Goal: Task Accomplishment & Management: Manage account settings

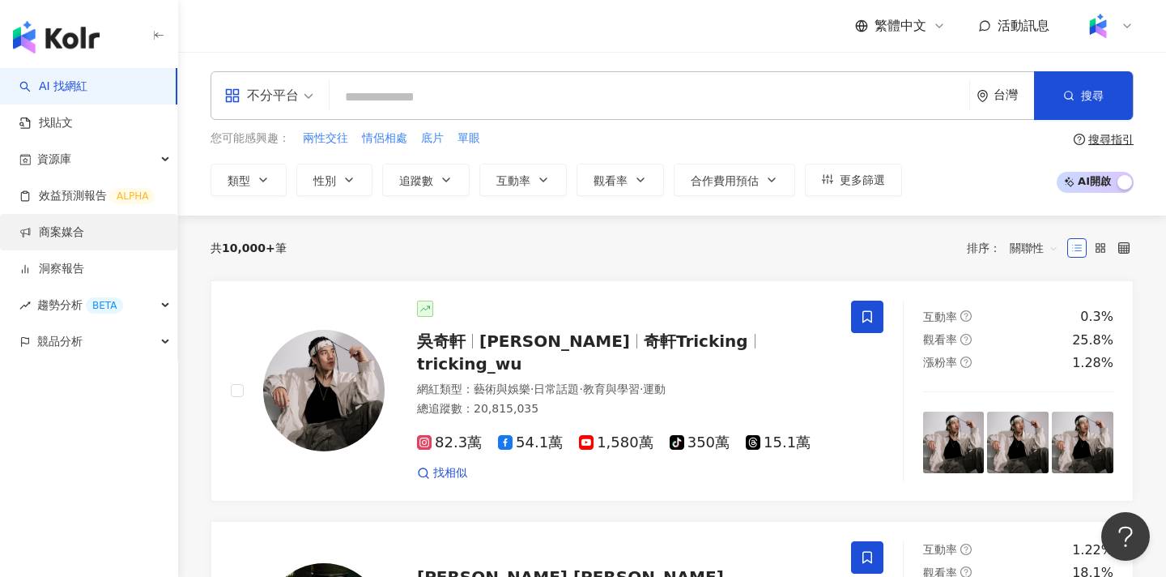
click at [84, 233] on link "商案媒合" at bounding box center [51, 232] width 65 height 16
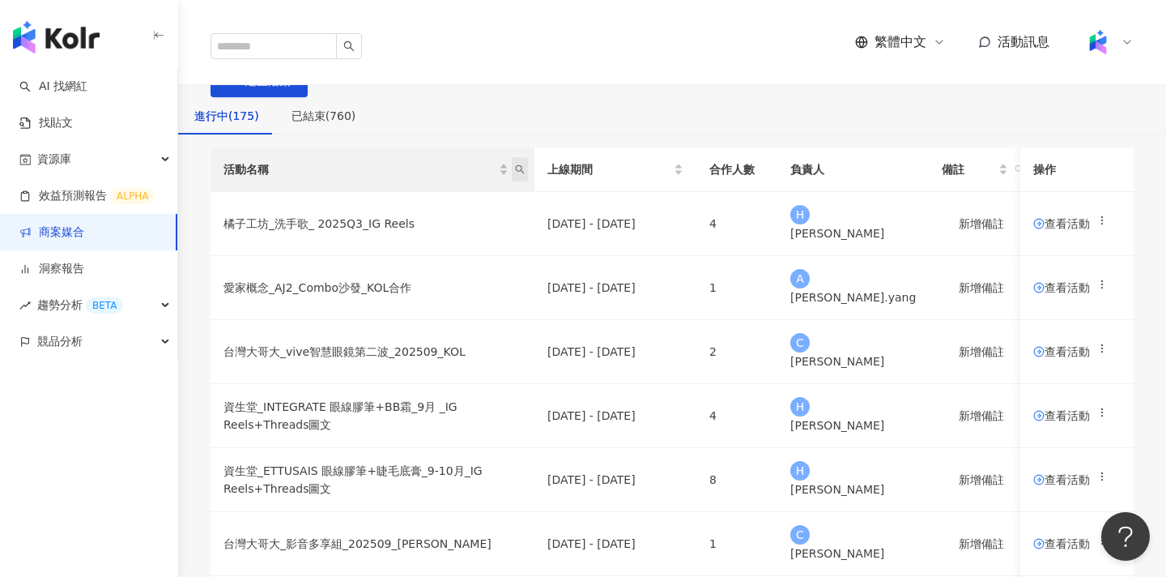
click at [525, 174] on icon "search" at bounding box center [520, 169] width 10 height 10
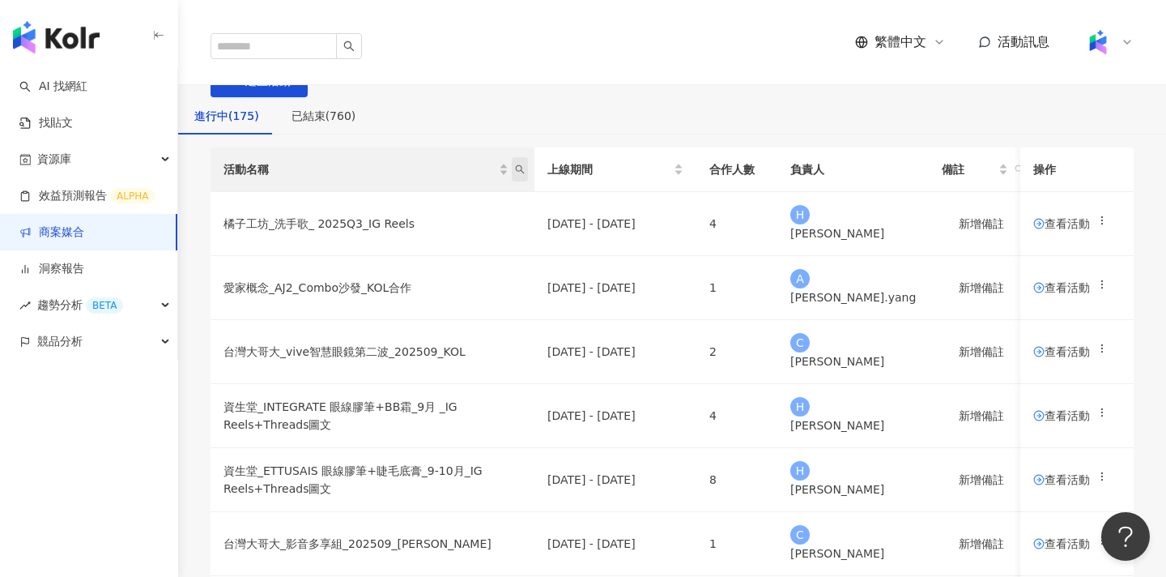
click at [525, 174] on icon "search" at bounding box center [520, 169] width 10 height 10
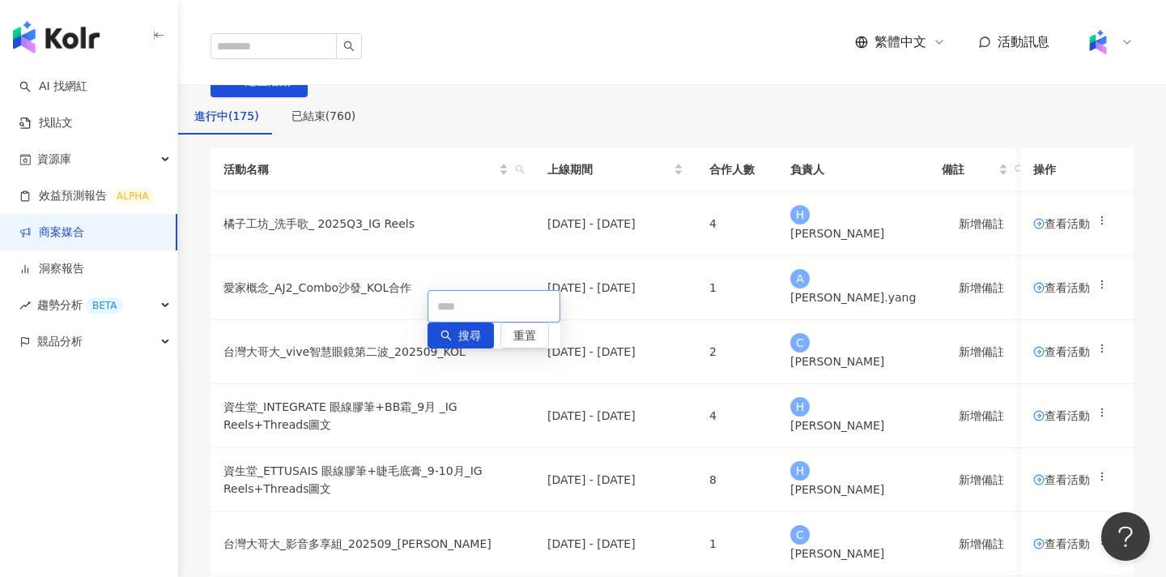
click at [530, 307] on input "text" at bounding box center [494, 306] width 133 height 32
paste input "**********"
type input "**********"
click at [441, 339] on span "搜尋" at bounding box center [450, 330] width 23 height 26
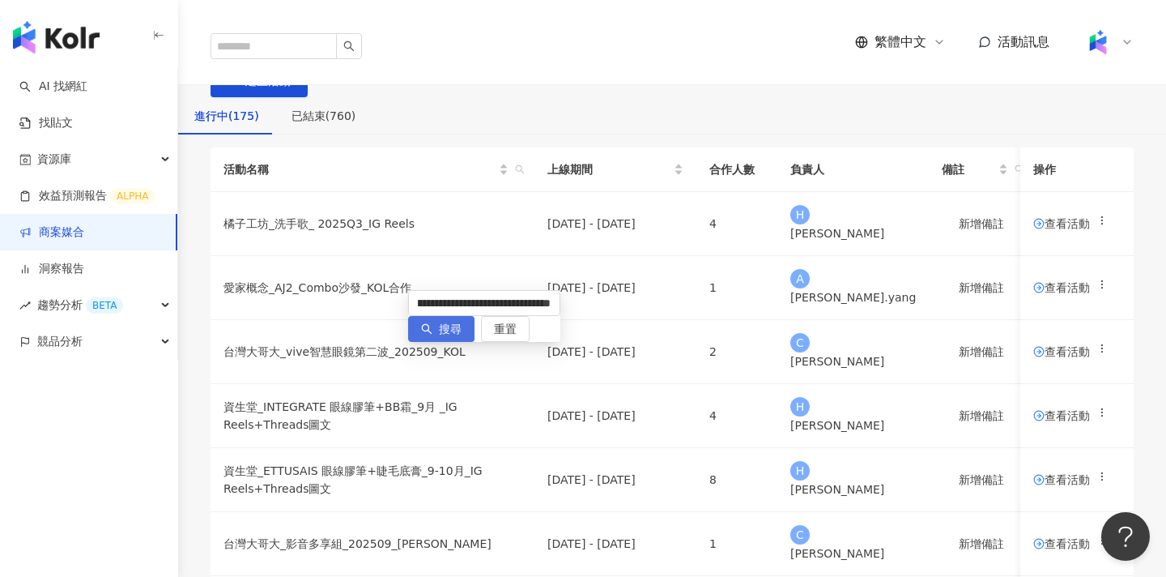
scroll to position [0, 0]
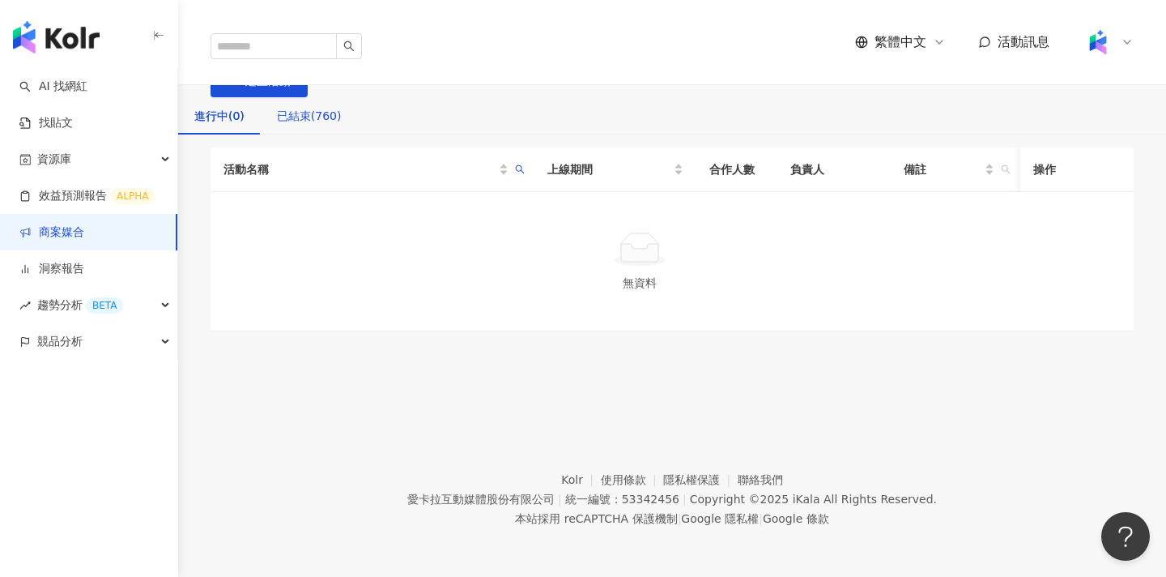
click at [342, 125] on div "已結束(760)" at bounding box center [309, 116] width 65 height 18
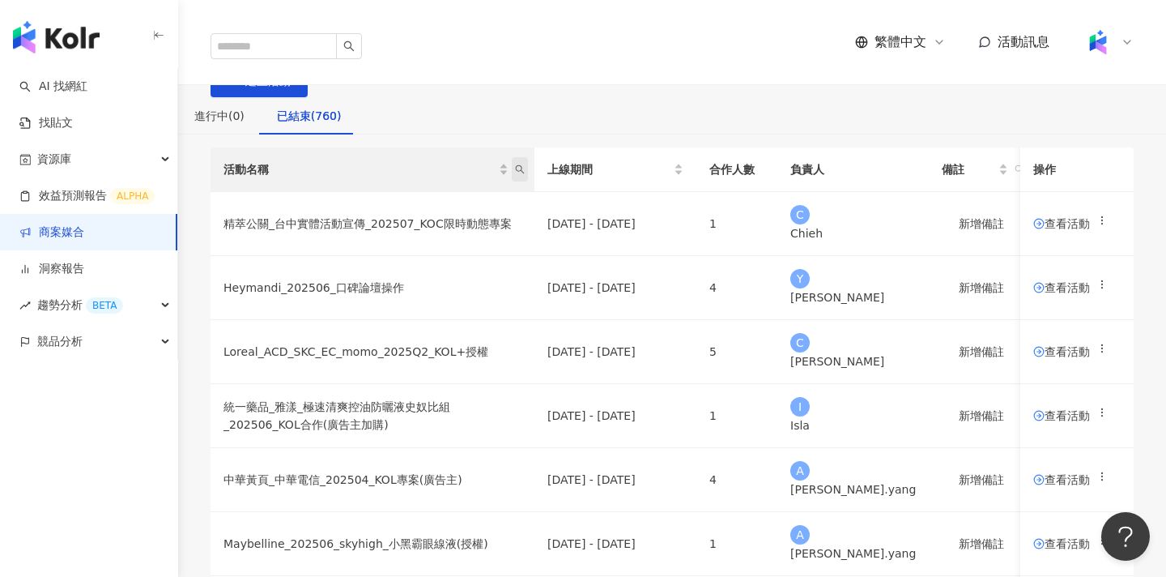
click at [525, 174] on icon "search" at bounding box center [520, 169] width 10 height 10
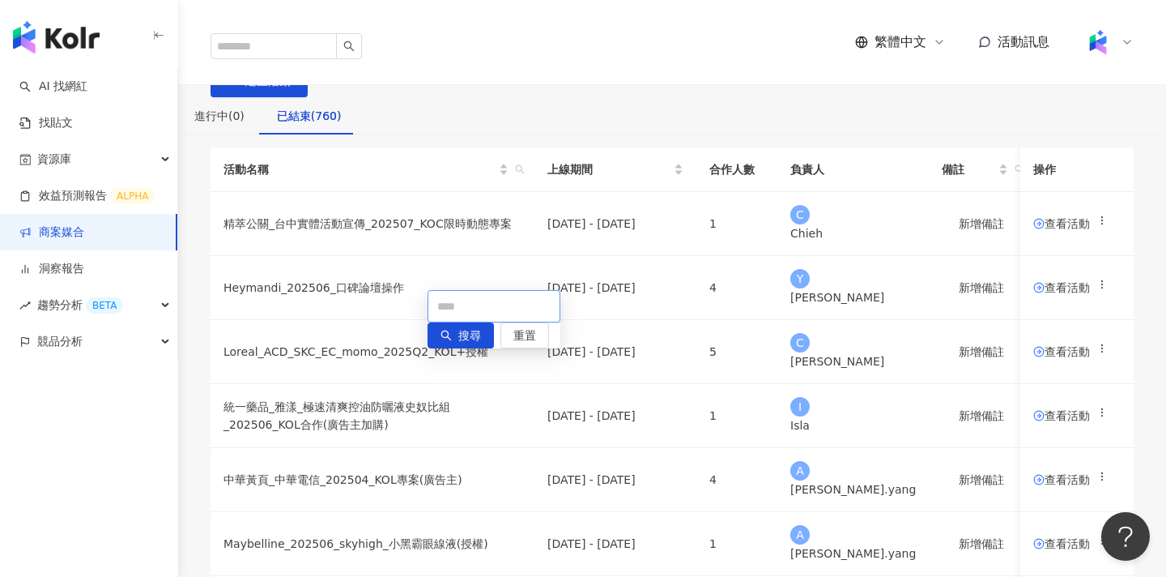
click at [531, 304] on input "text" at bounding box center [494, 306] width 133 height 32
paste input "**********"
type input "**********"
click at [432, 342] on button "搜尋" at bounding box center [441, 329] width 66 height 26
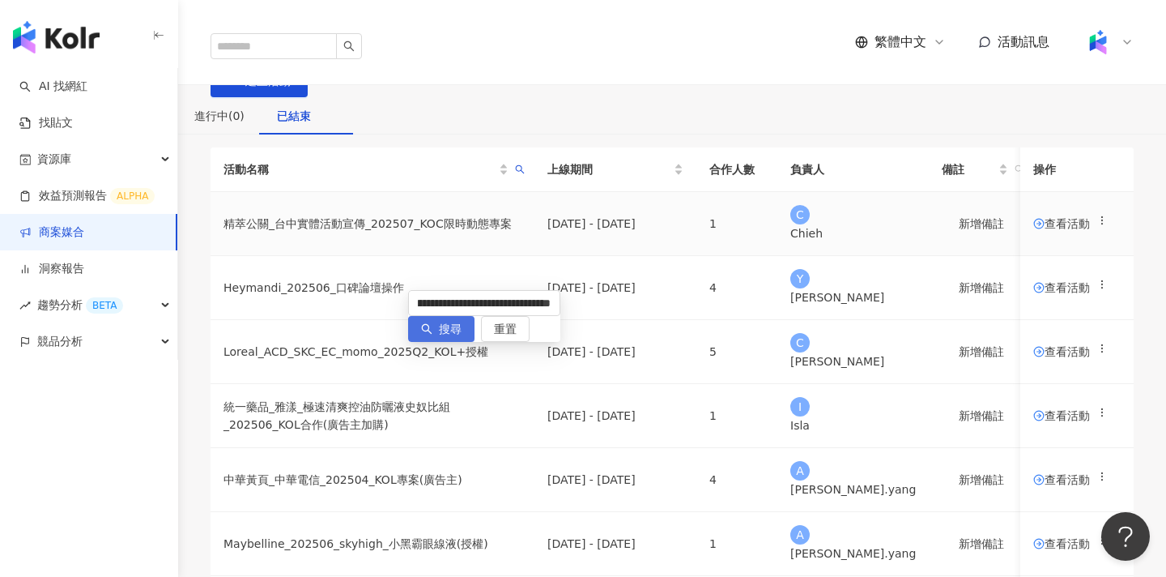
scroll to position [0, 0]
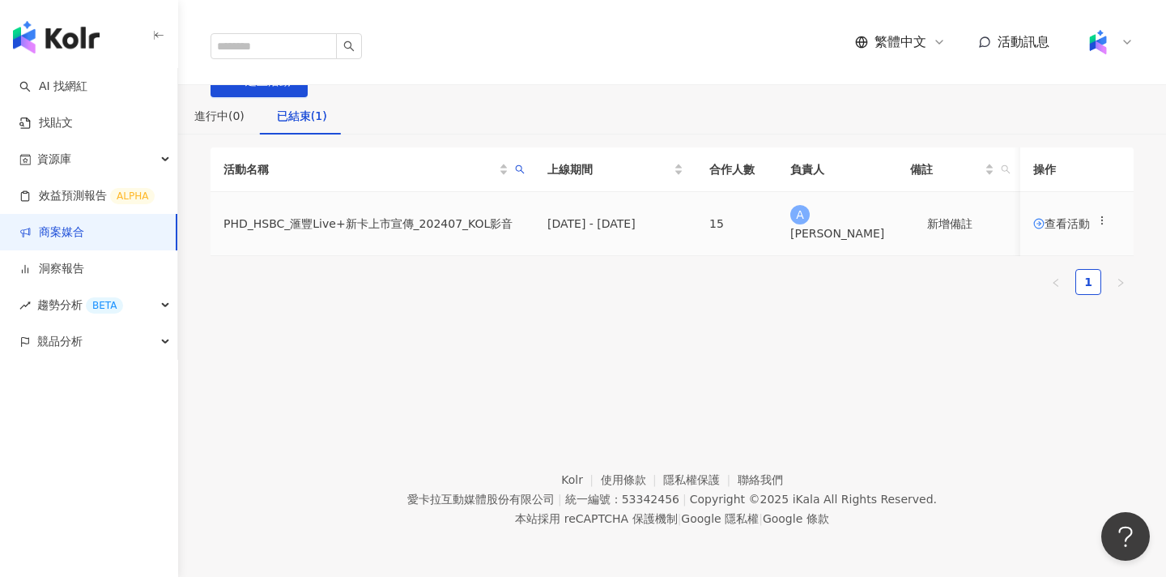
click at [1034, 229] on span "查看活動" at bounding box center [1062, 223] width 57 height 11
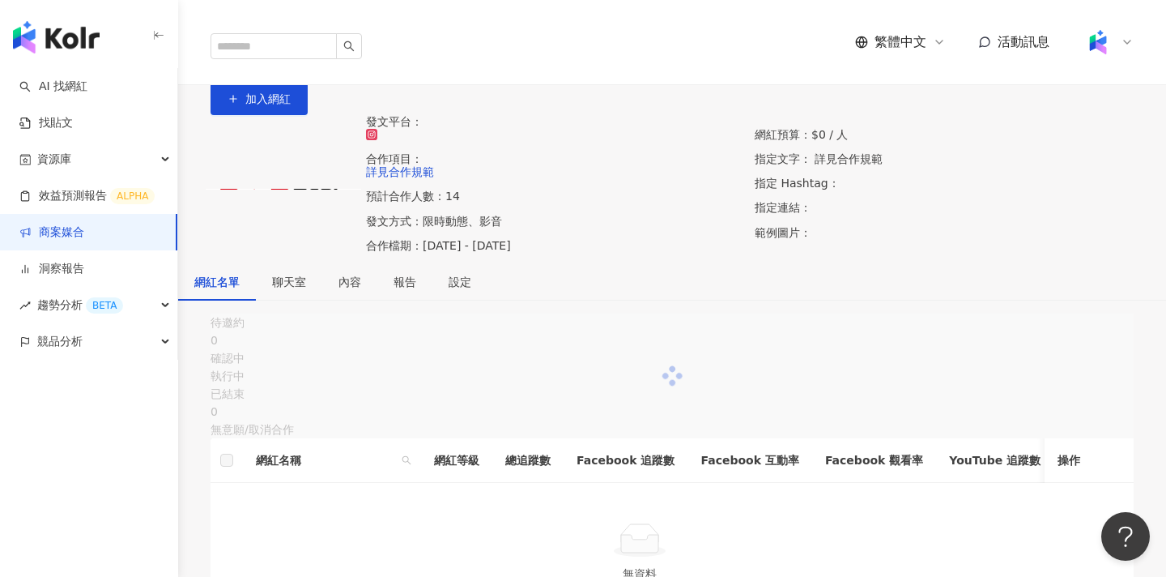
scroll to position [286, 0]
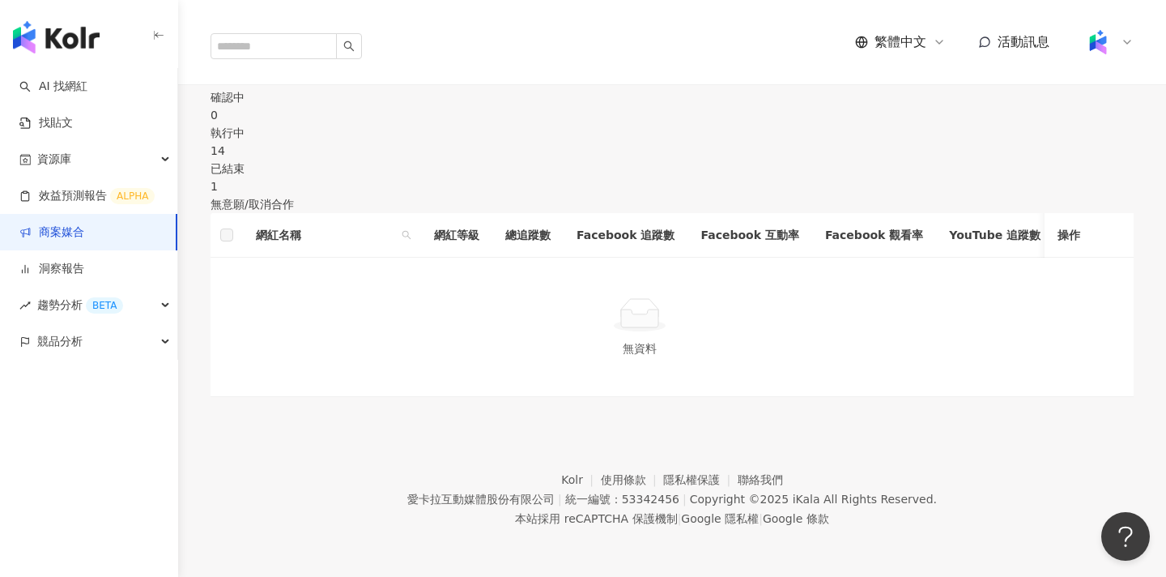
click at [838, 160] on div "已結束" at bounding box center [672, 169] width 923 height 18
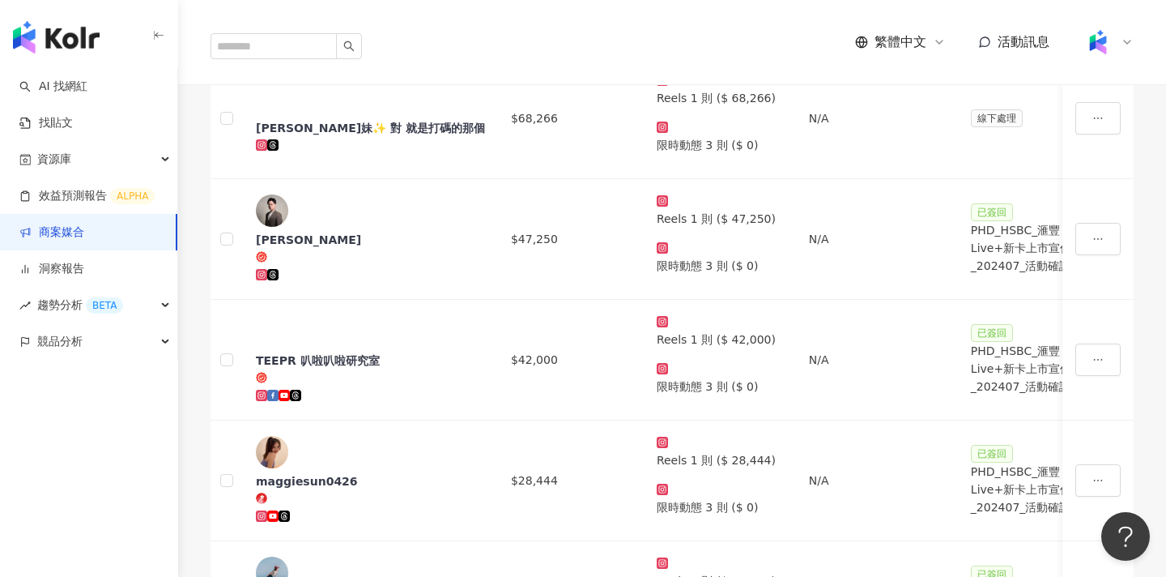
scroll to position [833, 0]
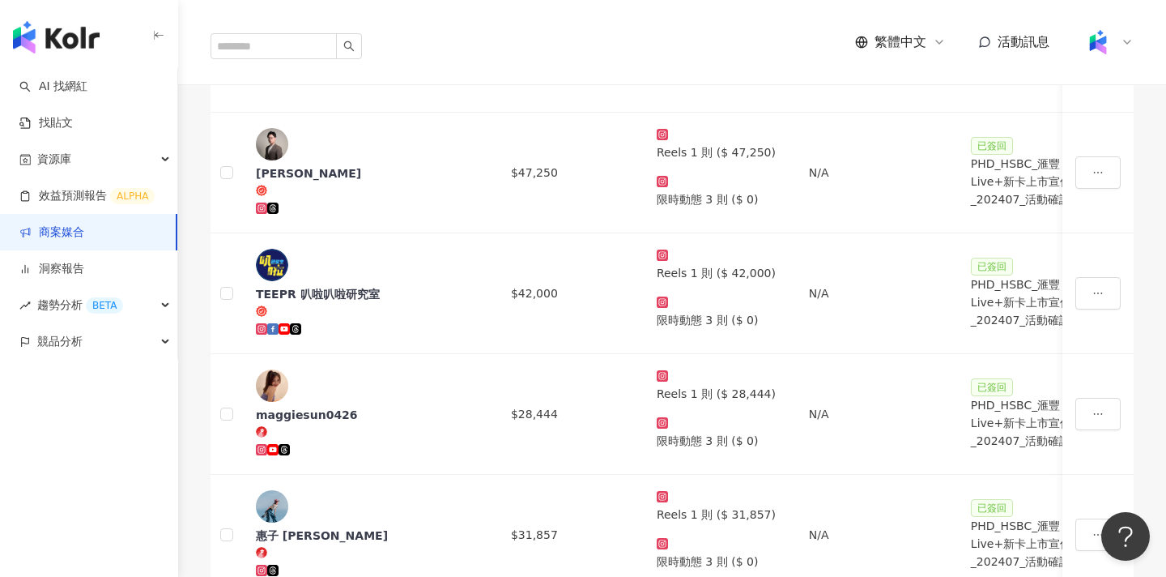
click at [1083, 269] on span "查看帳務資訊" at bounding box center [1097, 270] width 68 height 18
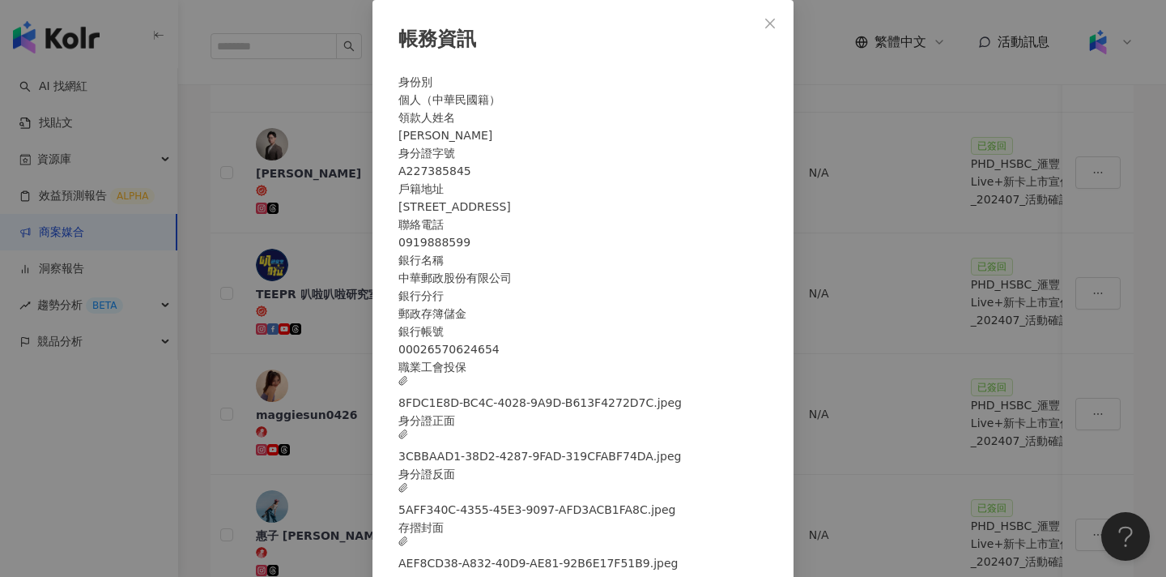
scroll to position [50, 0]
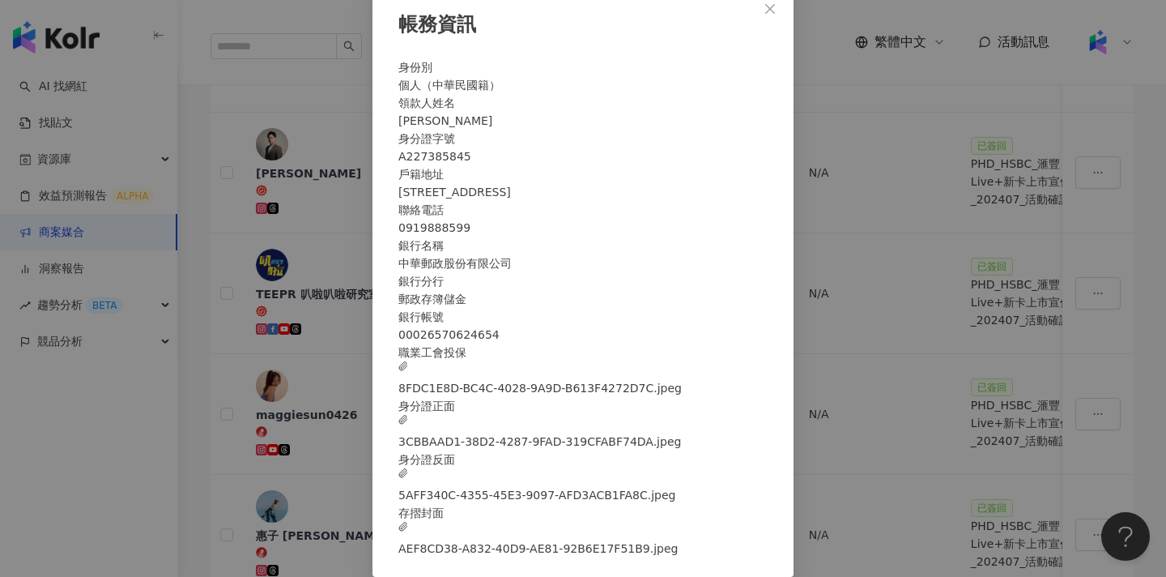
click at [846, 290] on div "帳務資訊 身份別 個人（中華民國籍） 領款人姓名 [PERSON_NAME] 身分證字號 A227385845 戶籍地址 [STREET_ADDRESS] 聯…" at bounding box center [583, 288] width 1166 height 577
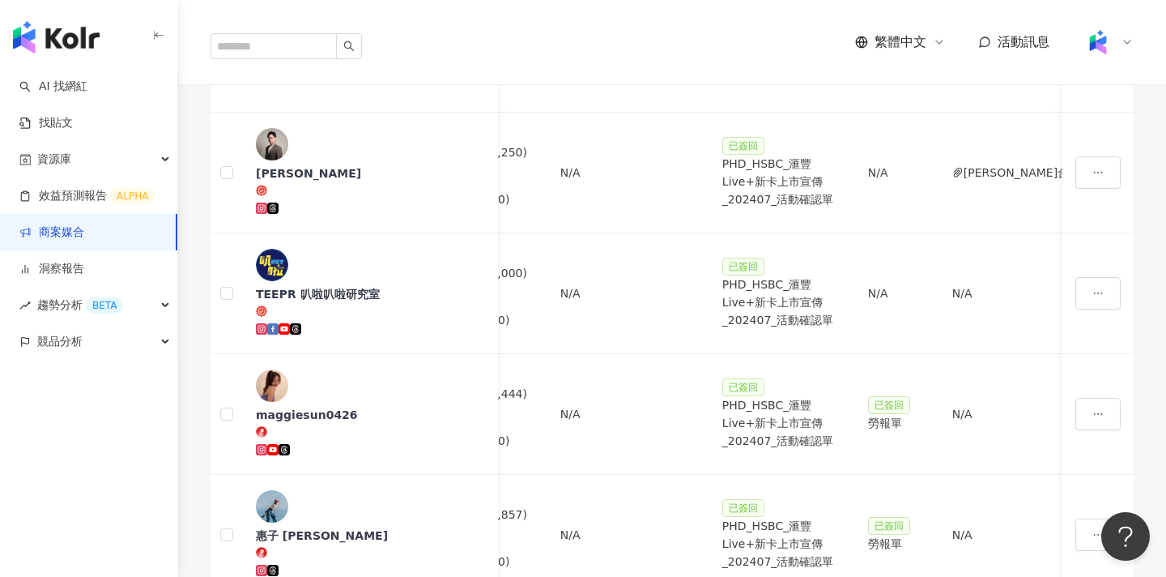
scroll to position [0, 332]
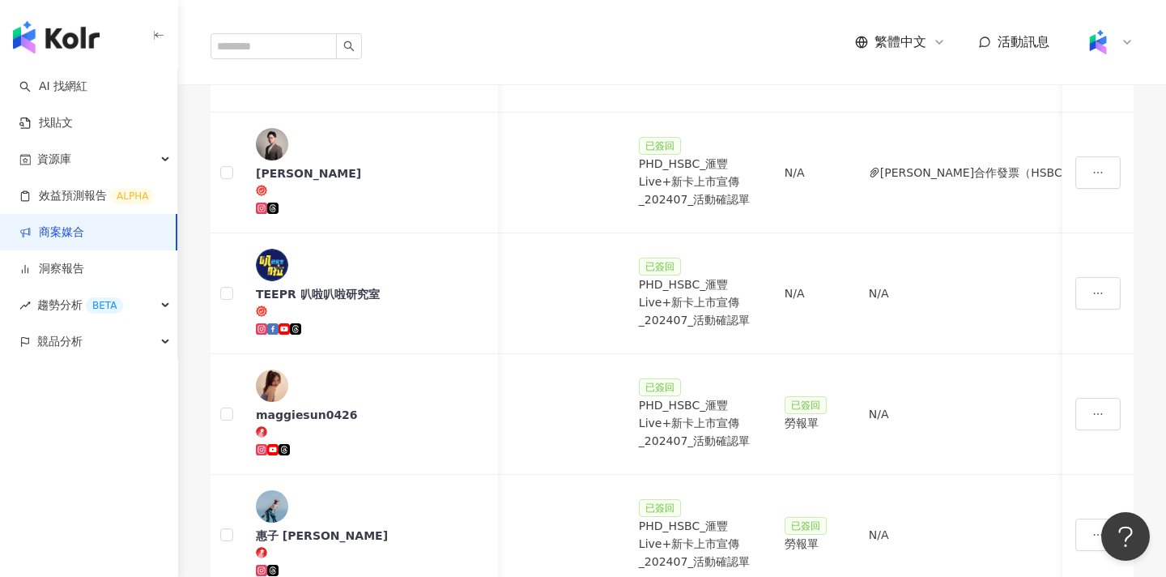
click at [1084, 266] on span "查看帳務資訊" at bounding box center [1097, 270] width 68 height 18
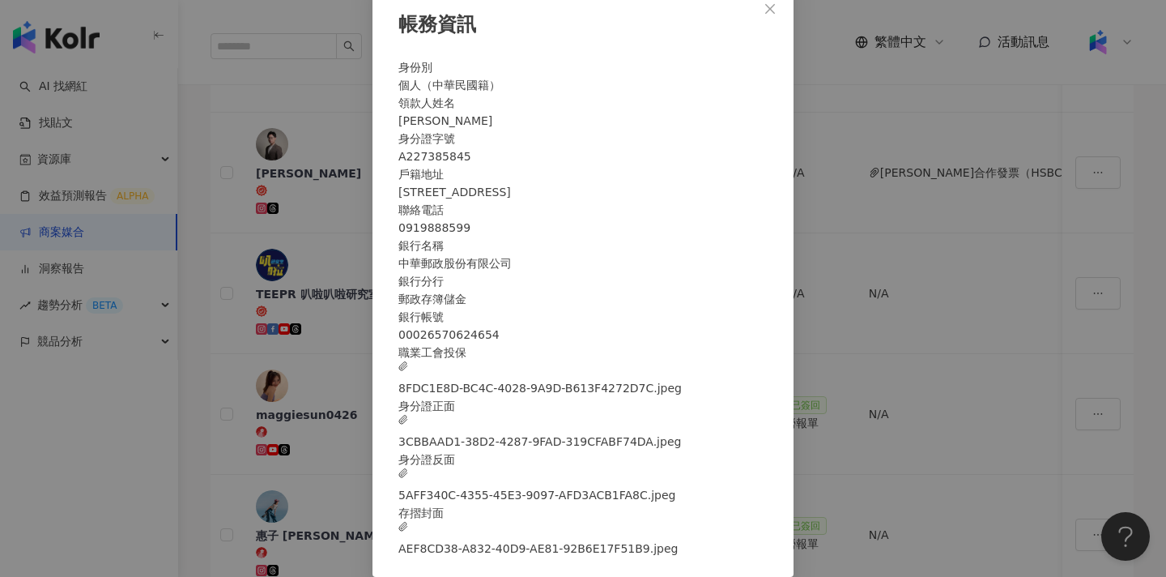
scroll to position [50, 0]
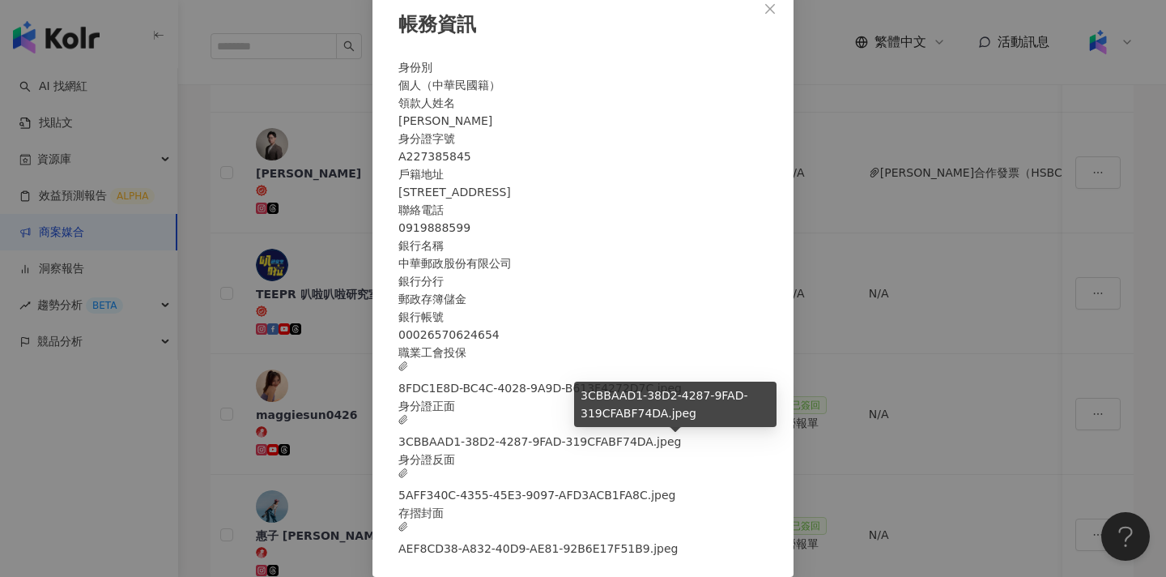
click at [634, 450] on span "3CBBAAD1-38D2-4287-9FAD-319CFABF74DA.jpeg" at bounding box center [540, 433] width 283 height 36
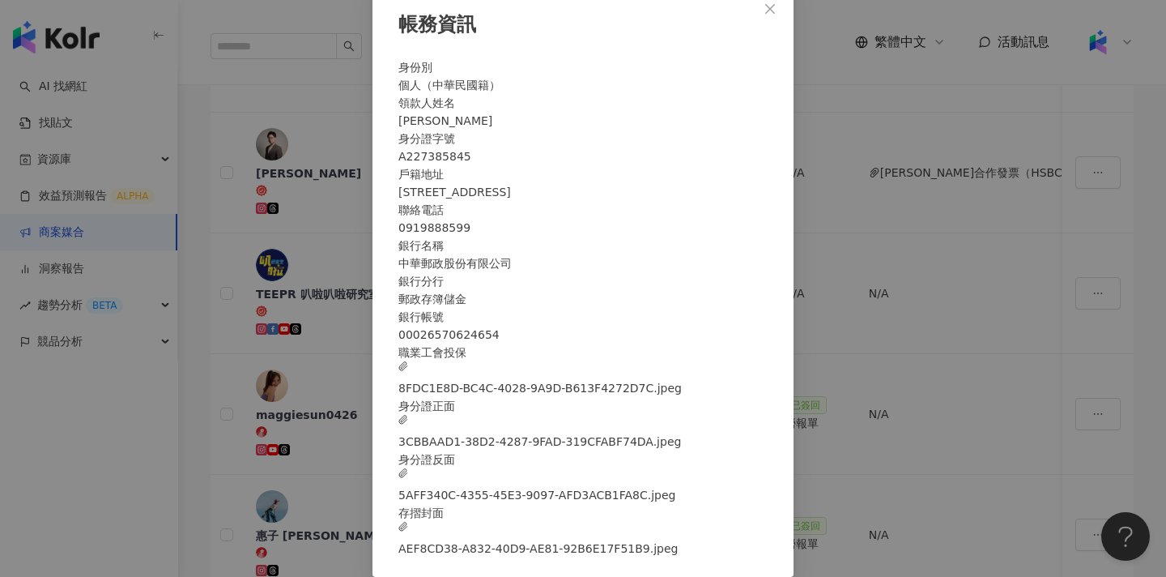
click at [678, 533] on span "AEF8CD38-A832-40D9-AE81-92B6E17F51B9.jpeg" at bounding box center [538, 540] width 279 height 36
click at [947, 243] on div "帳務資訊 身份別 個人（中華民國籍） 領款人姓名 [PERSON_NAME] 身分證字號 A227385845 戶籍地址 [STREET_ADDRESS] 聯…" at bounding box center [583, 288] width 1166 height 577
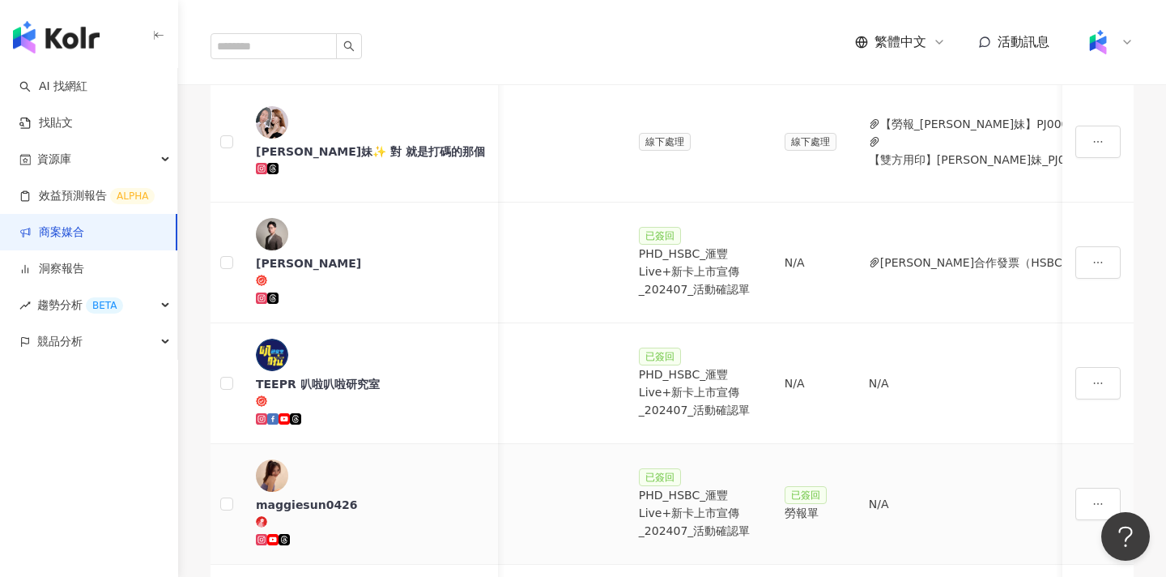
scroll to position [897, 0]
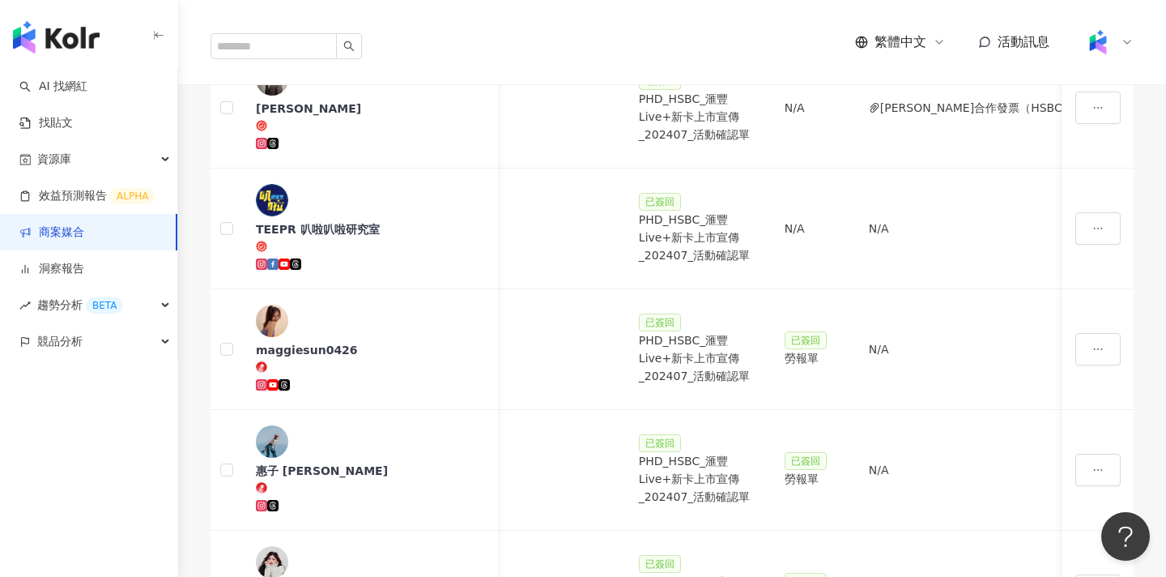
click at [84, 224] on link "商案媒合" at bounding box center [51, 232] width 65 height 16
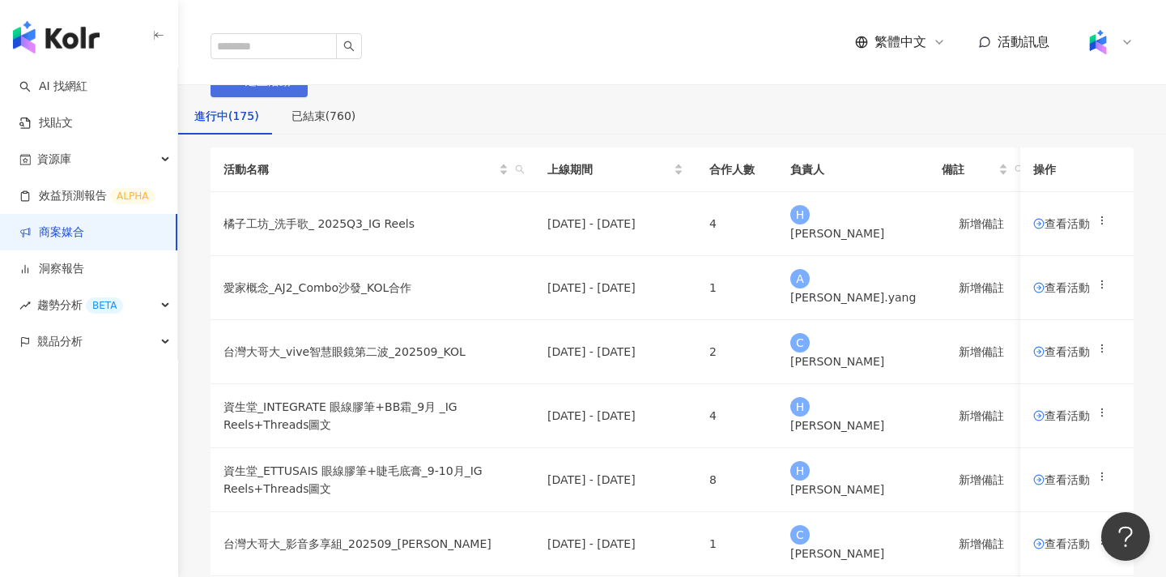
click at [308, 97] on button "建立活動" at bounding box center [259, 81] width 97 height 32
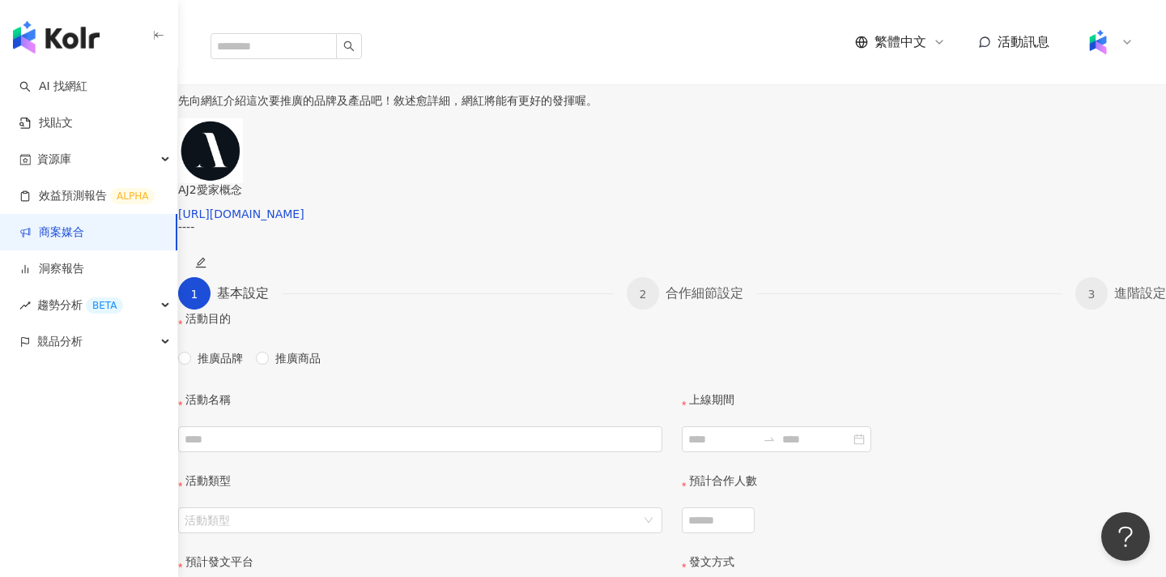
click at [83, 228] on link "商案媒合" at bounding box center [51, 232] width 65 height 16
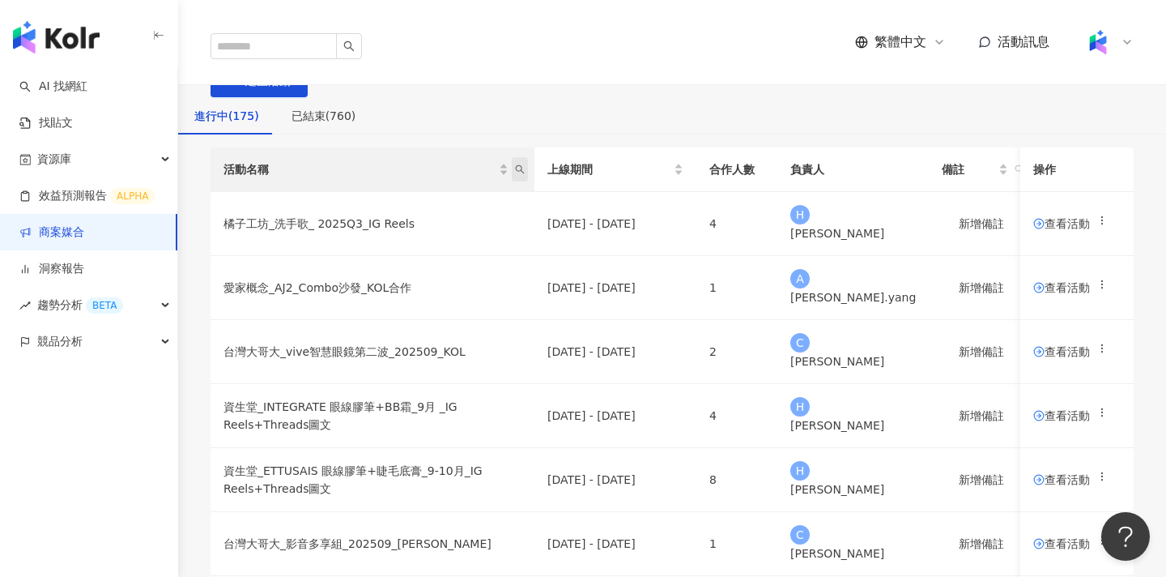
click at [525, 174] on icon "search" at bounding box center [520, 169] width 9 height 9
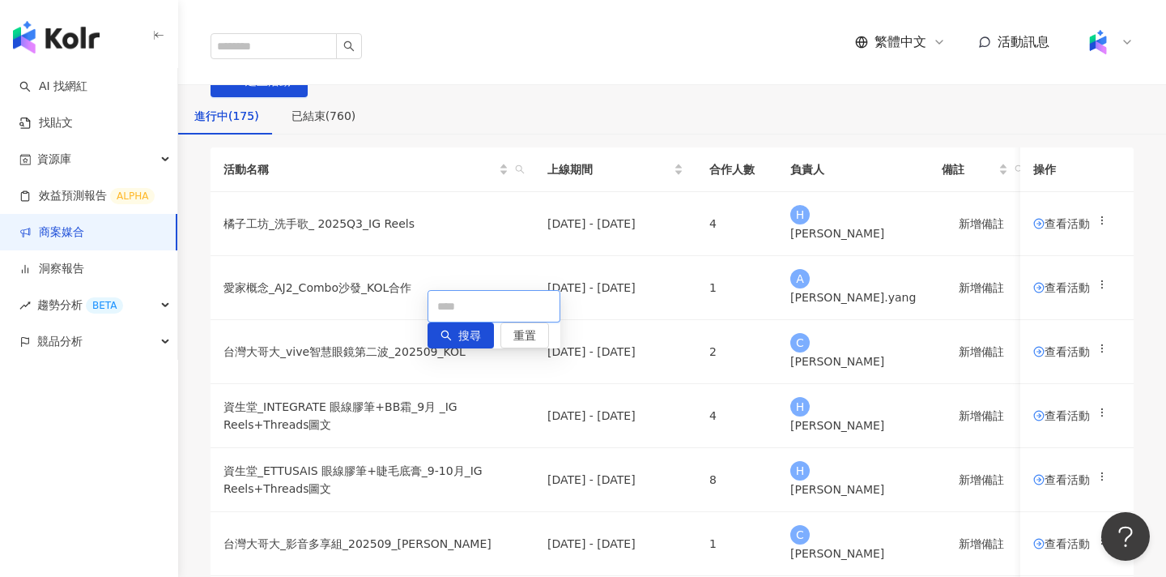
click at [518, 308] on input "text" at bounding box center [494, 306] width 133 height 32
paste input "******"
type input "******"
click at [458, 338] on span "搜尋" at bounding box center [469, 336] width 23 height 26
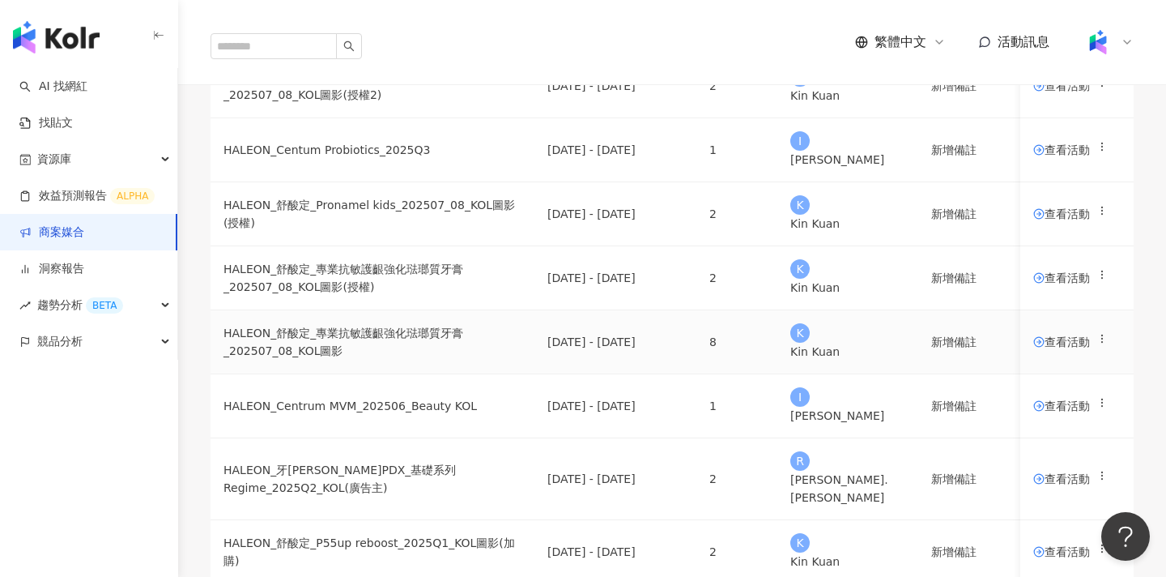
scroll to position [201, 0]
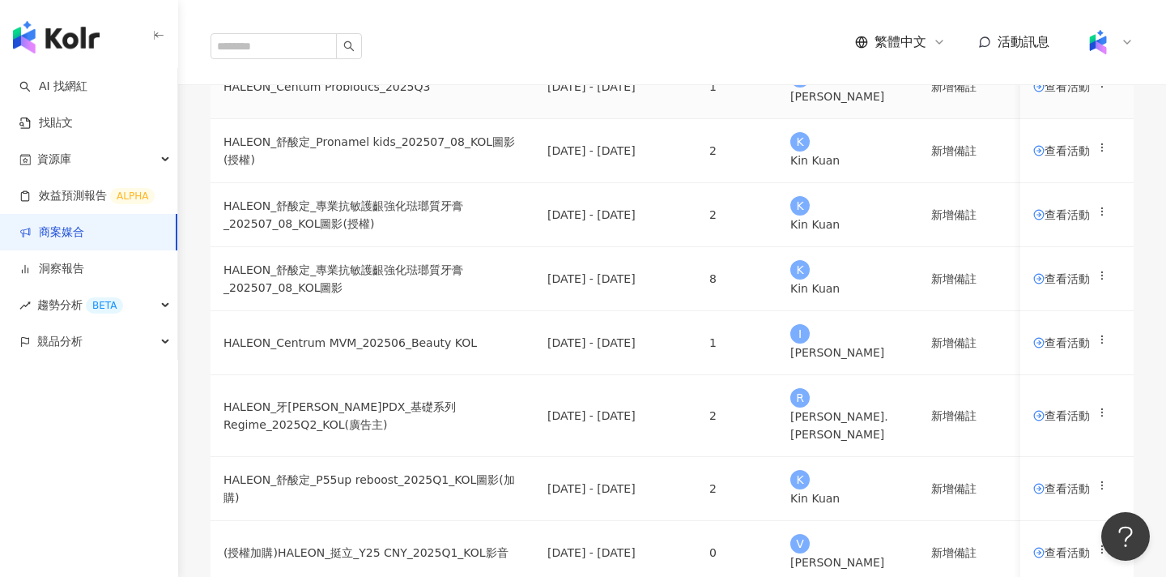
click at [1034, 93] on span at bounding box center [1039, 86] width 11 height 13
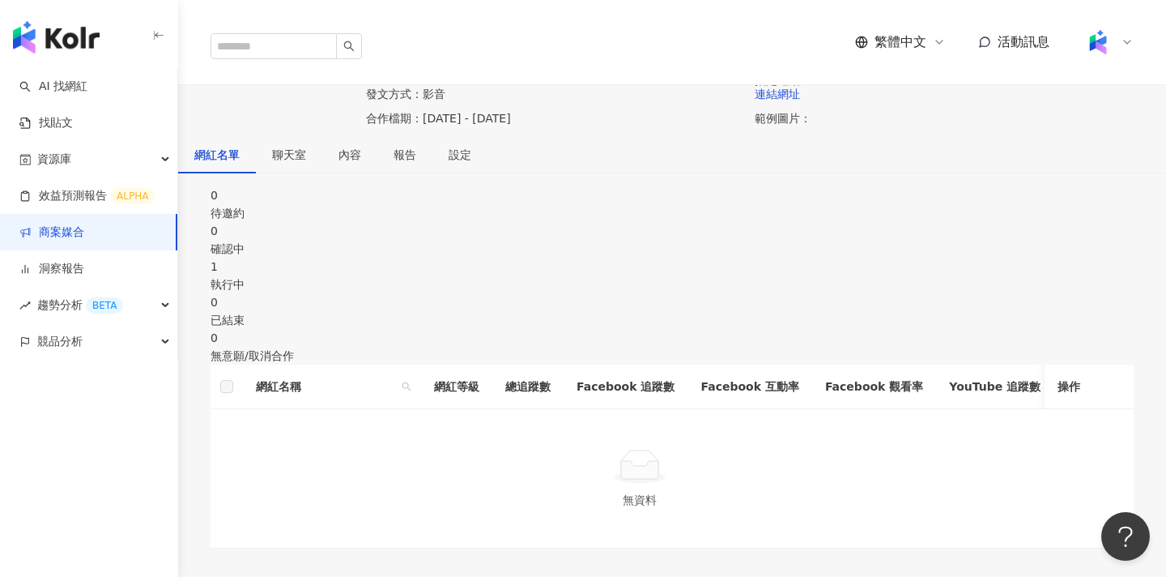
click at [628, 275] on div "1" at bounding box center [672, 267] width 923 height 18
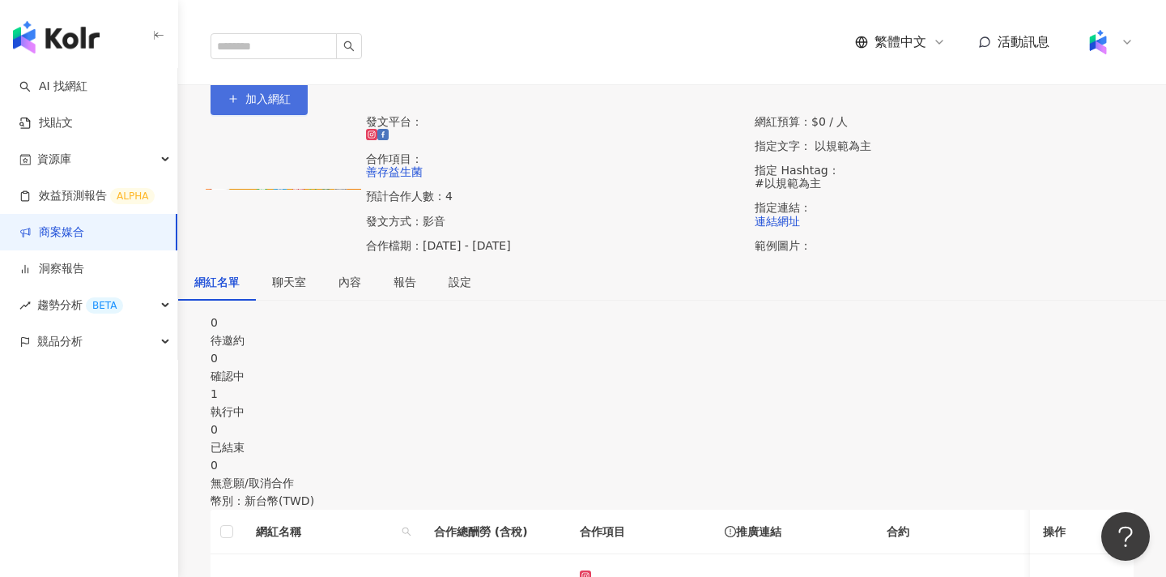
click at [308, 115] on button "加入網紅" at bounding box center [259, 99] width 97 height 32
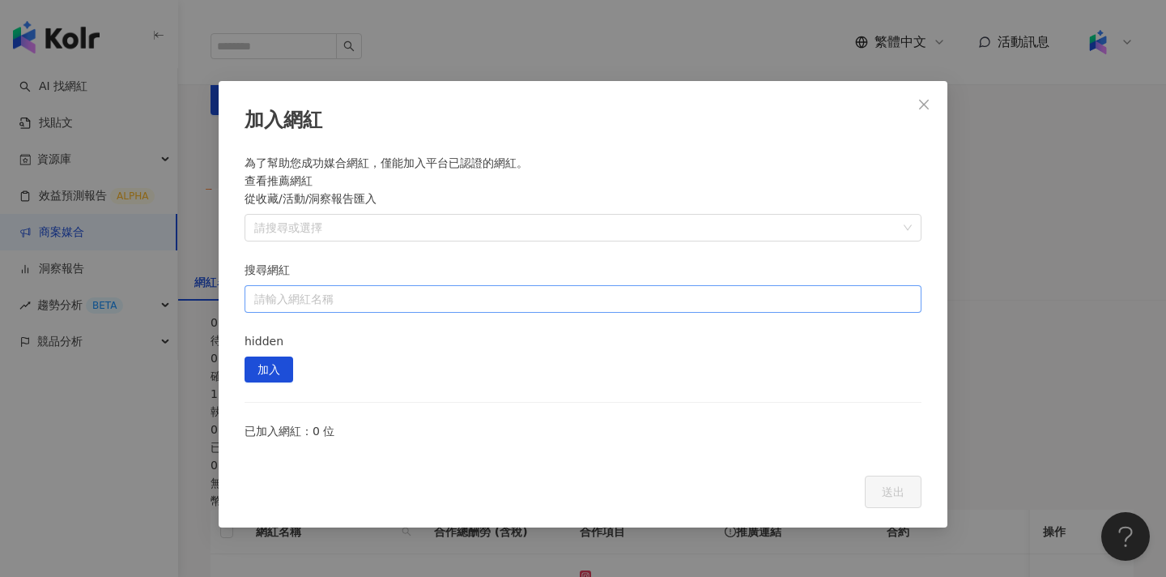
click at [777, 286] on input "搜尋網紅" at bounding box center [583, 299] width 658 height 26
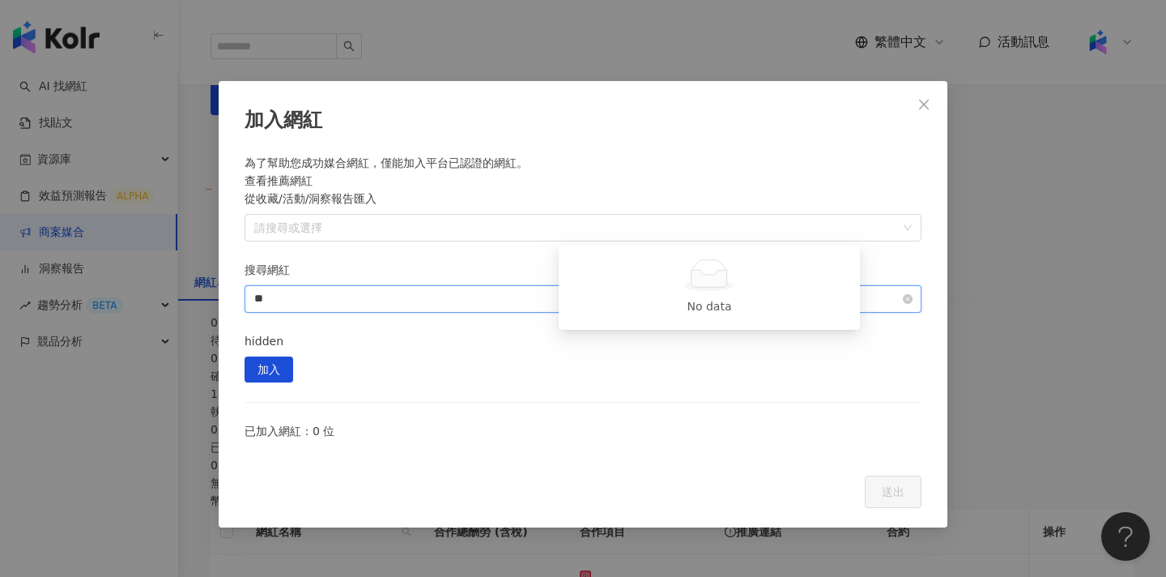
type input "*"
type input "****"
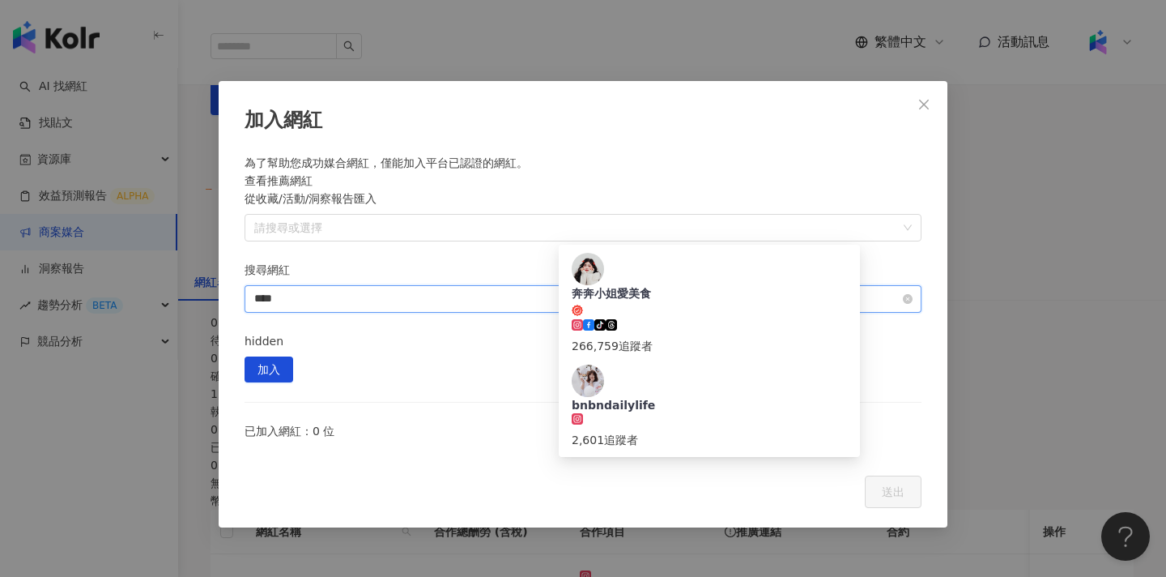
click at [754, 286] on input "****" at bounding box center [583, 299] width 658 height 26
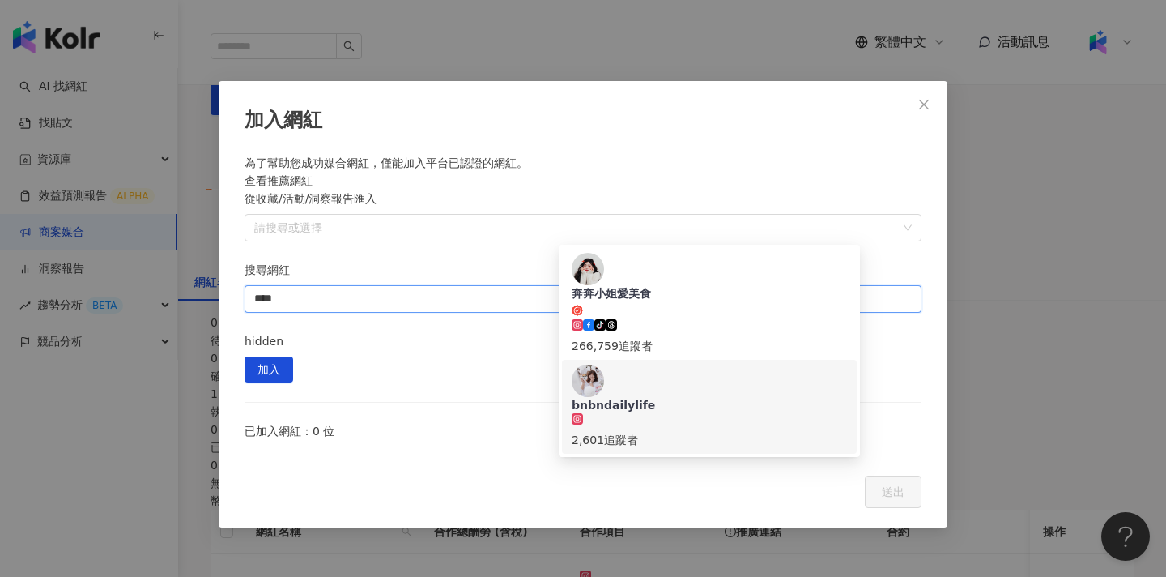
click at [743, 364] on div "bnbndailylife 2,601 追蹤者" at bounding box center [709, 406] width 275 height 84
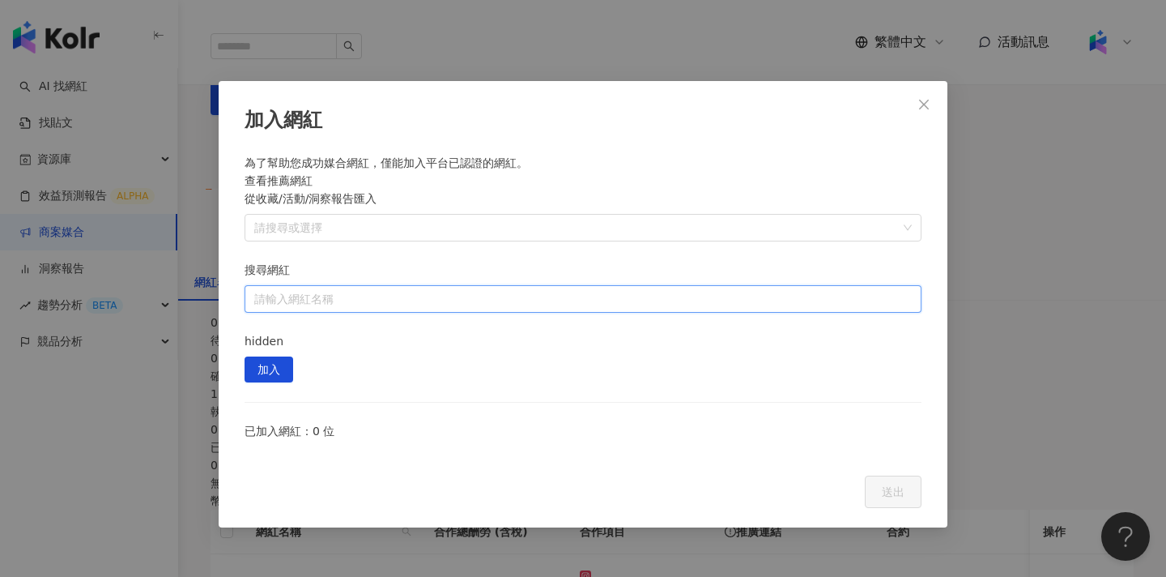
click at [772, 286] on input "搜尋網紅" at bounding box center [583, 299] width 658 height 26
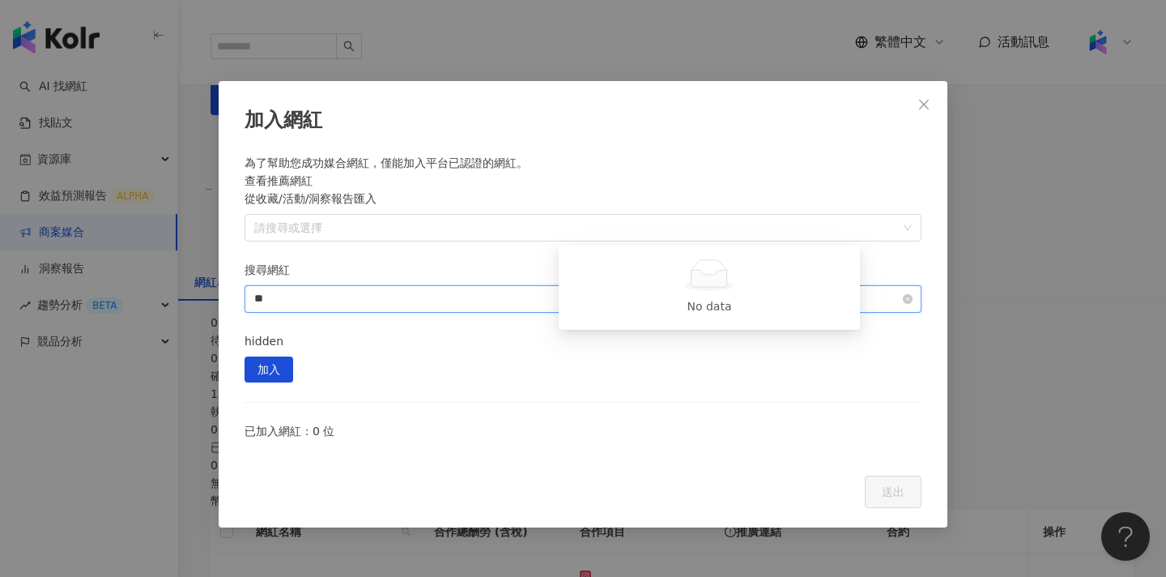
type input "*"
type input "****"
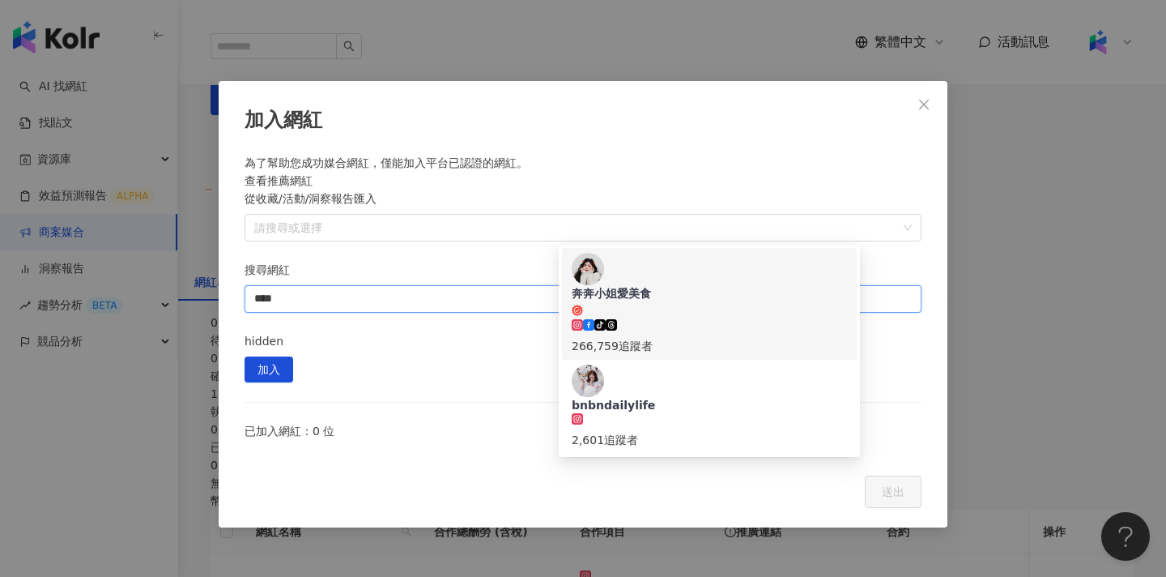
click at [786, 273] on div "奔奔小姐愛美食 tiktok-icon 266,759 追蹤者" at bounding box center [709, 304] width 275 height 102
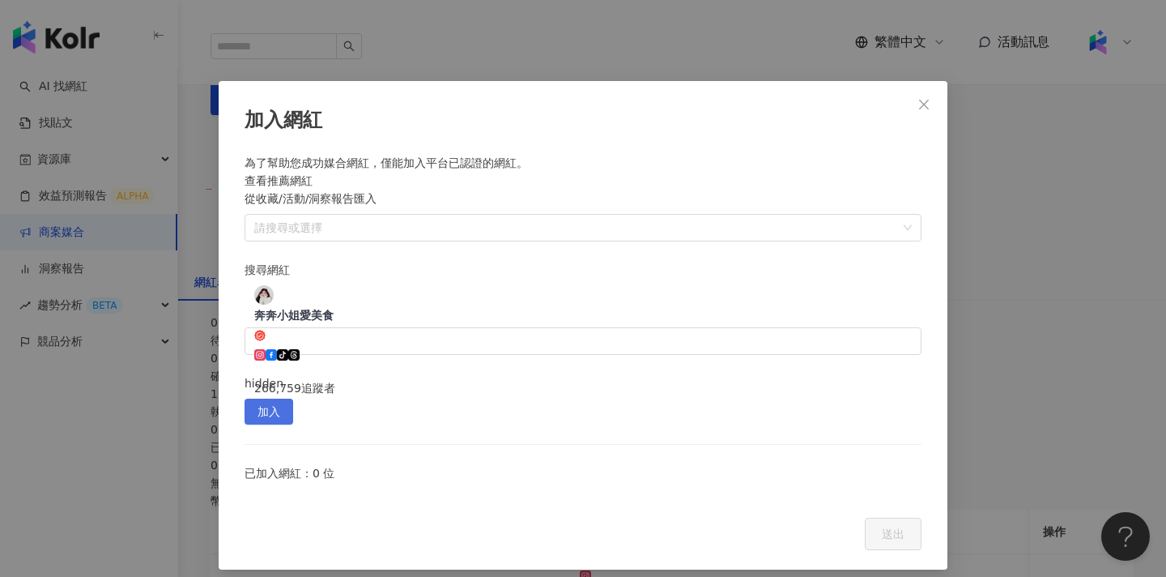
click at [280, 399] on span "加入" at bounding box center [269, 412] width 23 height 26
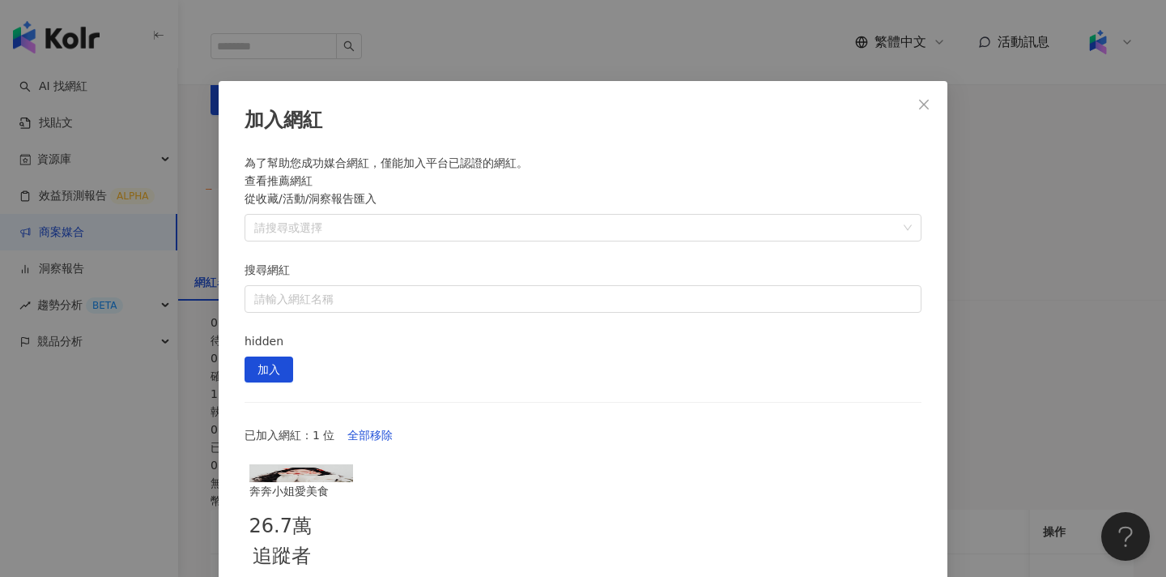
scroll to position [6, 0]
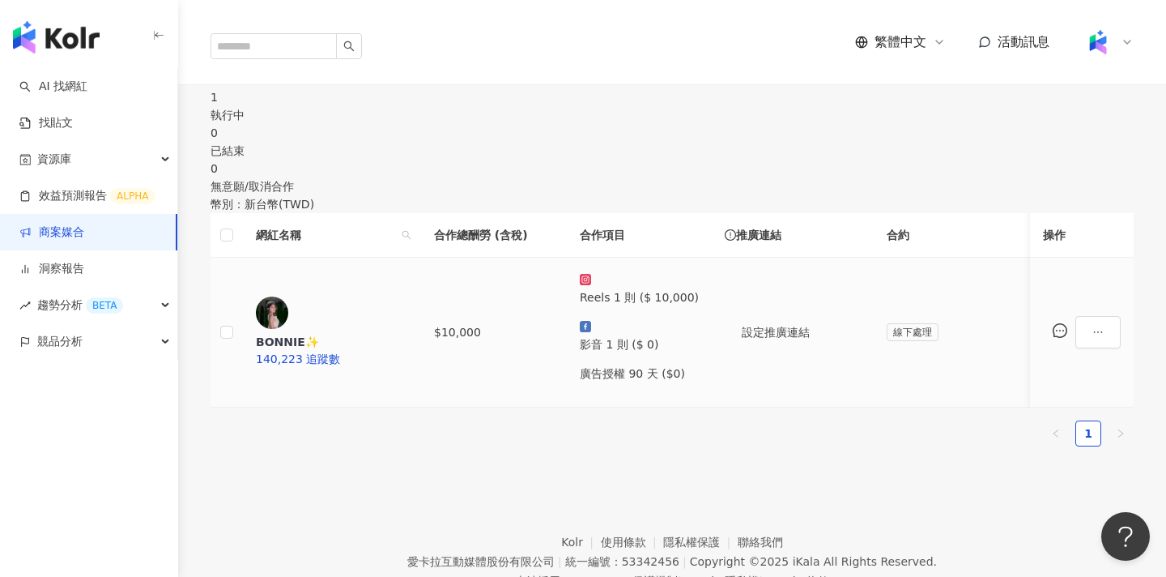
scroll to position [295, 0]
click at [324, 54] on div "待邀約" at bounding box center [672, 45] width 923 height 18
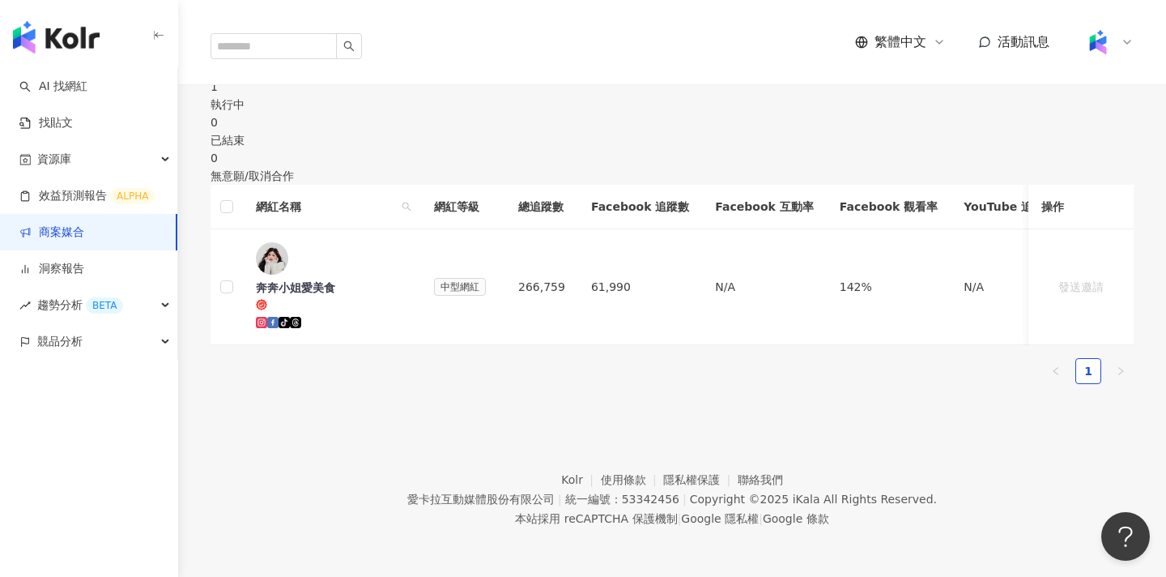
scroll to position [322, 0]
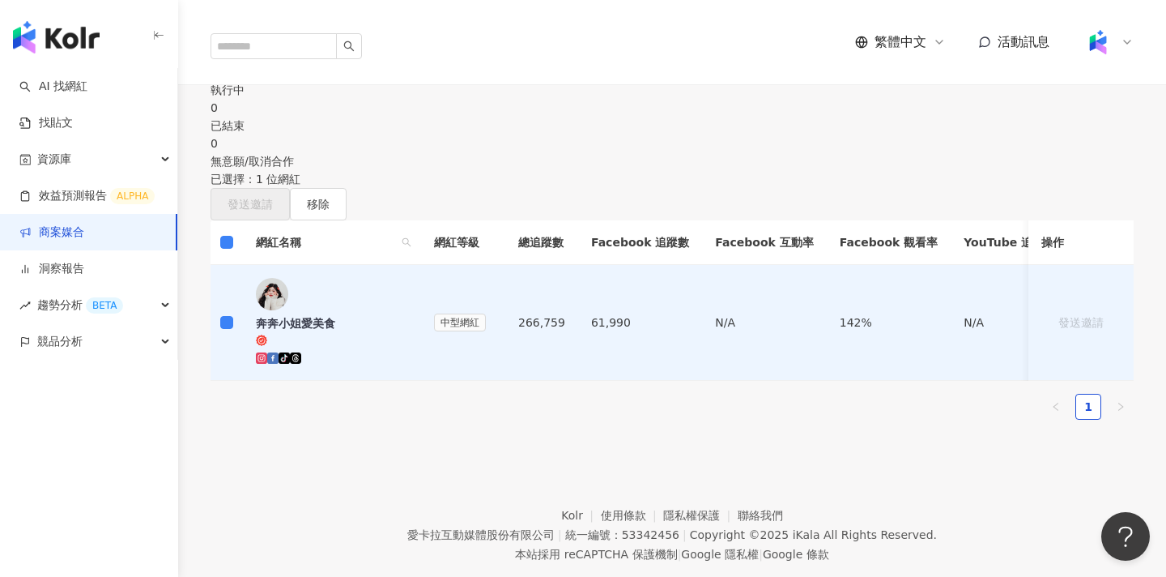
click at [803, 433] on div "網紅名稱 網紅等級 總追蹤數 Facebook 追蹤數 Facebook 互動率 Facebook 觀看率 YouTube 追蹤數 YouTube 互動率 Y…" at bounding box center [672, 326] width 923 height 212
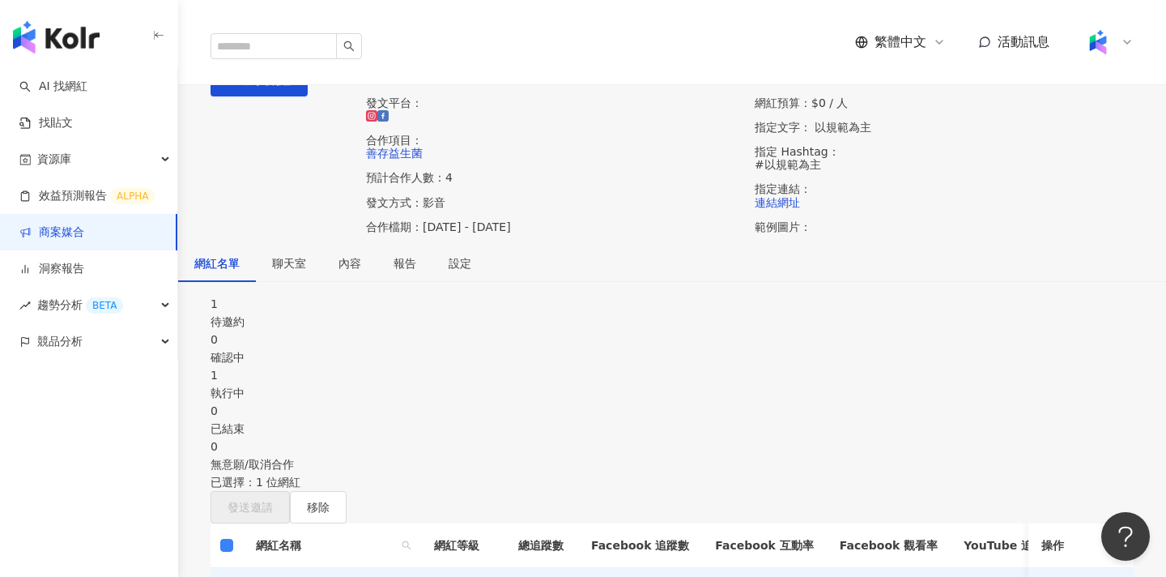
scroll to position [0, 0]
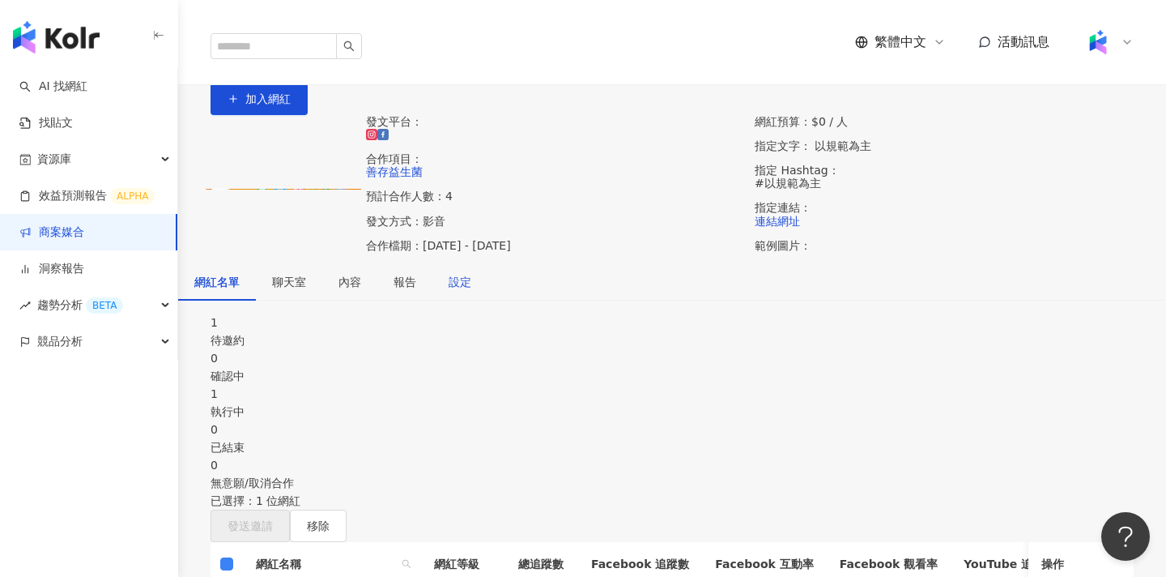
click at [471, 291] on div "設定" at bounding box center [460, 282] width 23 height 18
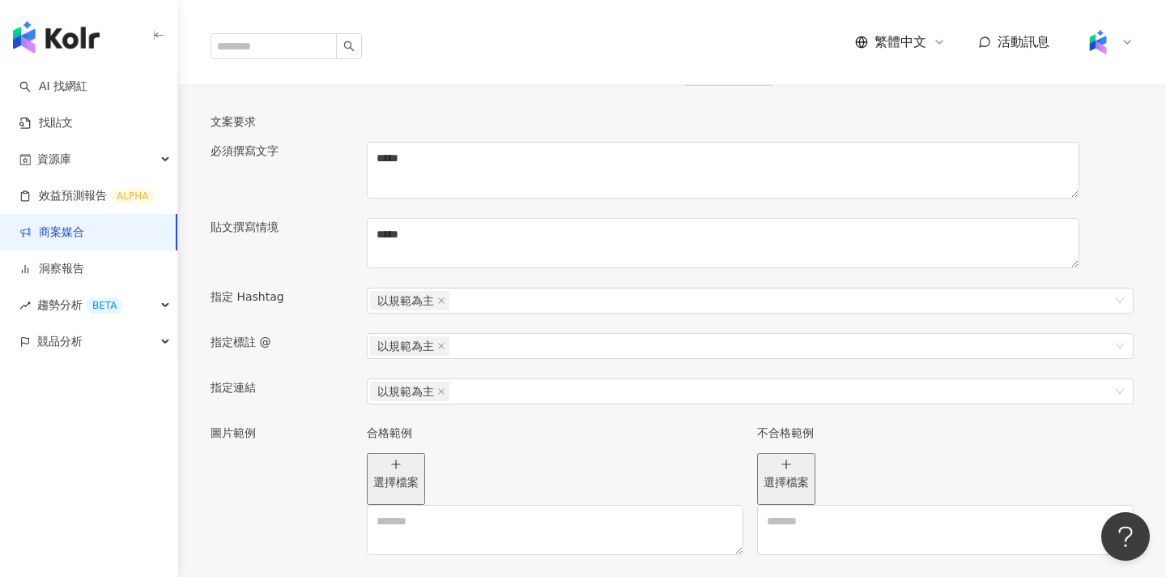
scroll to position [2278, 0]
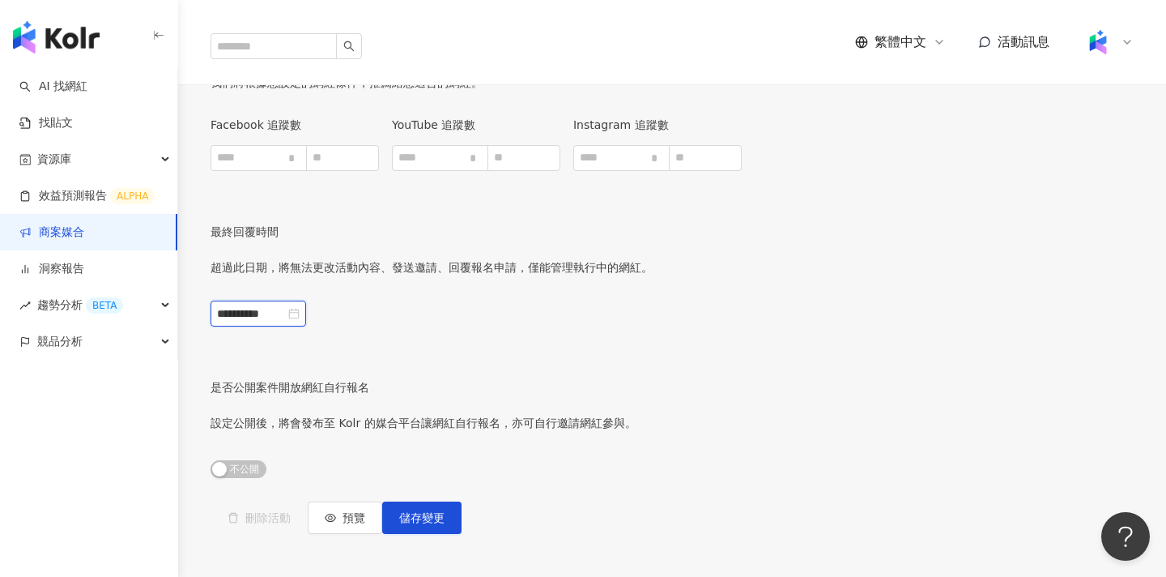
click at [285, 305] on input "**********" at bounding box center [251, 314] width 68 height 18
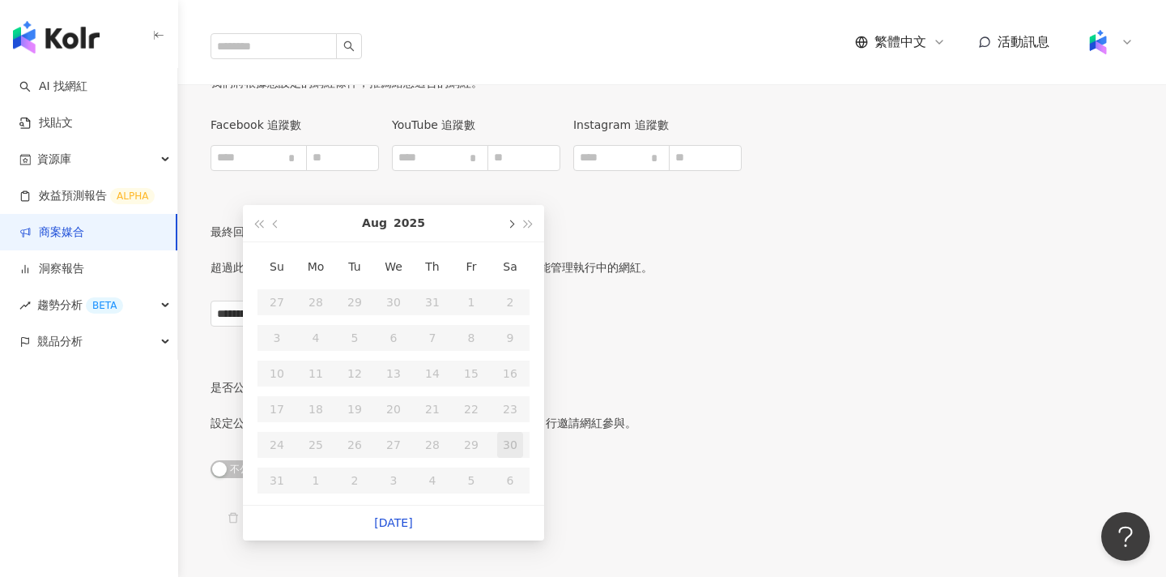
click at [511, 226] on span "button" at bounding box center [510, 224] width 8 height 8
type input "**********"
click at [355, 445] on div "30" at bounding box center [355, 445] width 26 height 26
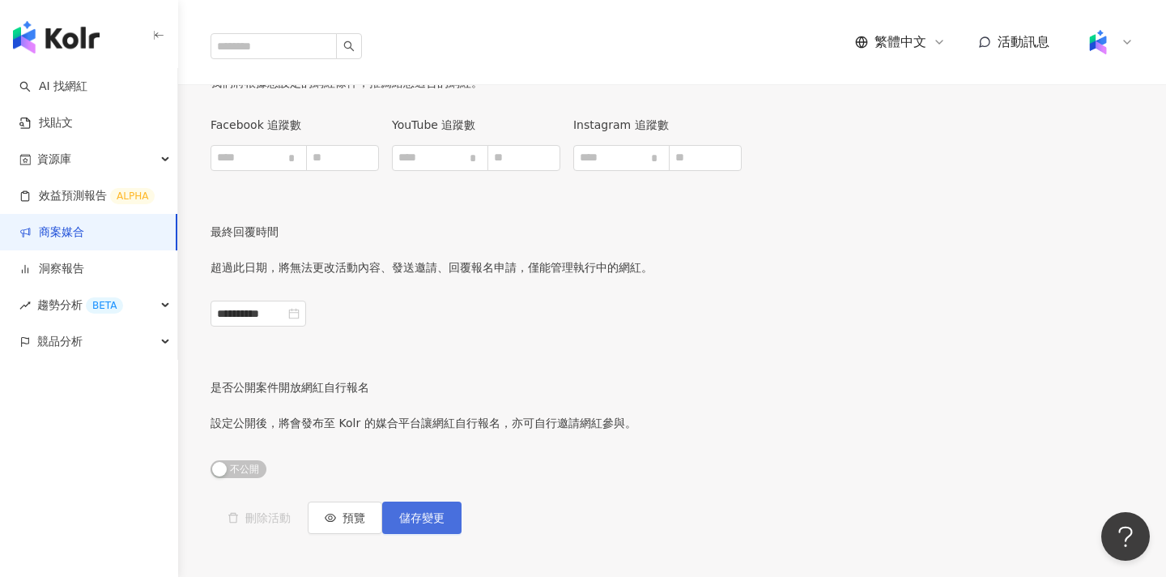
click at [445, 511] on span "儲存變更" at bounding box center [421, 517] width 45 height 13
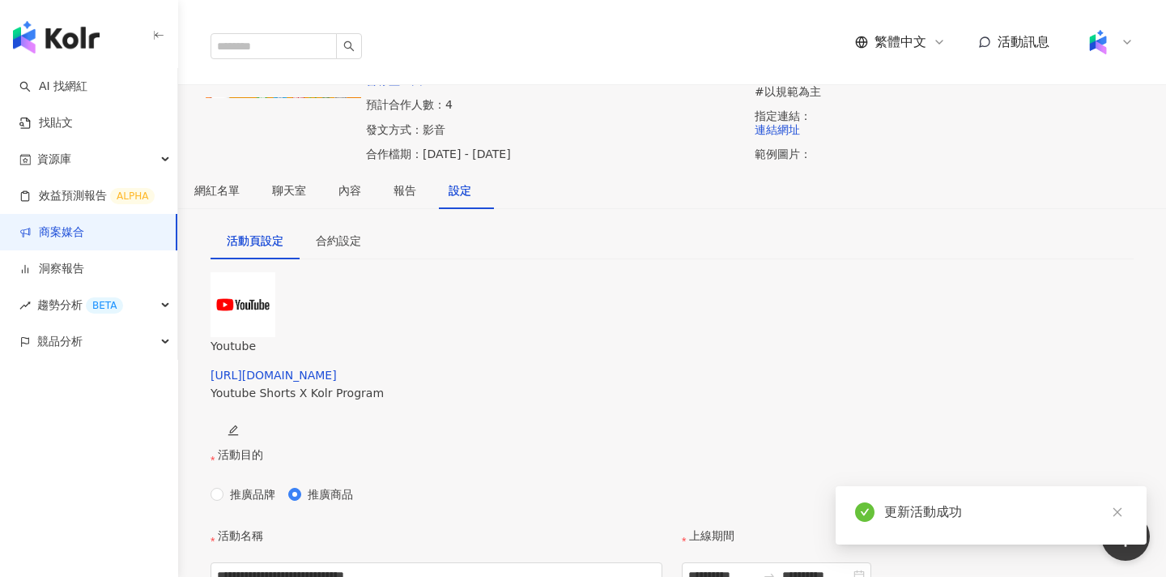
scroll to position [97, 0]
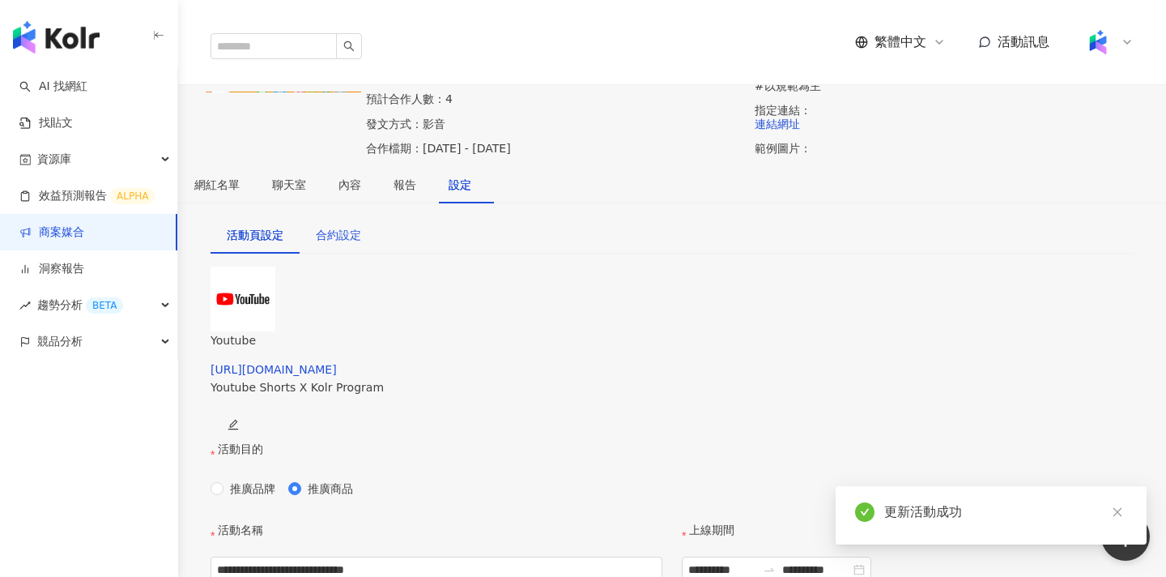
click at [361, 244] on div "合約設定" at bounding box center [338, 235] width 45 height 18
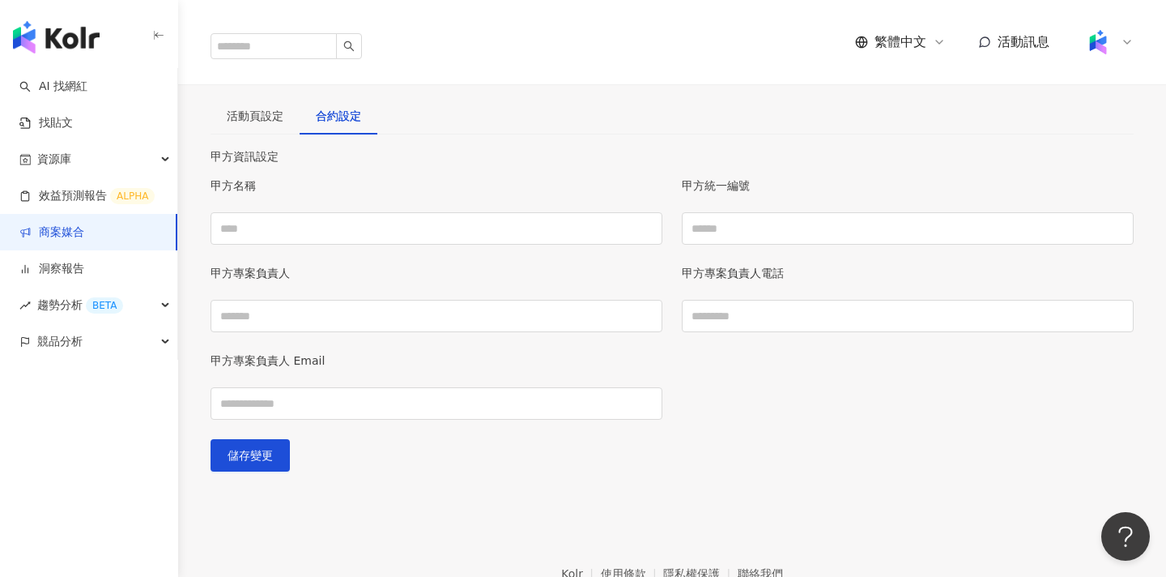
scroll to position [352, 0]
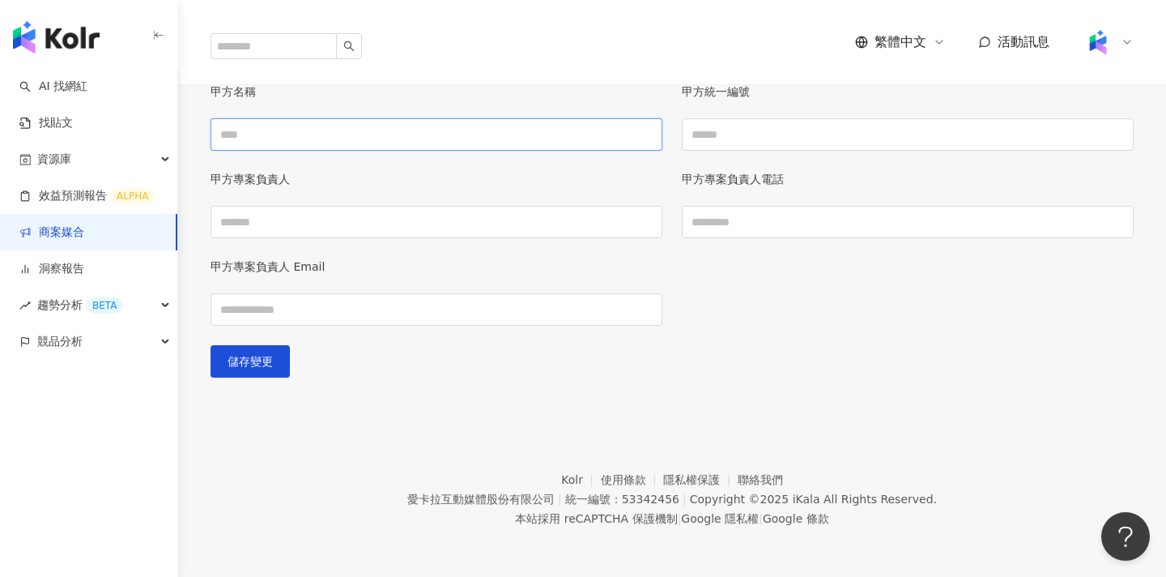
click at [424, 151] on input "甲方名稱" at bounding box center [437, 134] width 452 height 32
click at [436, 238] on input "甲方專案負責人" at bounding box center [437, 222] width 452 height 32
type input "*****"
click at [407, 151] on input "甲方名稱" at bounding box center [437, 134] width 452 height 32
type input "**********"
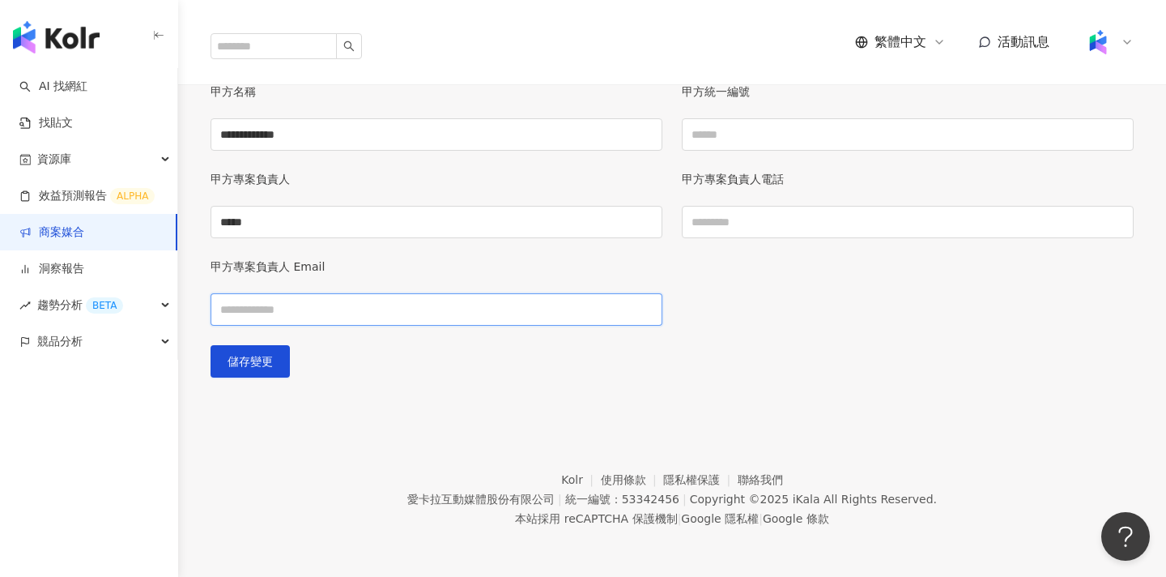
click at [402, 326] on input "甲方專案負責人 Email" at bounding box center [437, 309] width 452 height 32
type input "**********"
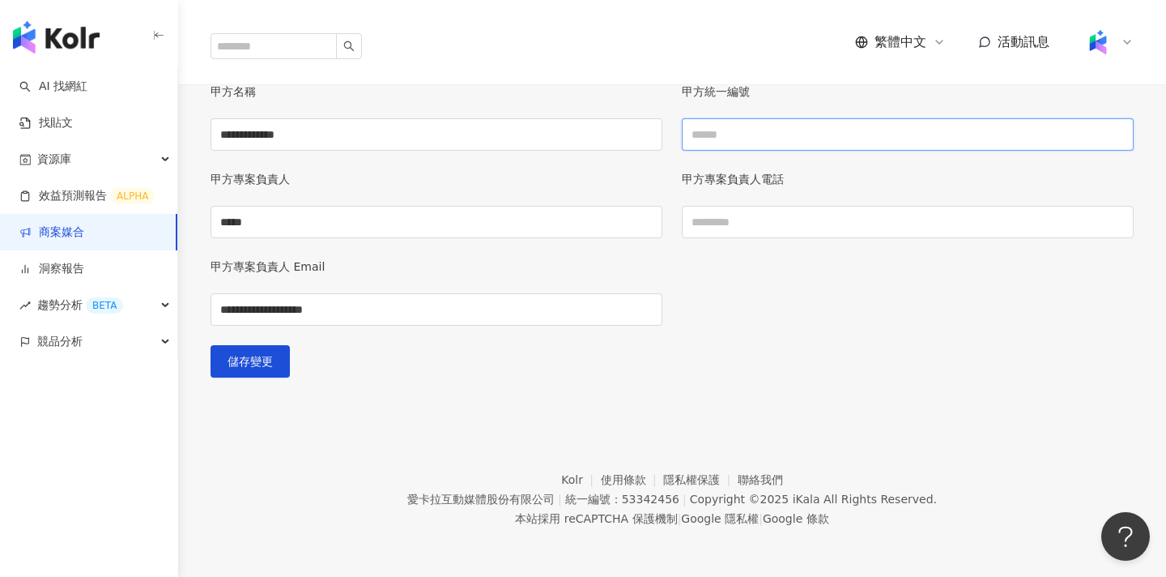
click at [756, 151] on input "甲方統一編號" at bounding box center [908, 134] width 452 height 32
type input "********"
click at [790, 238] on input "甲方專案負責人電話" at bounding box center [908, 222] width 452 height 32
type input "**********"
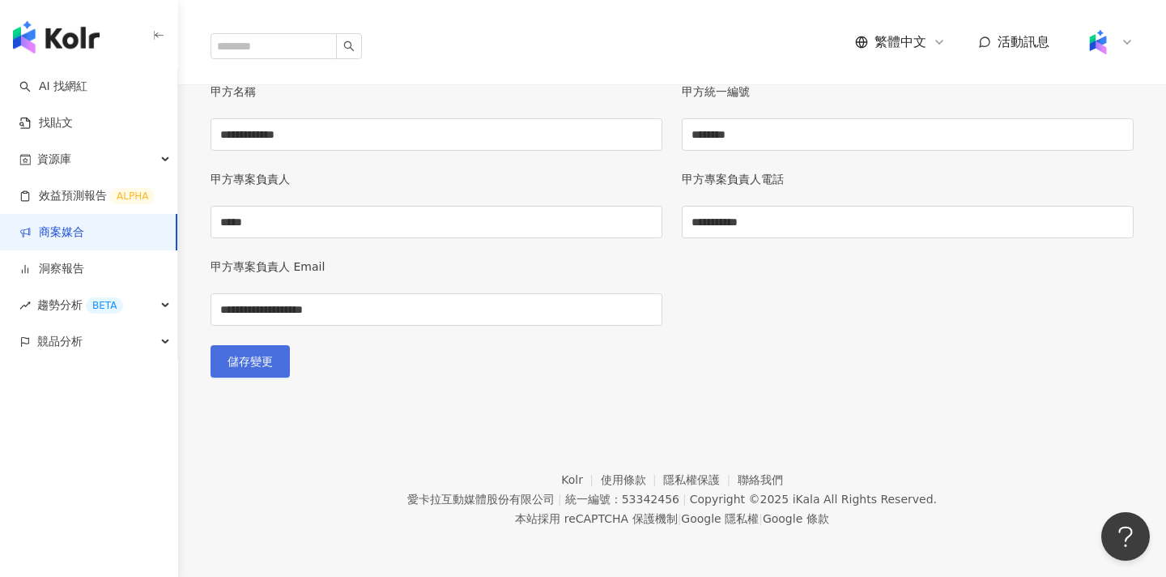
click at [290, 377] on button "儲存變更" at bounding box center [250, 361] width 79 height 32
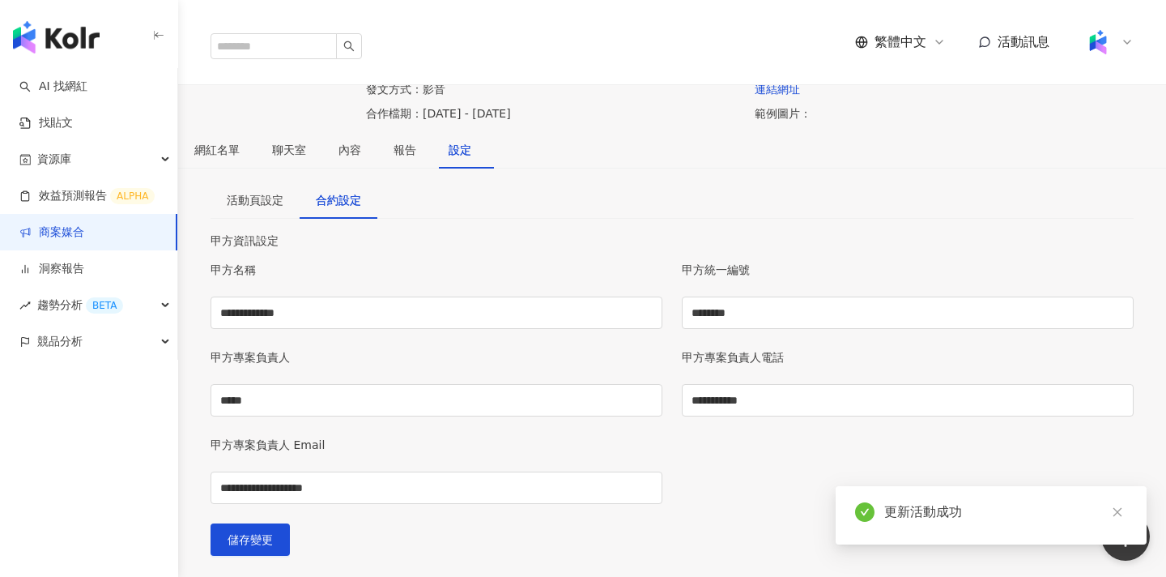
scroll to position [0, 0]
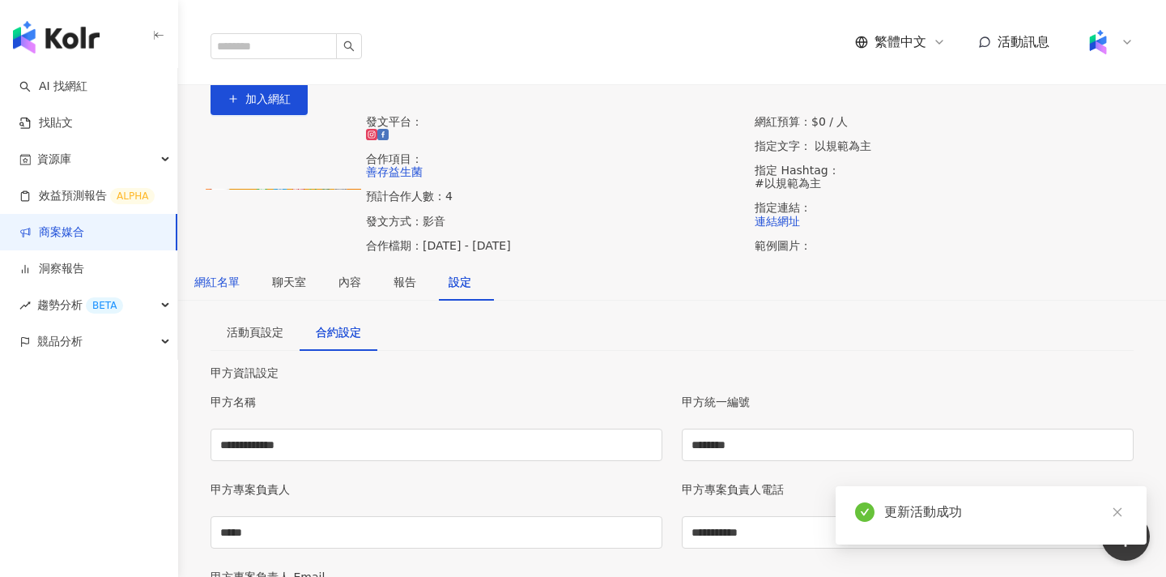
click at [240, 291] on div "網紅名單" at bounding box center [216, 282] width 45 height 18
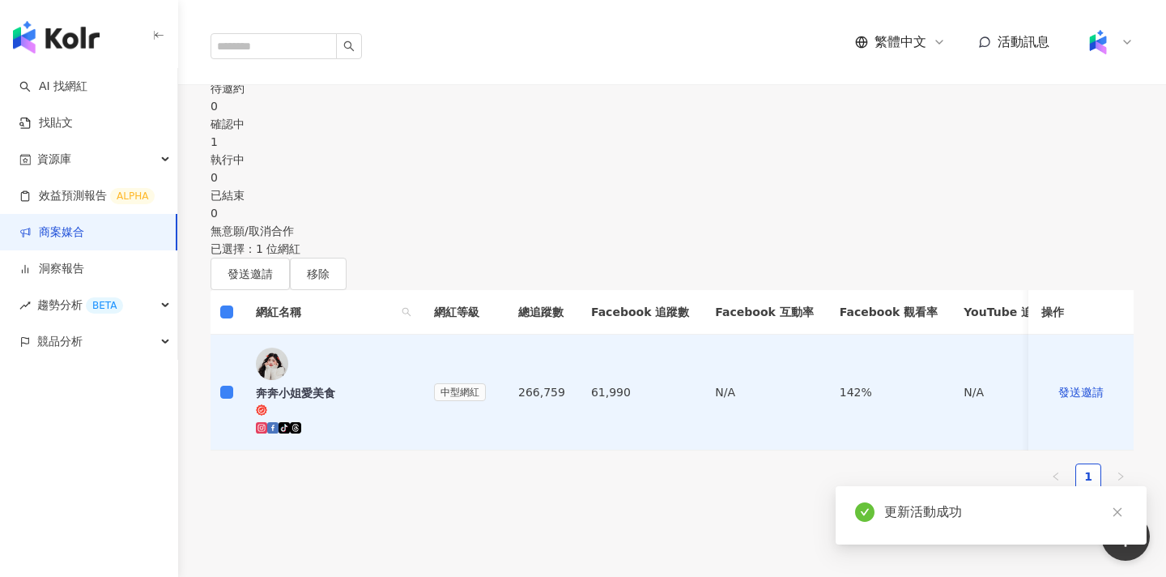
scroll to position [394, 0]
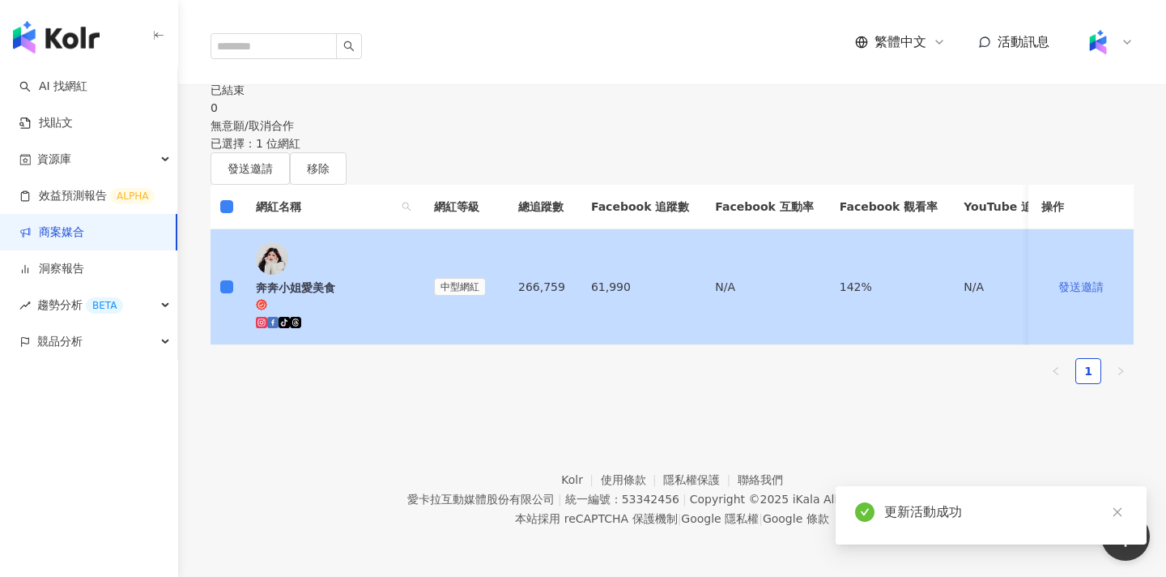
click at [1067, 292] on button "發送邀請" at bounding box center [1081, 287] width 79 height 32
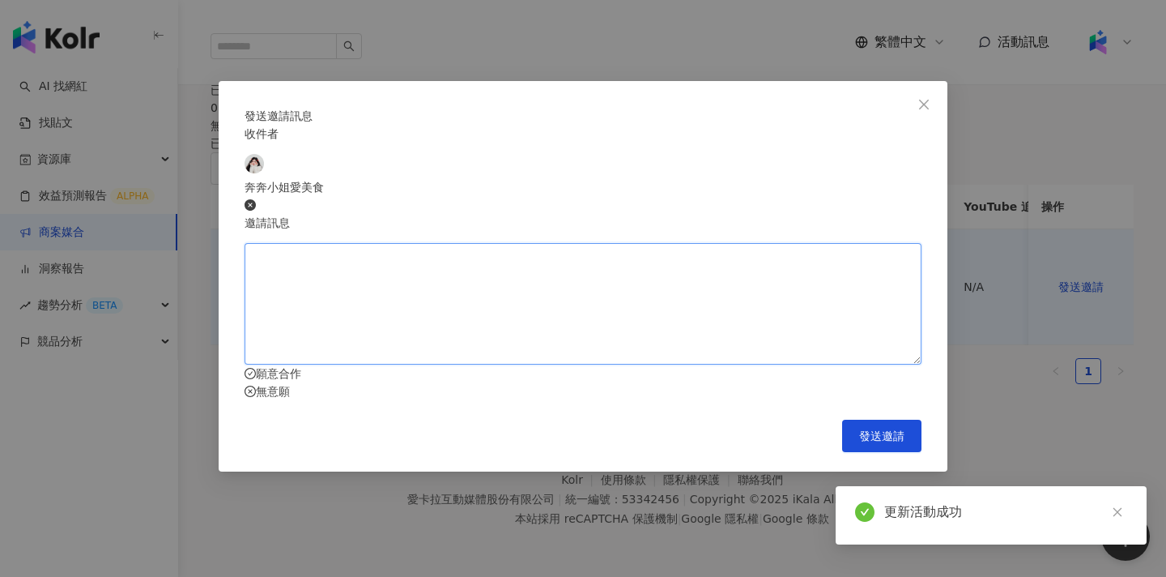
click at [694, 302] on textarea at bounding box center [583, 303] width 677 height 121
type textarea "*"
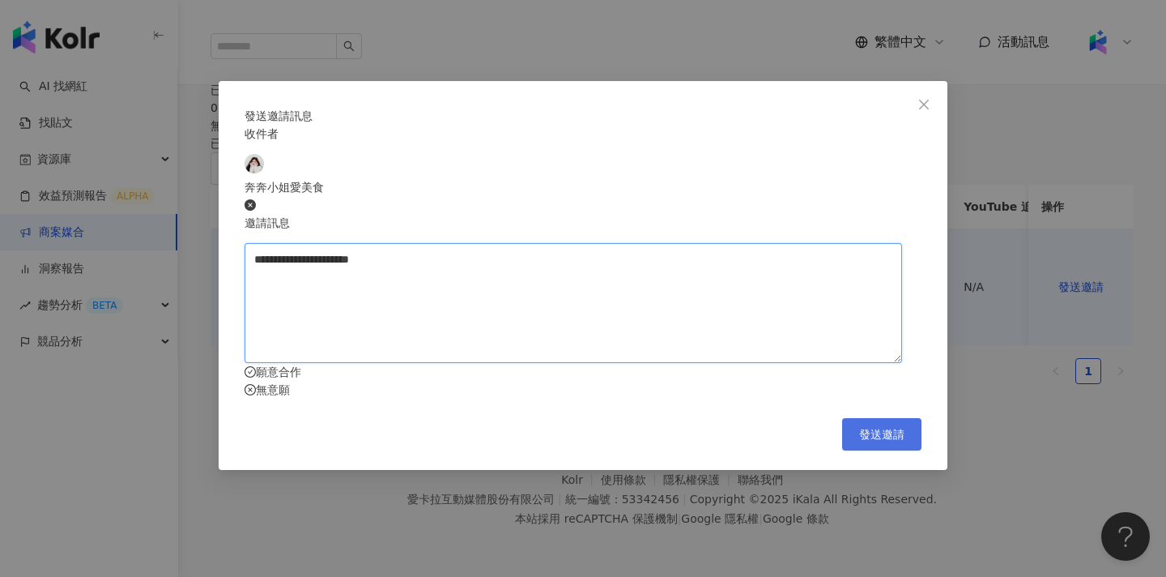
type textarea "**********"
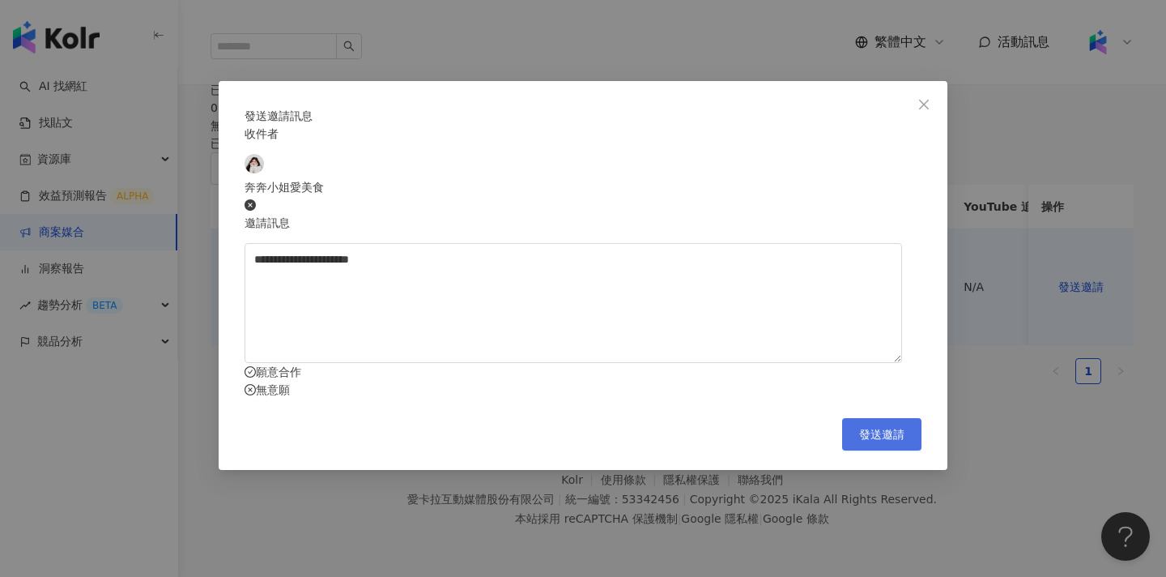
click at [885, 450] on button "發送邀請" at bounding box center [881, 434] width 79 height 32
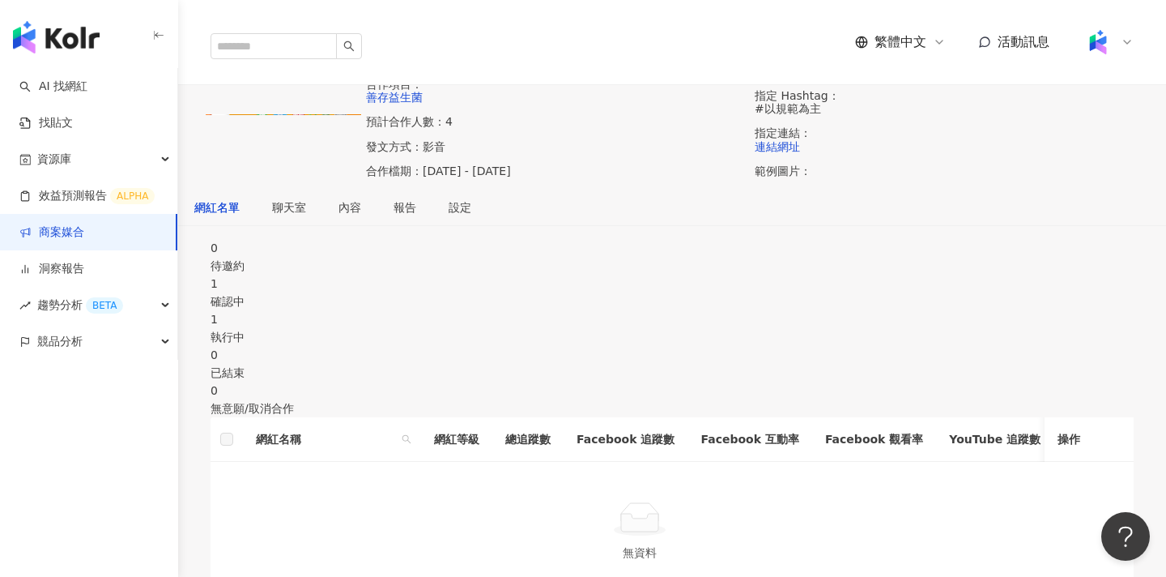
scroll to position [347, 0]
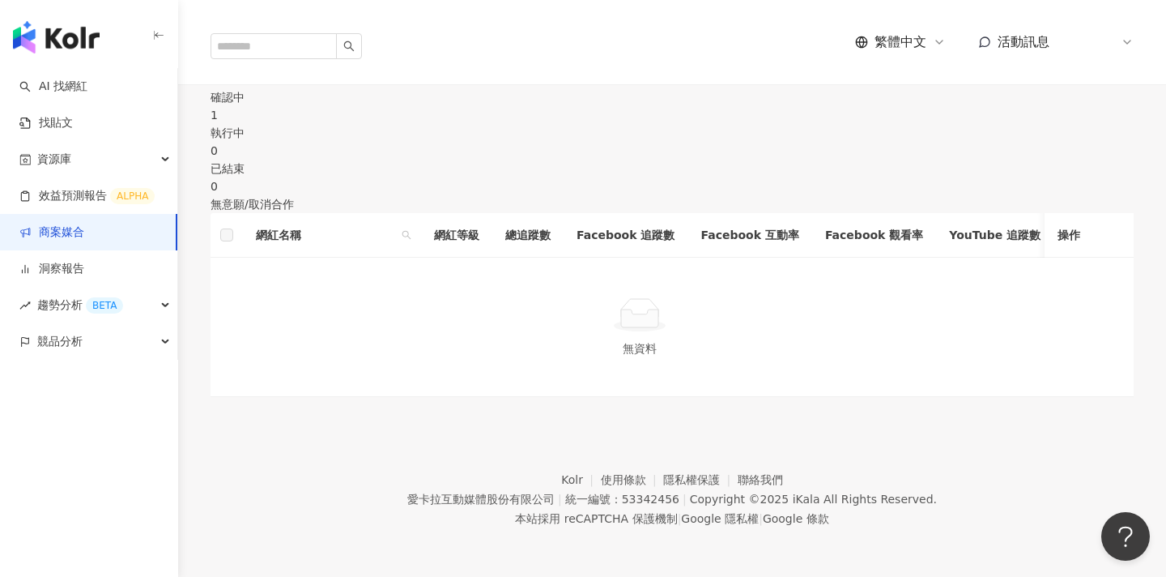
click at [465, 106] on div "確認中" at bounding box center [672, 97] width 923 height 18
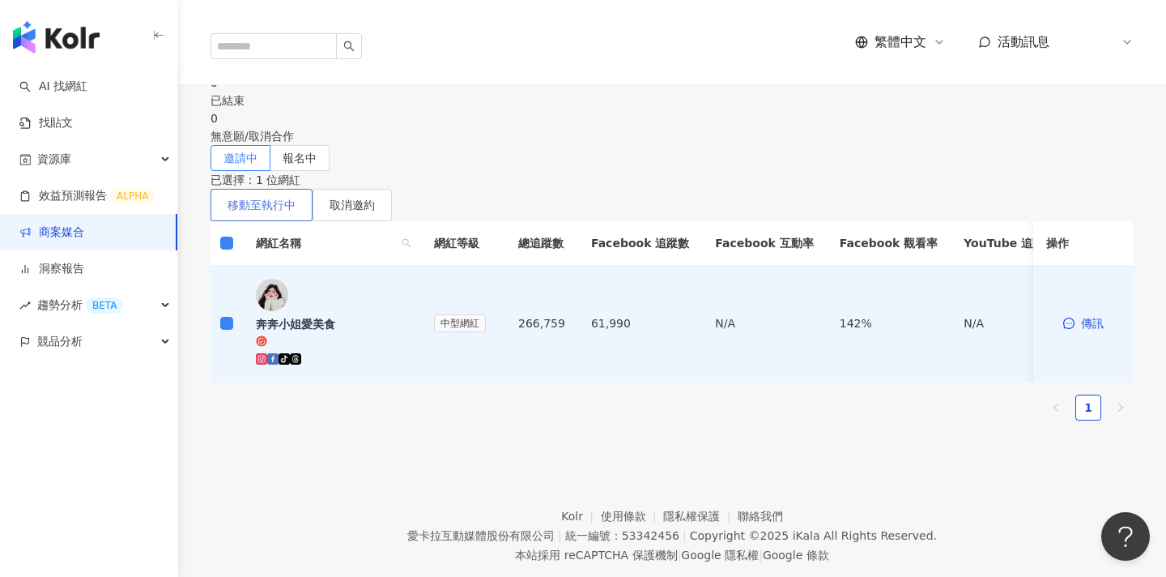
click at [313, 221] on button "移動至執行中" at bounding box center [262, 205] width 102 height 32
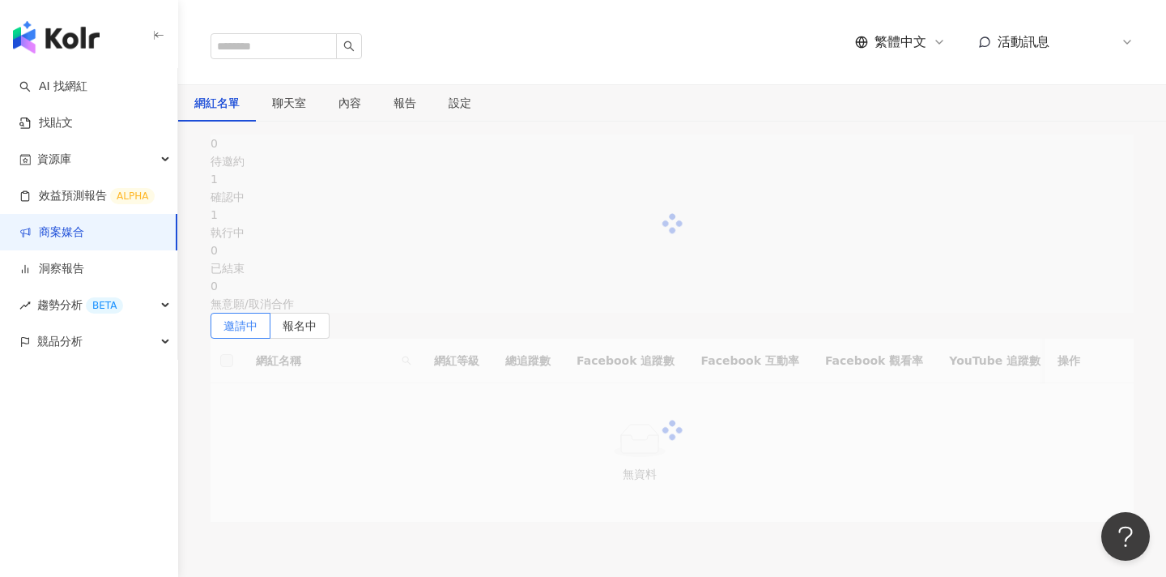
scroll to position [347, 0]
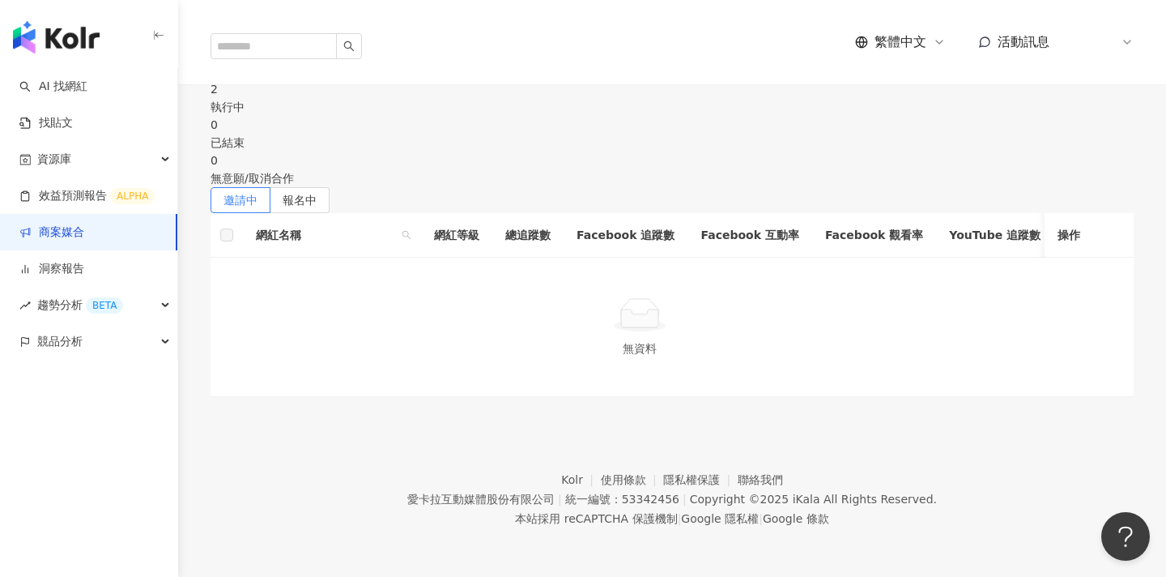
click at [665, 109] on div "執行中" at bounding box center [672, 107] width 923 height 18
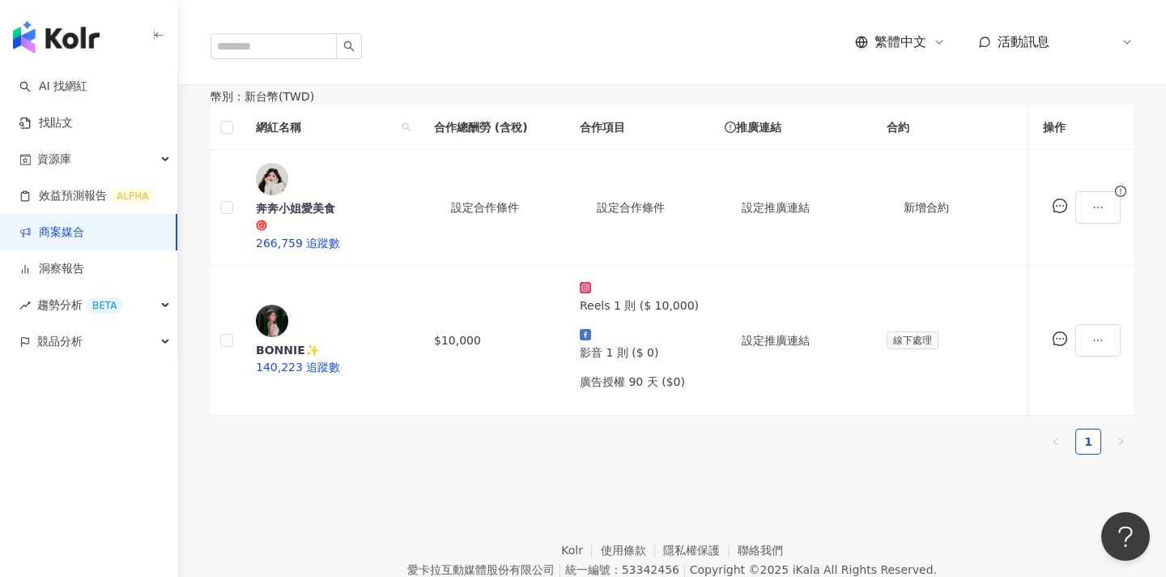
scroll to position [405, 0]
click at [519, 213] on span "設定合作條件" at bounding box center [485, 206] width 68 height 13
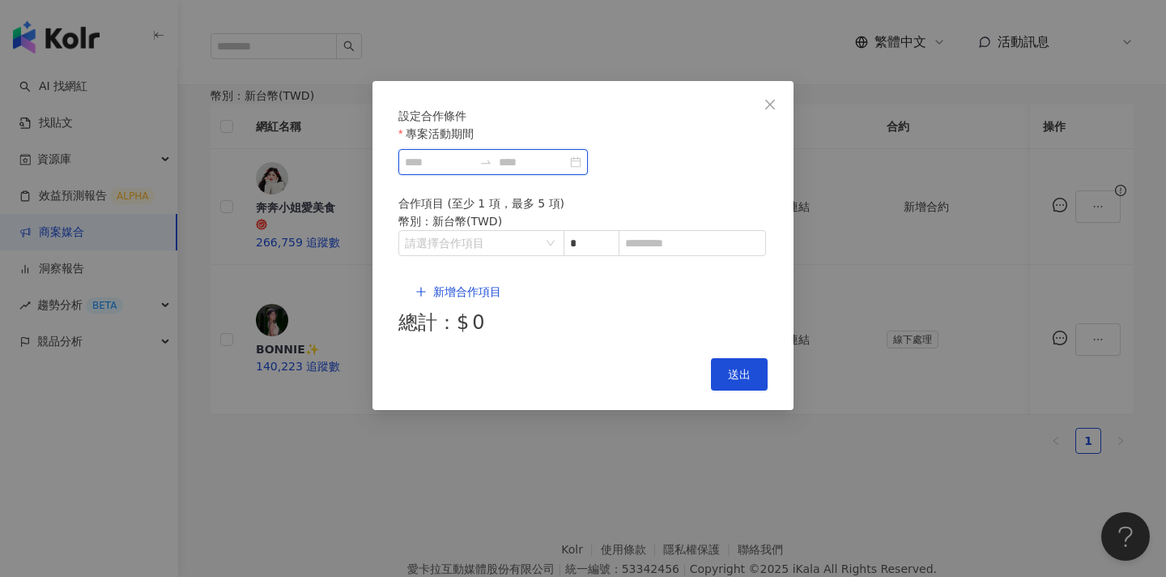
click at [473, 171] on input "專案活動期間" at bounding box center [439, 162] width 68 height 18
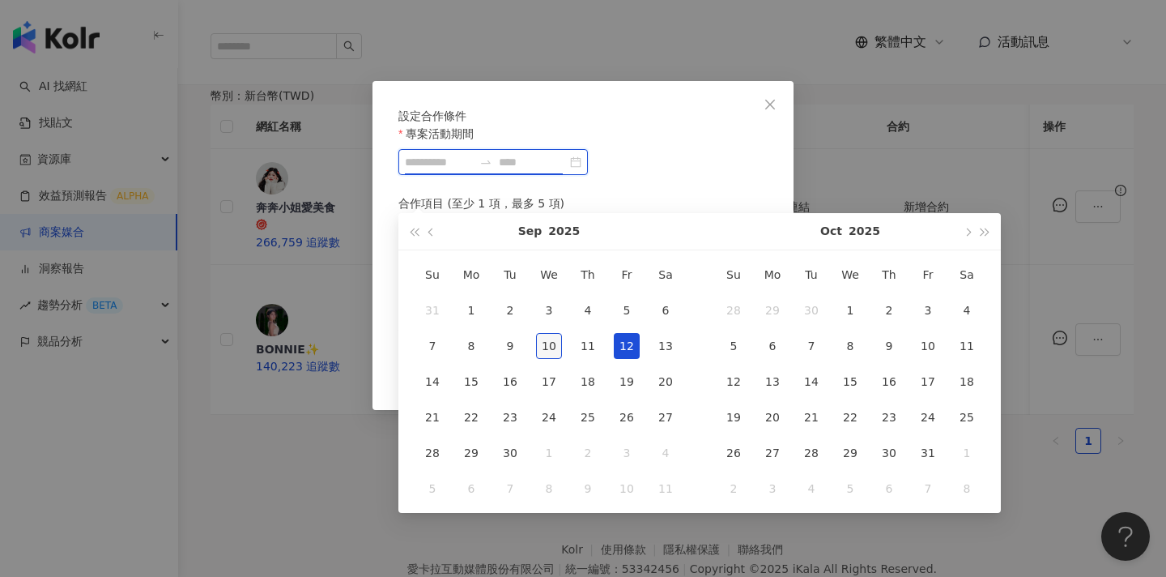
type input "**********"
click at [552, 345] on div "10" at bounding box center [549, 346] width 26 height 26
type input "**********"
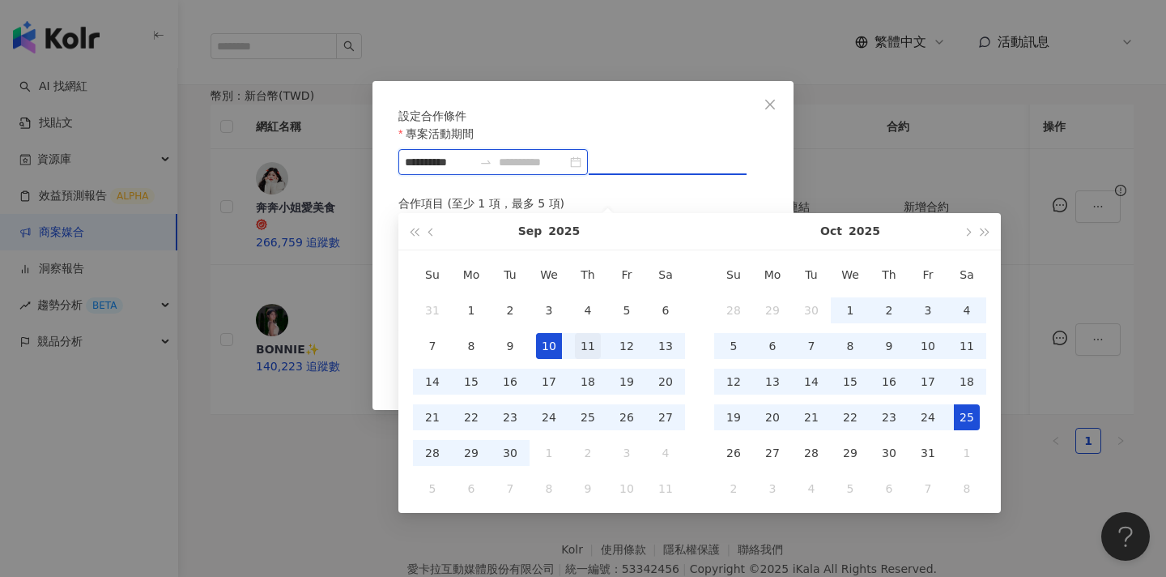
type input "**********"
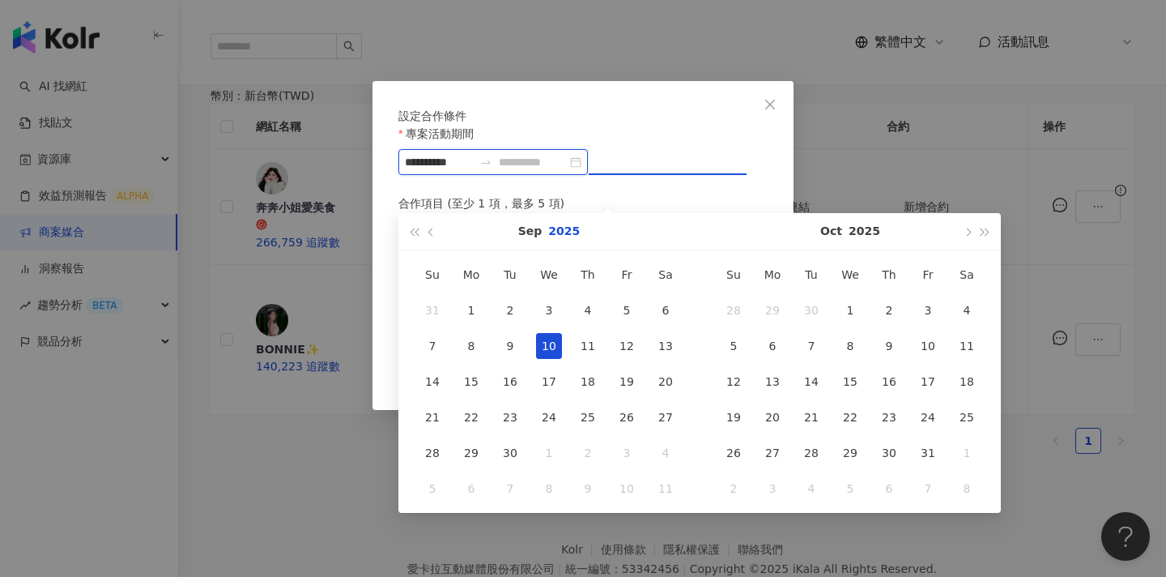
type input "**********"
click at [499, 168] on div at bounding box center [486, 162] width 26 height 13
click at [488, 147] on form "設定合作條件 專案活動期間 合作項目 (至少 1 項，最多 5 項) 幣別 ： 新台幣 ( TWD ) 請選擇合作項目 * 新增合作項目 總計：$ 0" at bounding box center [583, 223] width 369 height 232
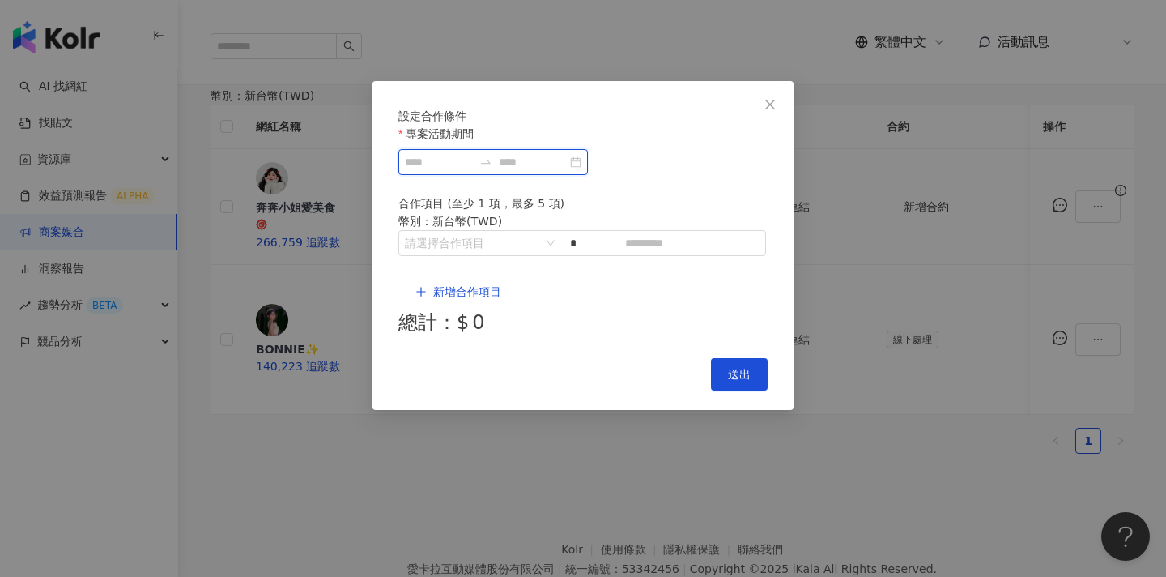
click at [461, 171] on input "專案活動期間" at bounding box center [439, 162] width 68 height 18
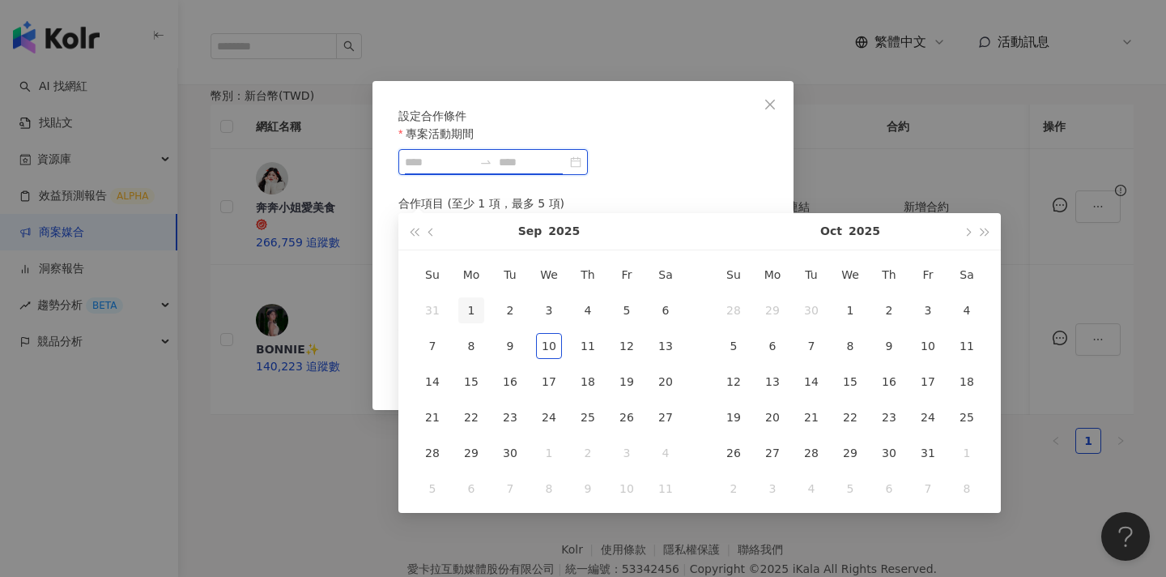
type input "**********"
click at [476, 307] on div "1" at bounding box center [471, 310] width 26 height 26
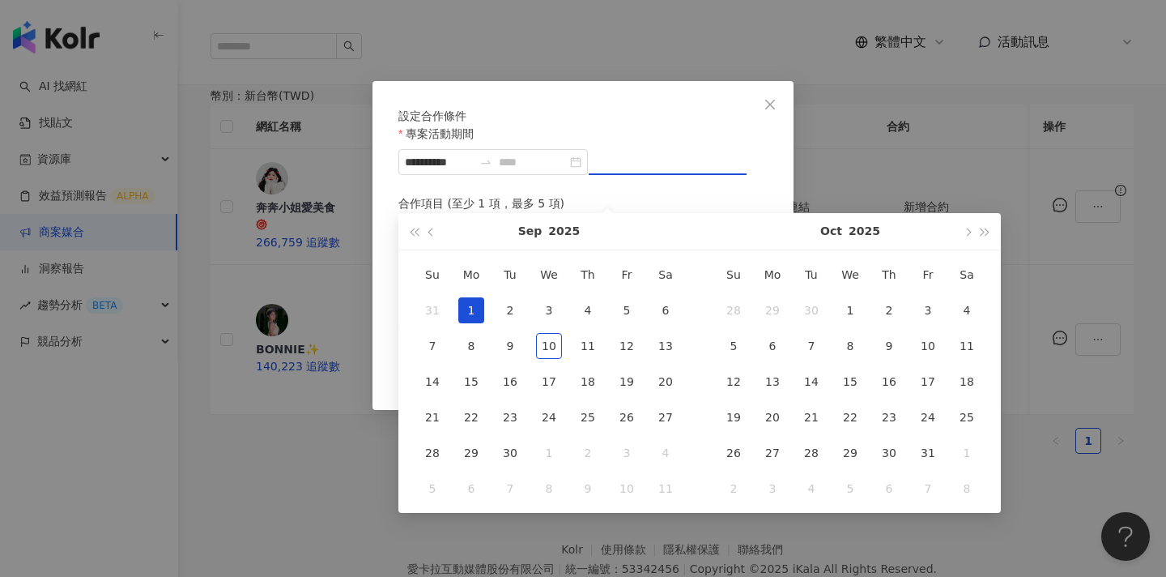
click at [476, 306] on div "1" at bounding box center [471, 310] width 26 height 26
type input "**********"
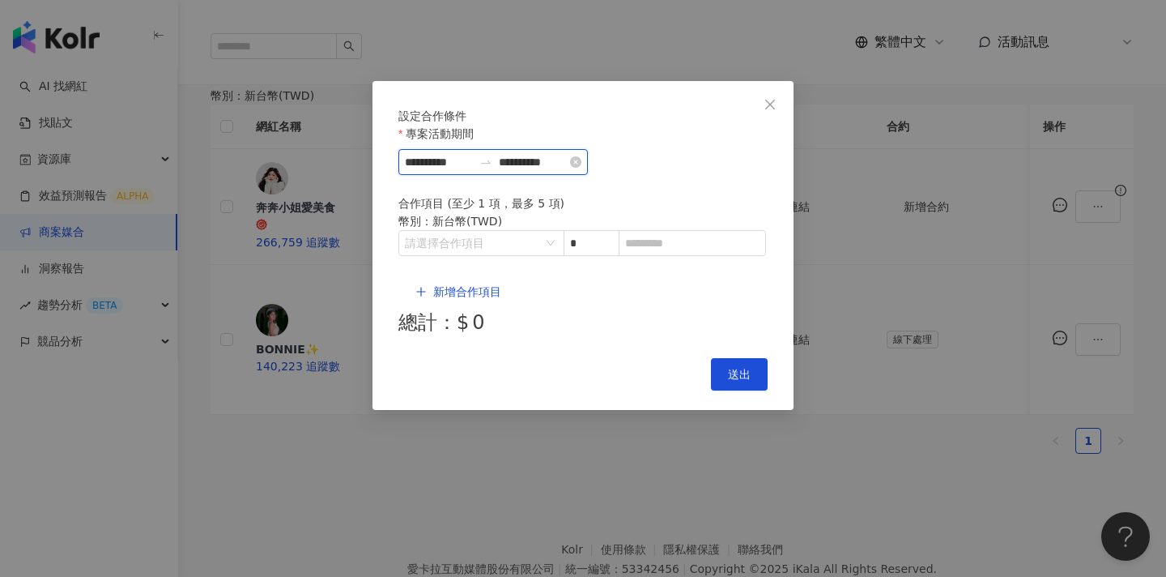
click at [473, 171] on input "**********" at bounding box center [439, 162] width 68 height 18
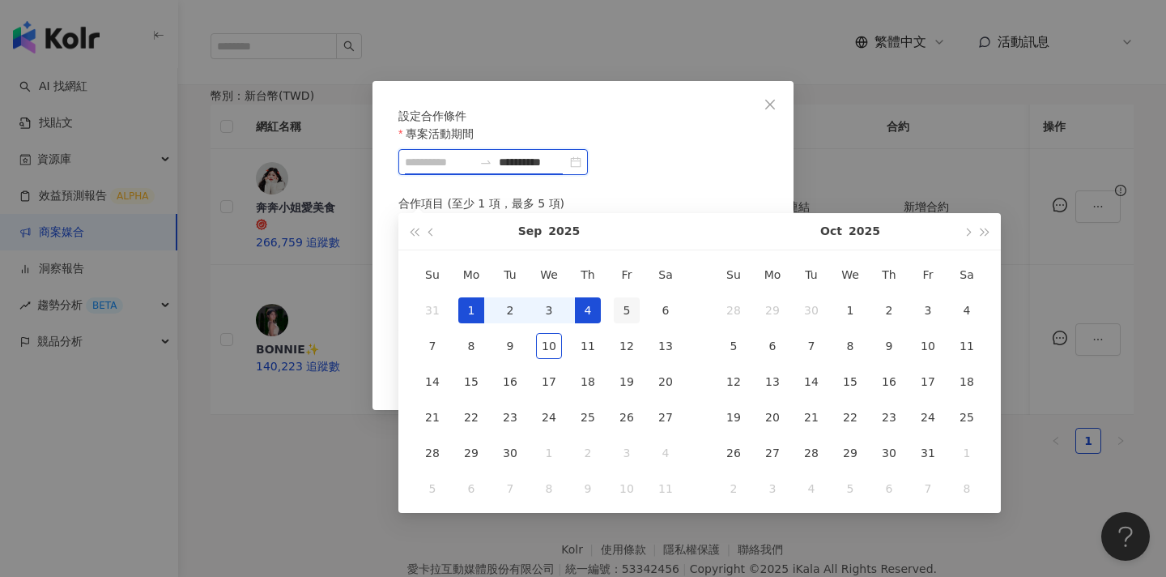
type input "**********"
click at [629, 309] on div "5" at bounding box center [627, 310] width 26 height 26
click at [567, 171] on input "**********" at bounding box center [533, 162] width 68 height 18
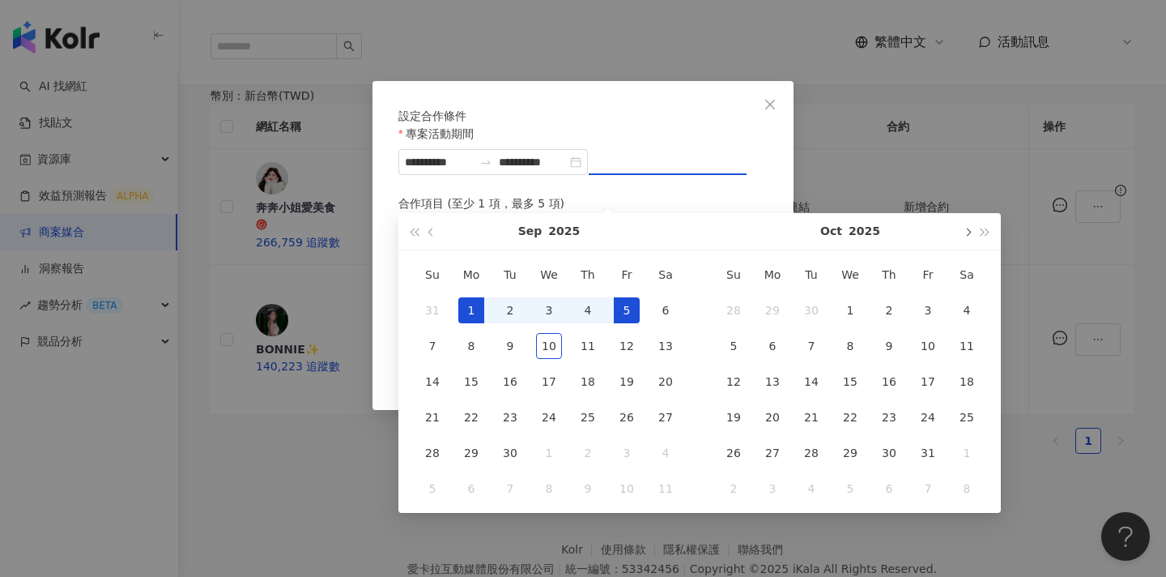
click at [970, 237] on button "button" at bounding box center [967, 231] width 18 height 36
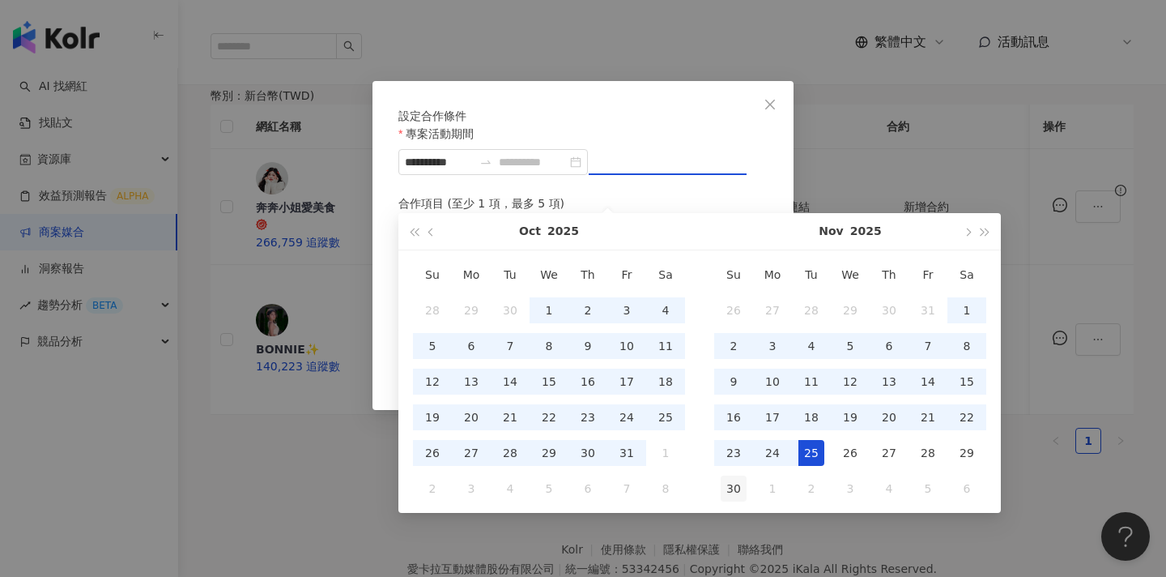
type input "**********"
click at [739, 487] on div "30" at bounding box center [734, 488] width 26 height 26
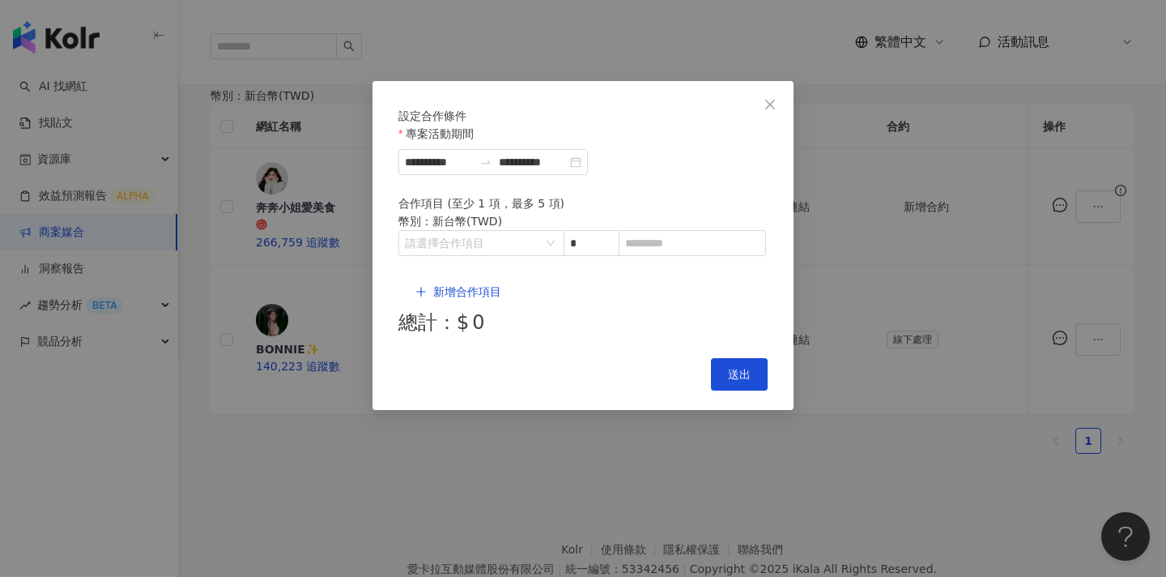
click at [521, 279] on div "新增合作項目 總計：$ 0" at bounding box center [583, 306] width 369 height 63
click at [523, 255] on input "search" at bounding box center [473, 243] width 136 height 24
click at [455, 322] on div "Instagram" at bounding box center [440, 331] width 58 height 18
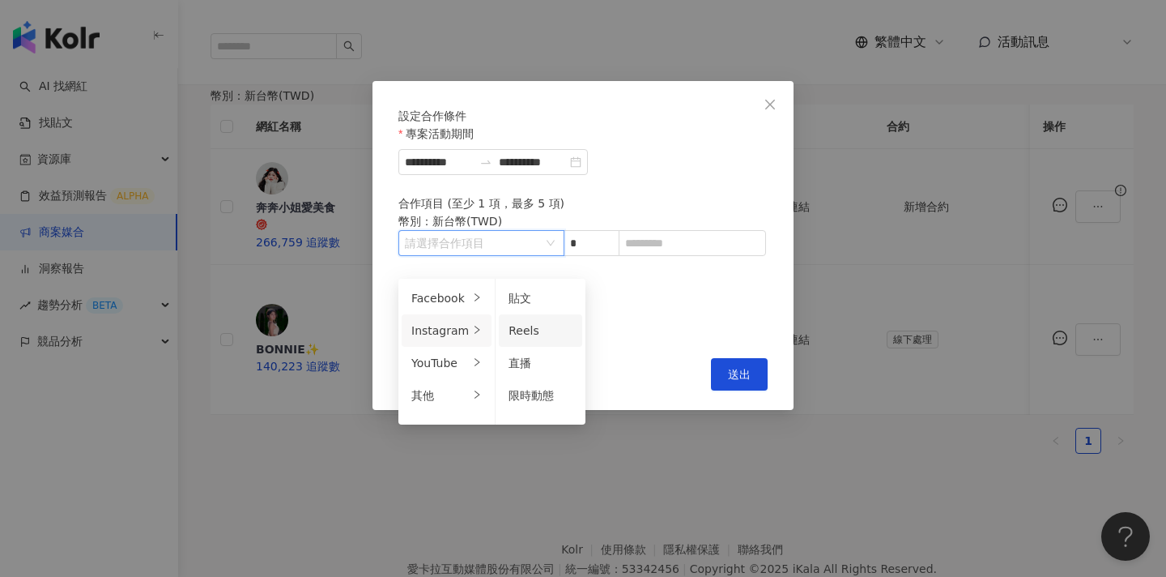
click at [526, 332] on span "Reels" at bounding box center [524, 330] width 31 height 13
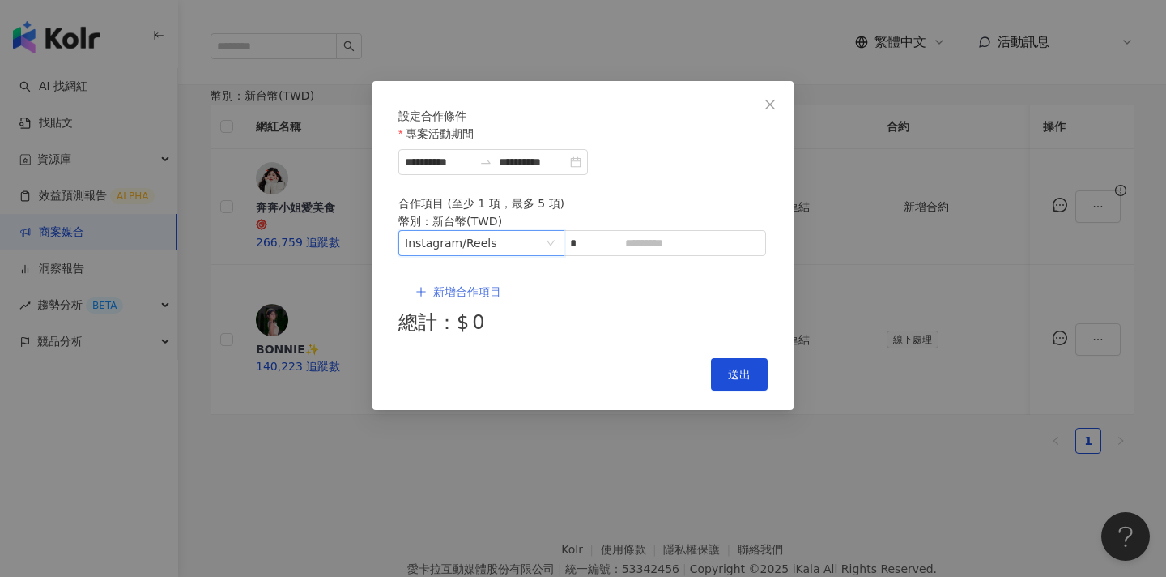
click at [447, 293] on span "新增合作項目" at bounding box center [467, 291] width 68 height 13
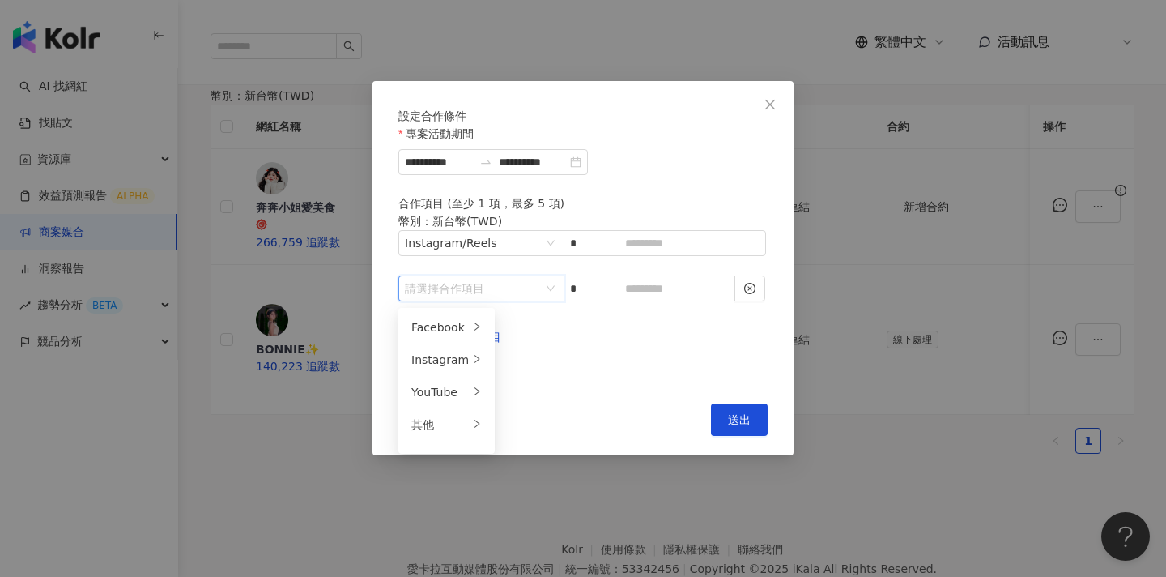
click at [456, 286] on input "search" at bounding box center [473, 288] width 136 height 24
click at [458, 334] on div "Facebook" at bounding box center [440, 327] width 58 height 18
click at [538, 330] on div "貼文" at bounding box center [541, 327] width 64 height 18
click at [469, 330] on span "新增合作項目" at bounding box center [467, 336] width 68 height 13
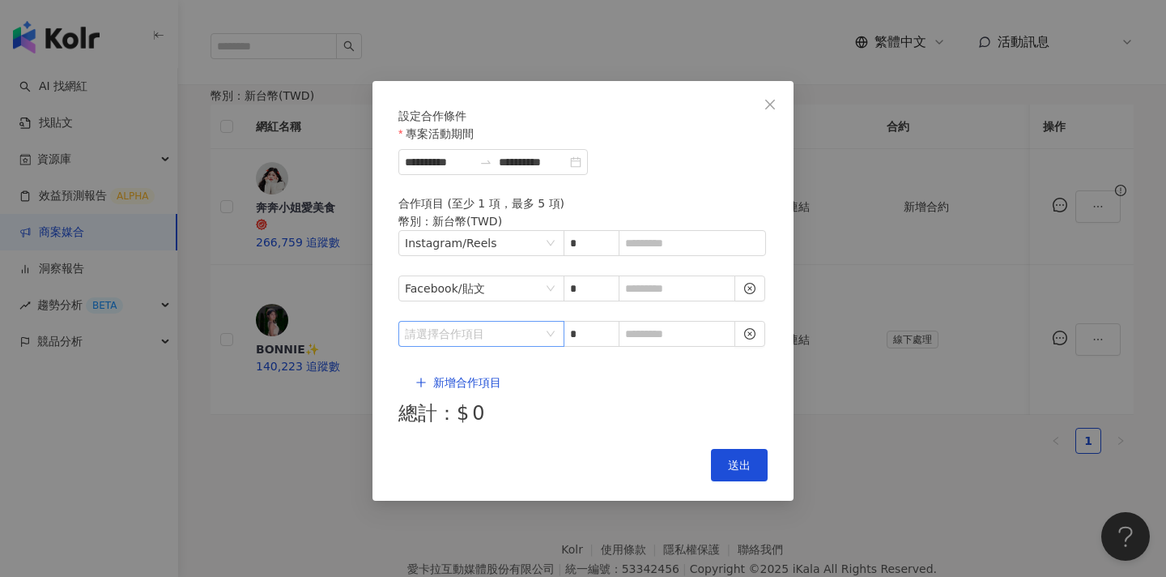
click at [496, 329] on input "search" at bounding box center [473, 334] width 136 height 24
click at [462, 448] on div "其他" at bounding box center [440, 454] width 58 height 18
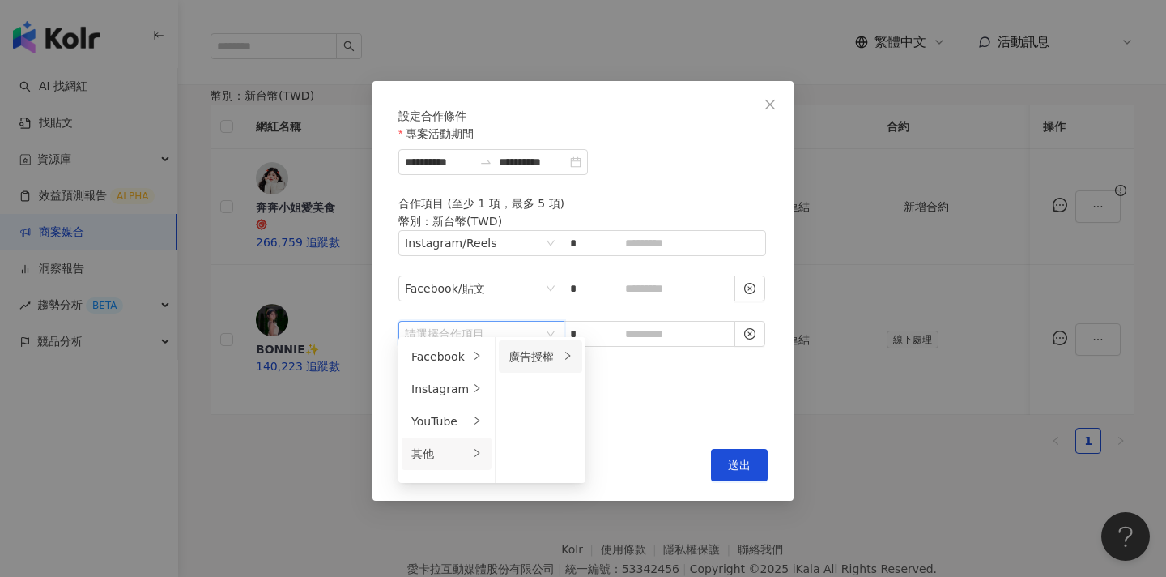
click at [529, 360] on div "廣告授權" at bounding box center [534, 356] width 51 height 18
click at [616, 453] on span "90 天" at bounding box center [613, 453] width 29 height 13
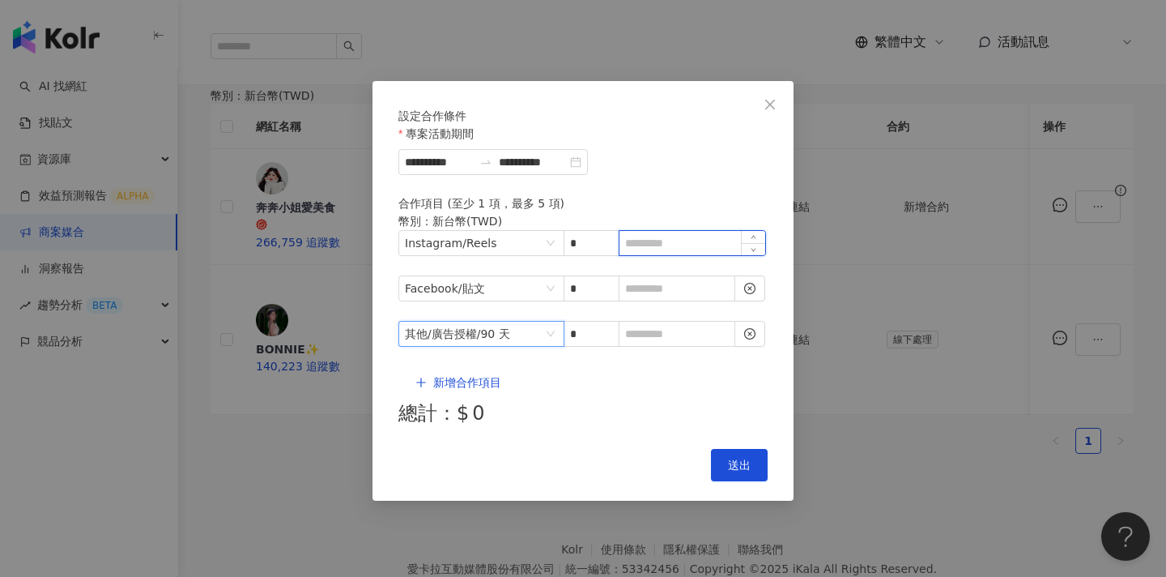
click at [656, 255] on input at bounding box center [693, 243] width 146 height 24
type input "*"
type input "*****"
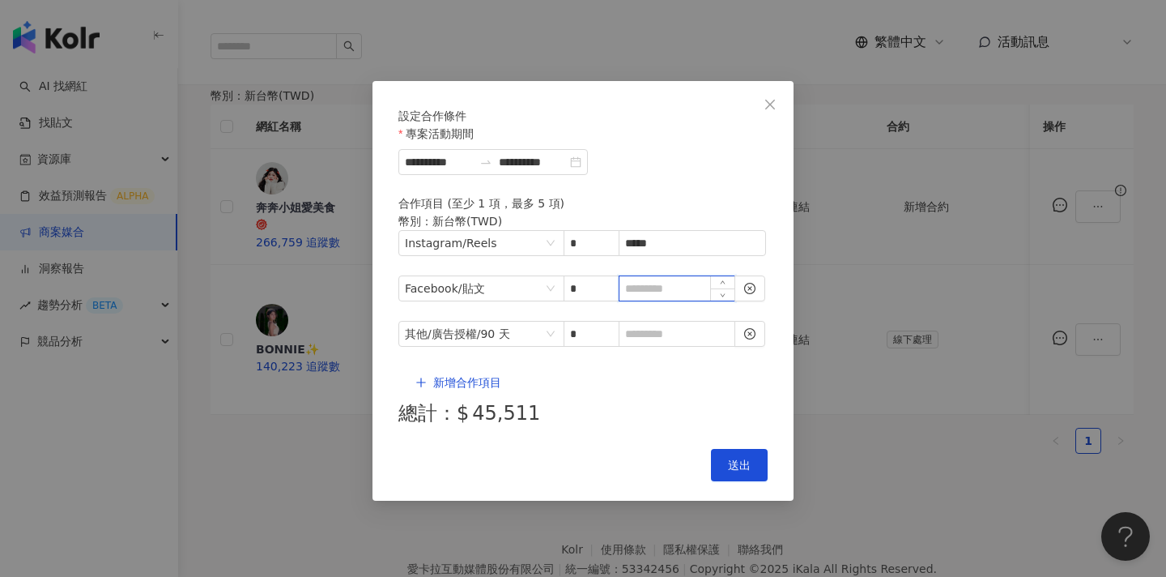
click at [691, 297] on input at bounding box center [677, 288] width 115 height 24
type input "*"
click at [692, 327] on input at bounding box center [677, 334] width 115 height 24
type input "*"
click at [733, 449] on button "送出" at bounding box center [739, 465] width 57 height 32
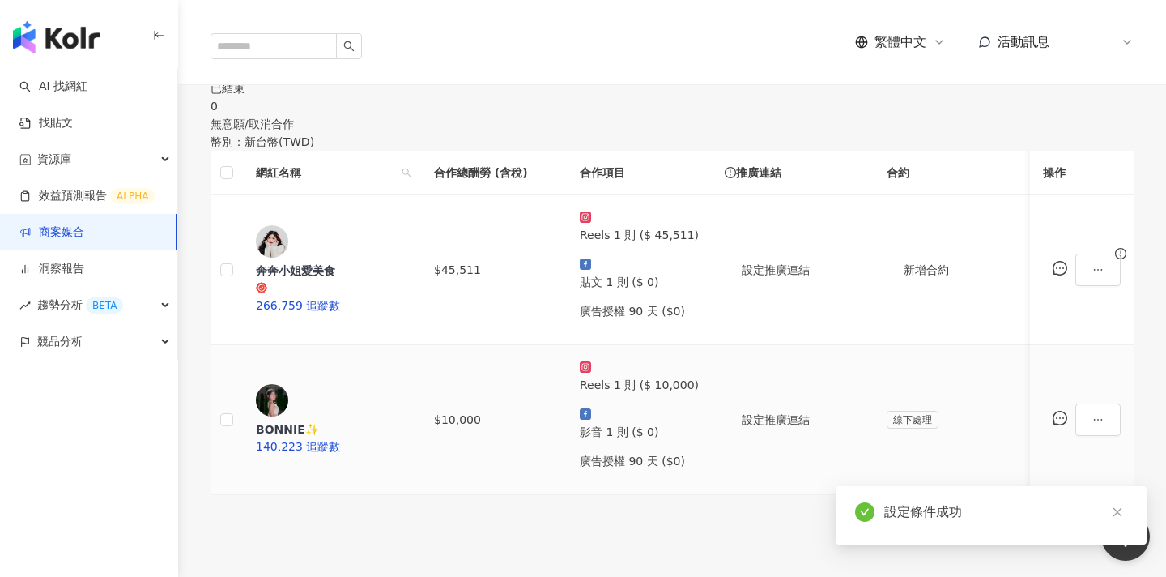
scroll to position [309, 0]
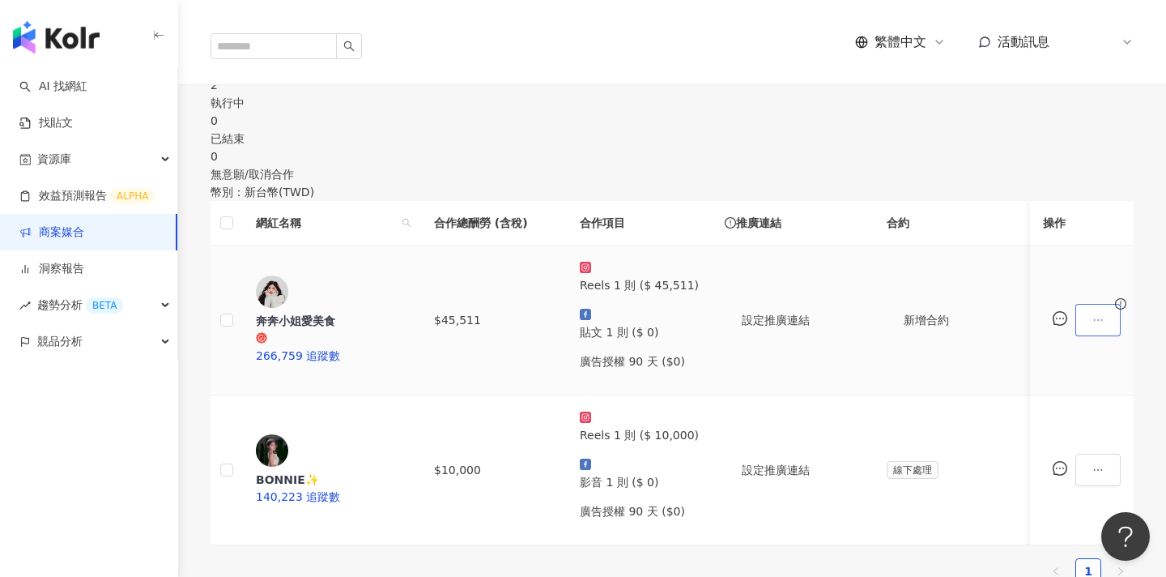
click at [1093, 326] on icon "ellipsis" at bounding box center [1098, 319] width 11 height 11
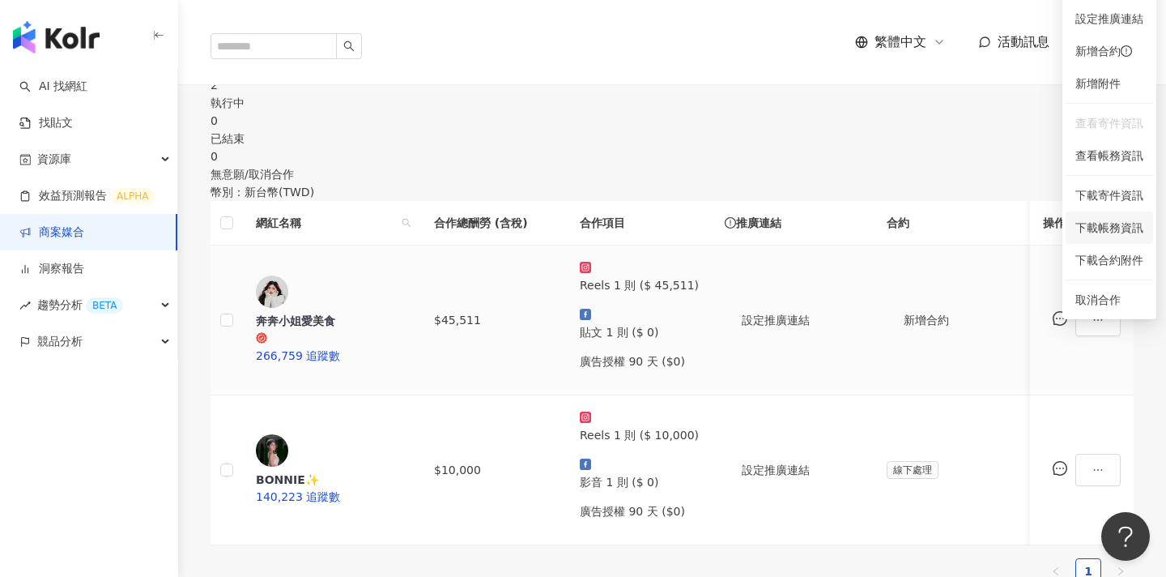
click at [1115, 227] on span "下載帳務資訊" at bounding box center [1110, 228] width 68 height 18
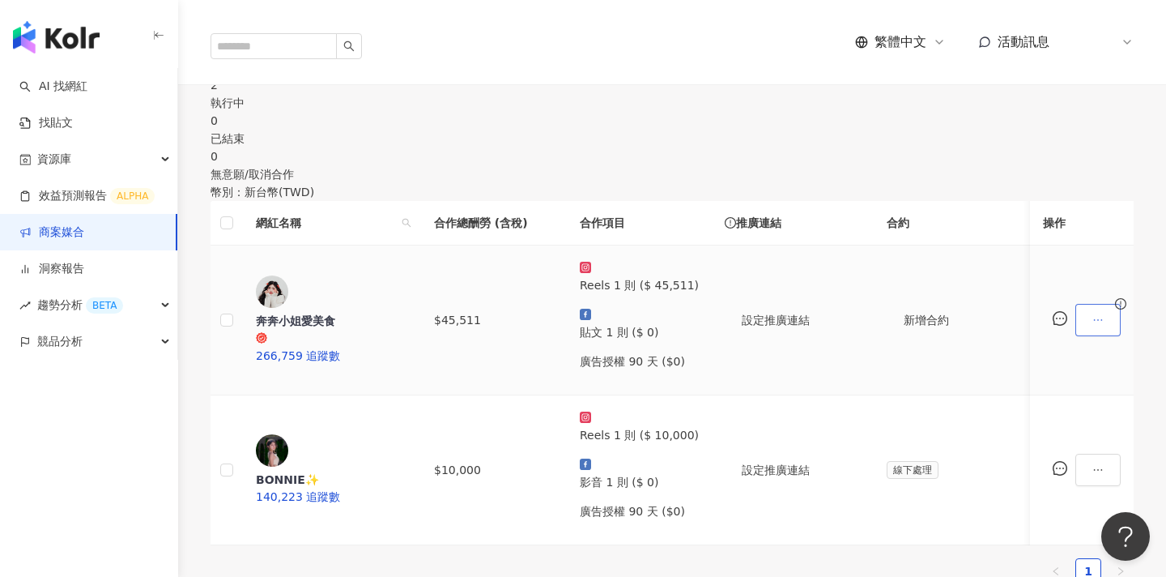
click at [1076, 335] on button "button" at bounding box center [1098, 320] width 45 height 32
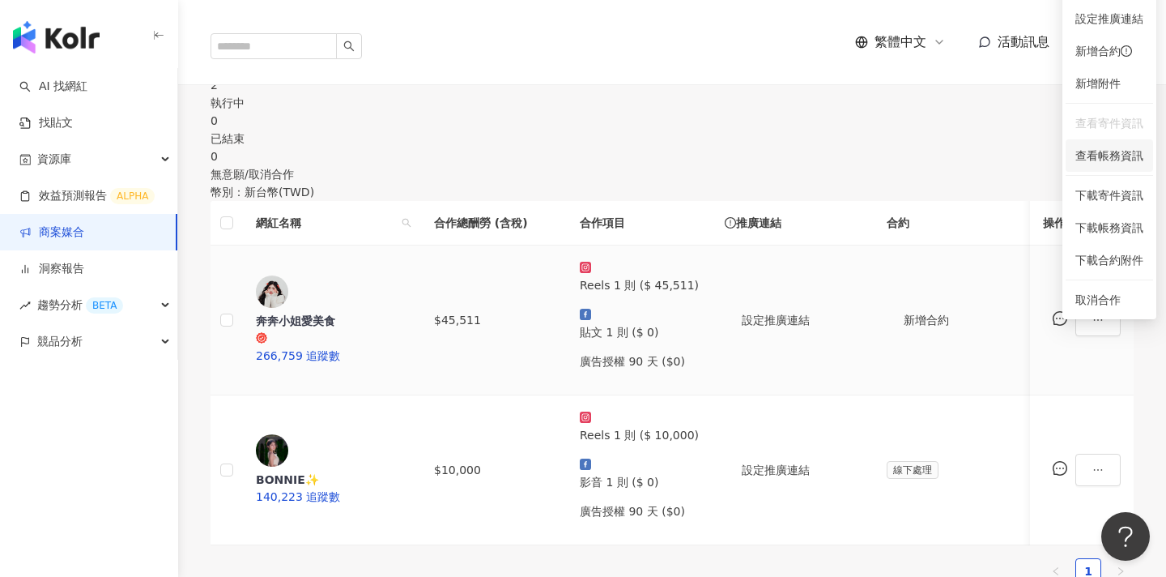
click at [1098, 160] on span "查看帳務資訊" at bounding box center [1110, 156] width 68 height 18
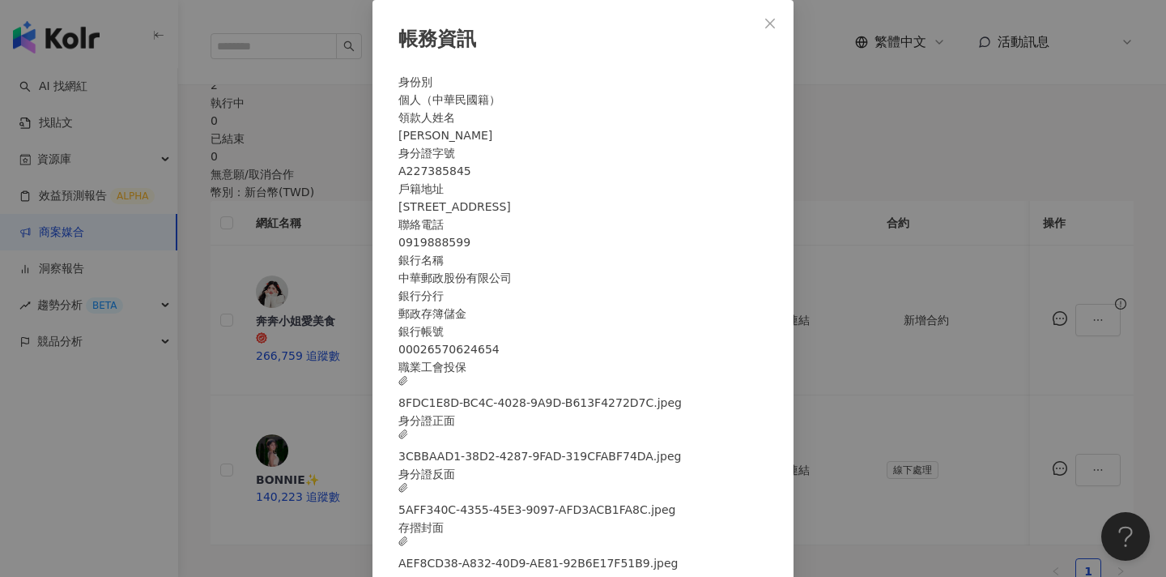
scroll to position [50, 0]
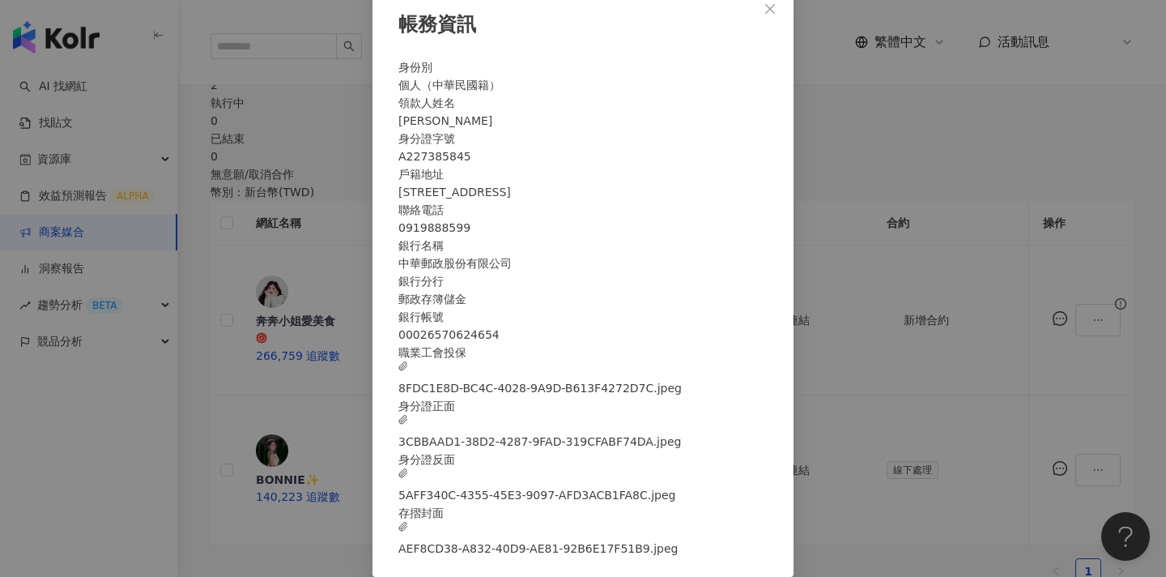
click at [638, 397] on span "8FDC1E8D-BC4C-4028-9A9D-B613F4272D7C.jpeg" at bounding box center [540, 379] width 283 height 36
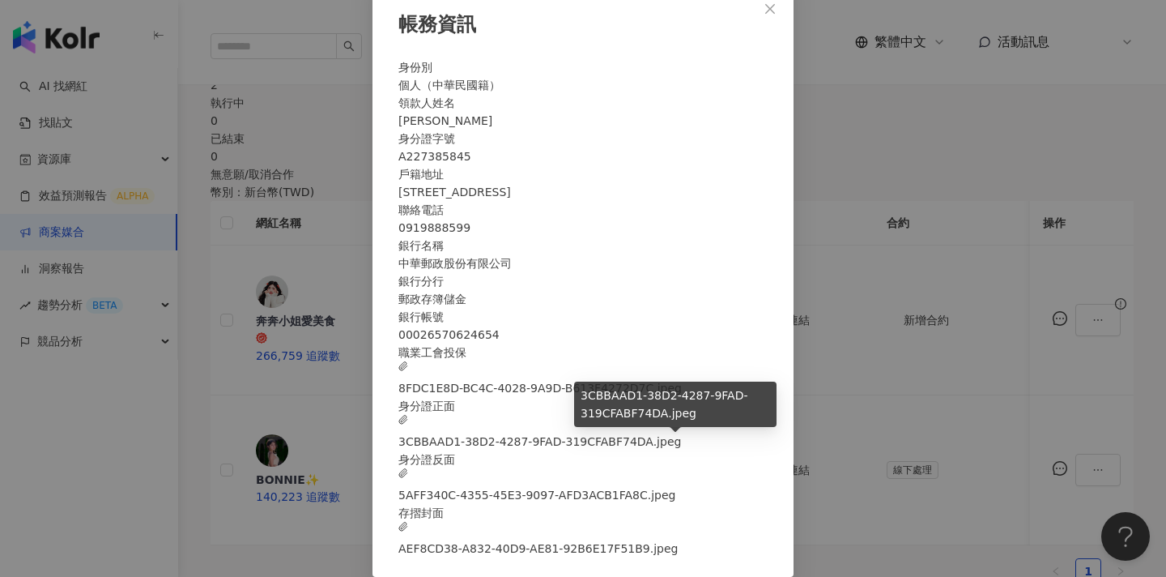
click at [641, 450] on span "3CBBAAD1-38D2-4287-9FAD-319CFABF74DA.jpeg" at bounding box center [540, 433] width 283 height 36
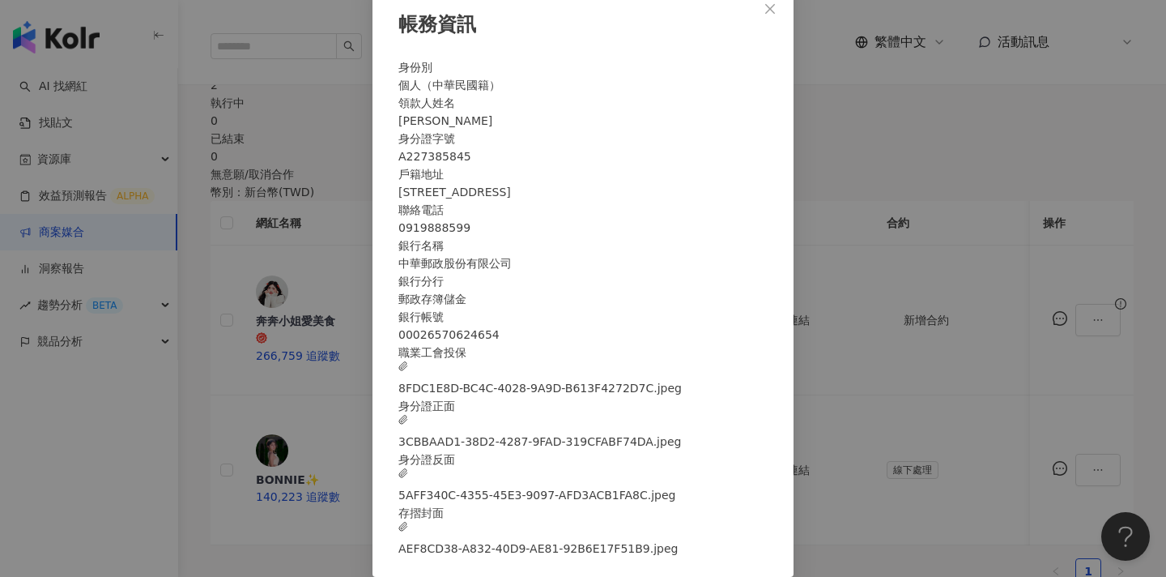
click at [651, 488] on span "5AFF340C-4355-45E3-9097-AFD3ACB1FA8C.jpeg" at bounding box center [538, 486] width 278 height 36
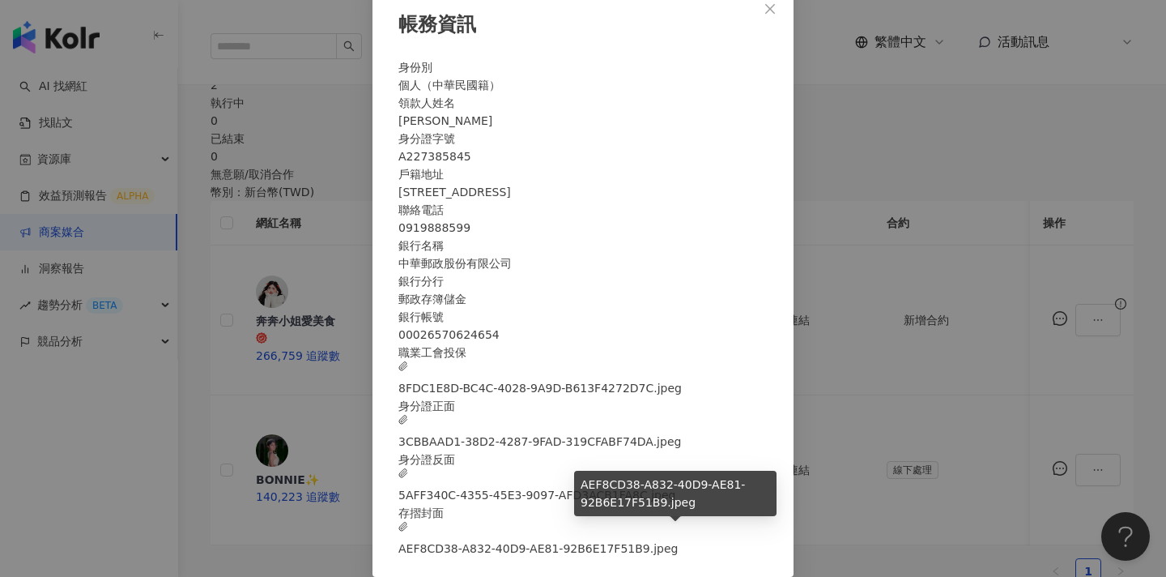
click at [634, 532] on span "AEF8CD38-A832-40D9-AE81-92B6E17F51B9.jpeg" at bounding box center [538, 540] width 279 height 36
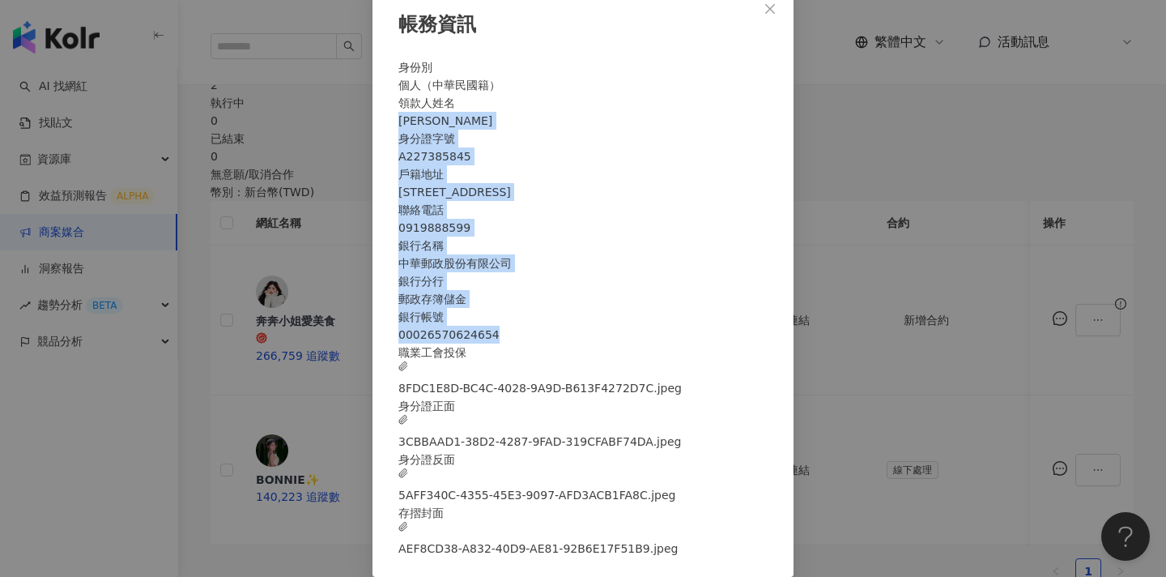
drag, startPoint x: 586, startPoint y: 83, endPoint x: 693, endPoint y: 359, distance: 295.7
click at [693, 359] on div "身份別 個人（中華民國籍） 領款人姓名 [PERSON_NAME] 身分證字號 A227385845 戶籍地址 [STREET_ADDRESS] 聯絡電話 […" at bounding box center [583, 307] width 369 height 499
copy div "[PERSON_NAME] 身分證字號 A227385845 戶籍地址 [STREET_ADDRESS] 聯絡電話 [PHONE_NUMBER] 銀行名稱 中…"
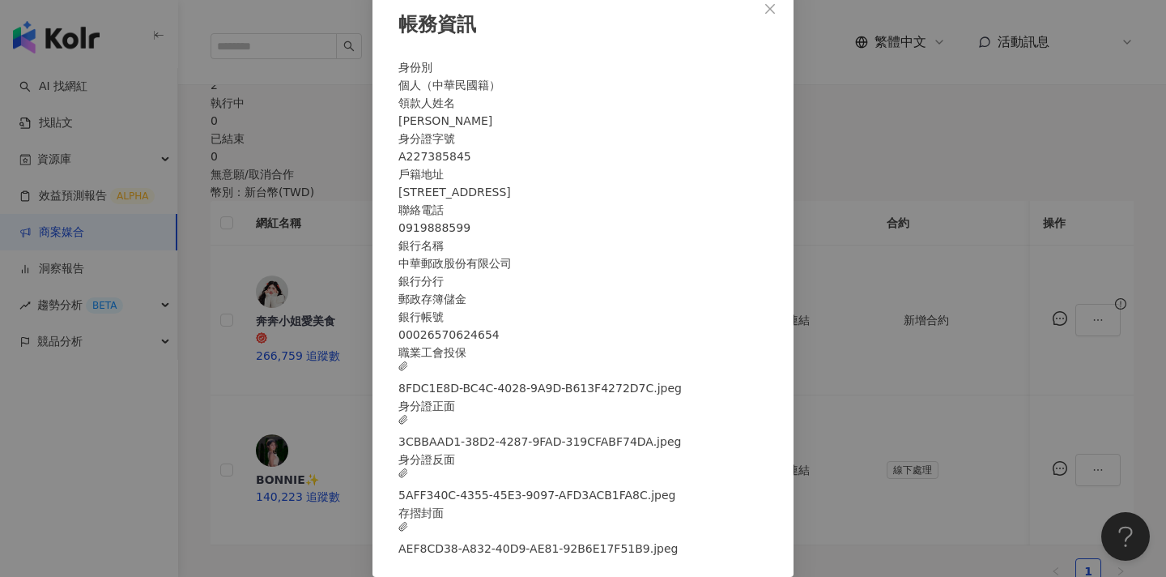
click at [826, 146] on div "帳務資訊 身份別 個人（中華民國籍） 領款人姓名 [PERSON_NAME] 身分證字號 A227385845 戶籍地址 [STREET_ADDRESS] 聯…" at bounding box center [583, 288] width 1166 height 577
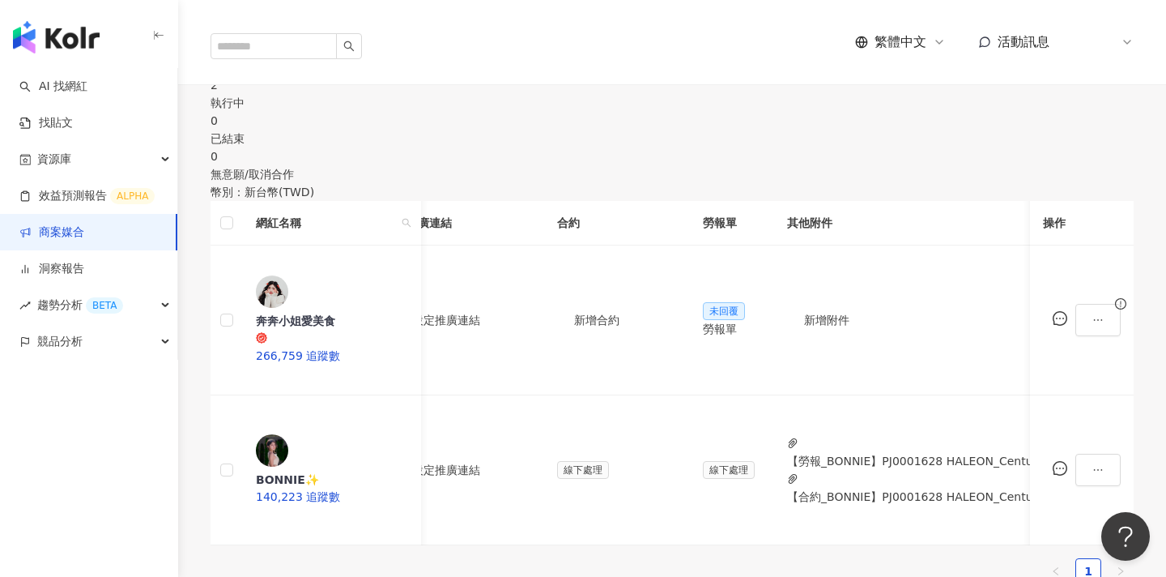
scroll to position [0, 0]
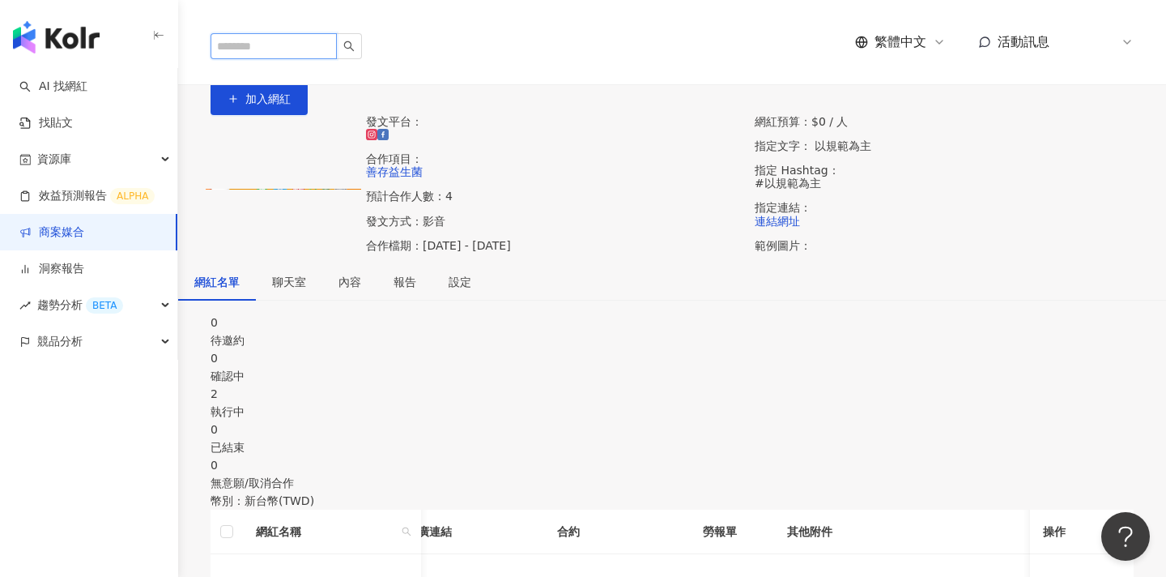
click at [278, 33] on input "search" at bounding box center [274, 46] width 126 height 26
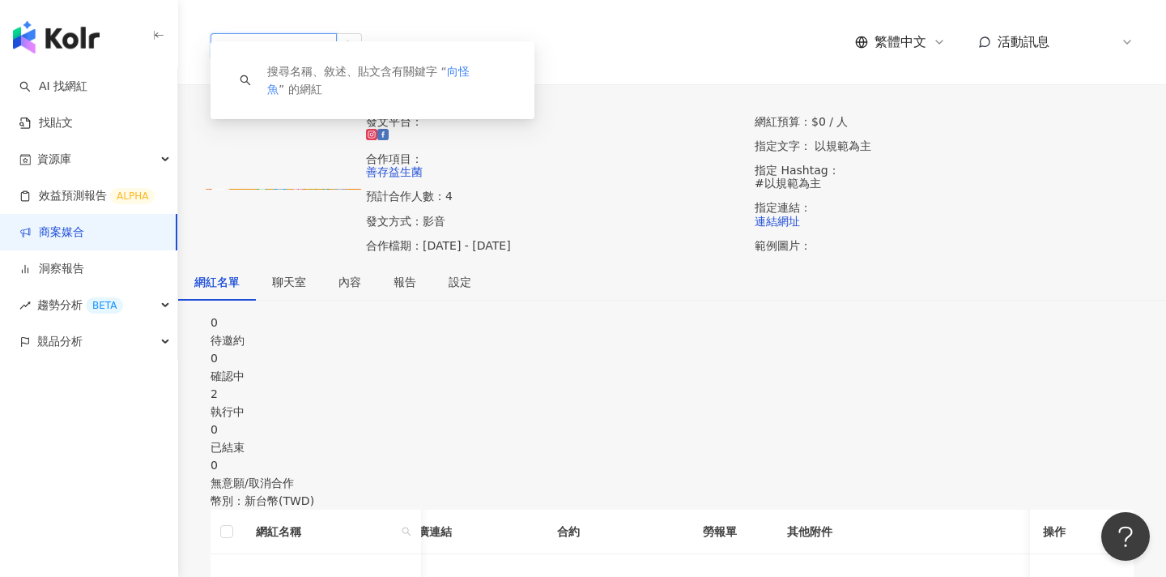
click at [279, 33] on input "***" at bounding box center [274, 46] width 126 height 26
type input "*"
